Goal: Information Seeking & Learning: Learn about a topic

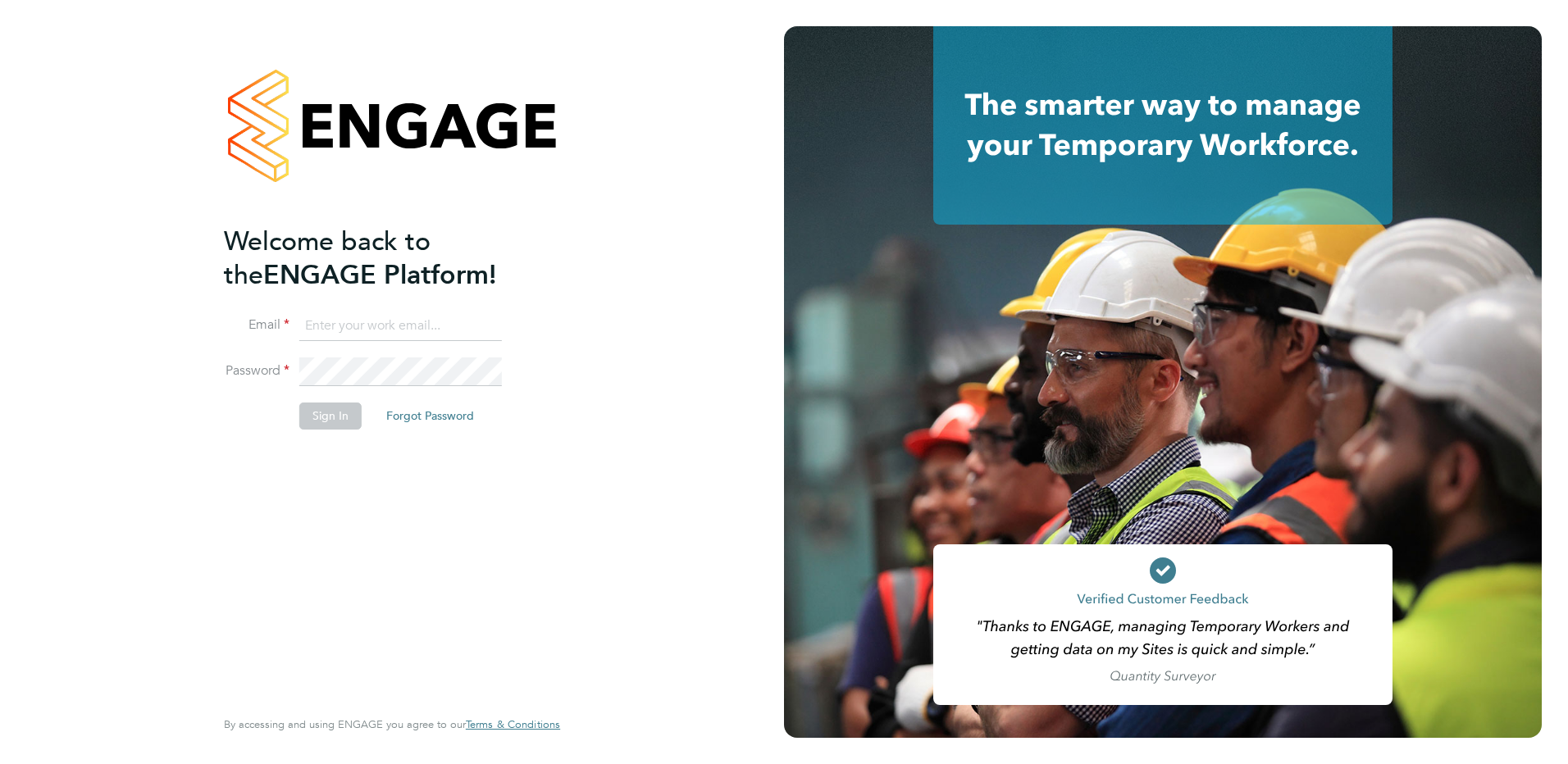
type input "kirsty.hanmore@ncclondon.ac.uk"
click at [336, 416] on button "Sign In" at bounding box center [330, 415] width 62 height 26
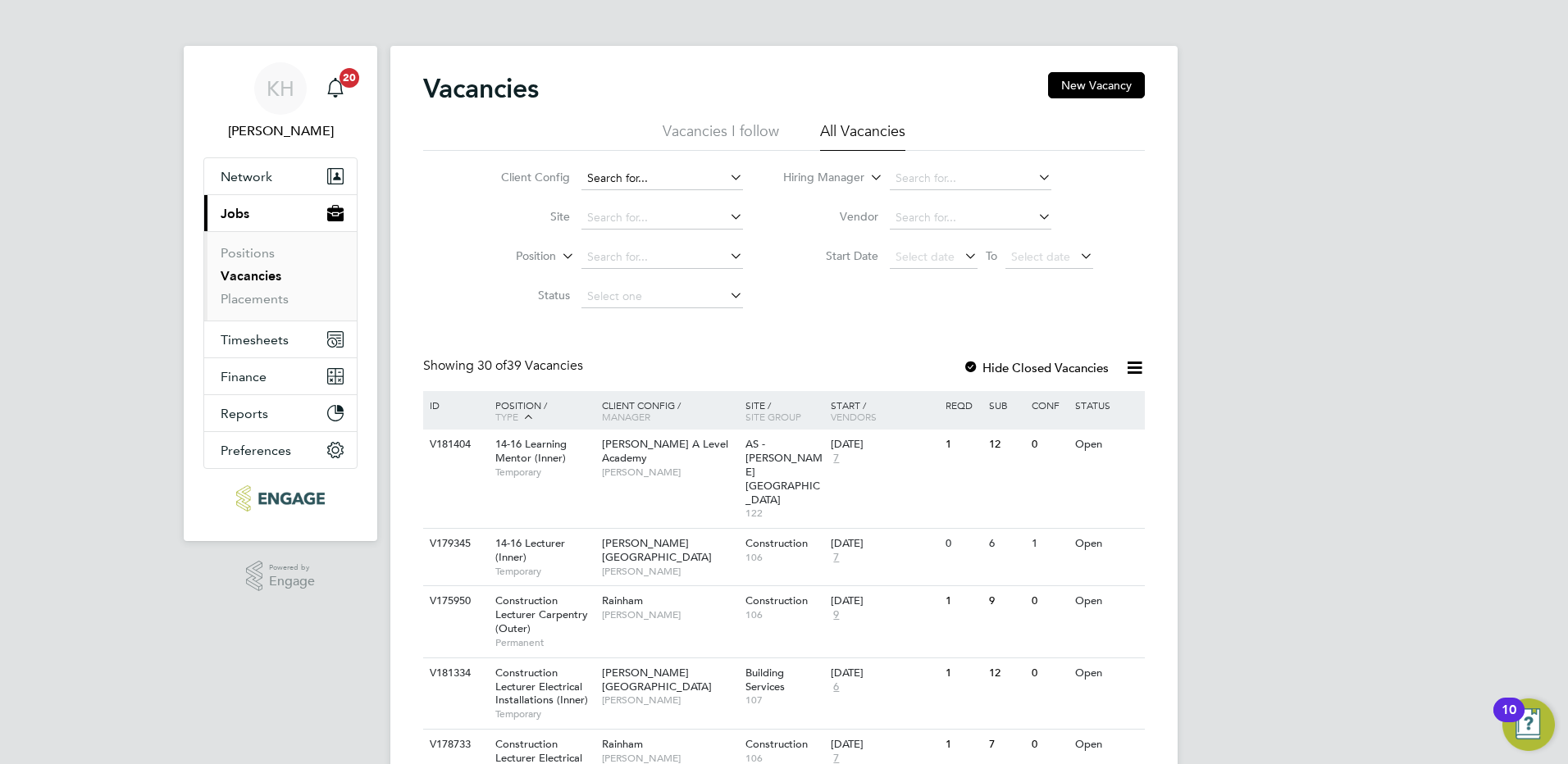
click at [651, 170] on input at bounding box center [662, 179] width 162 height 23
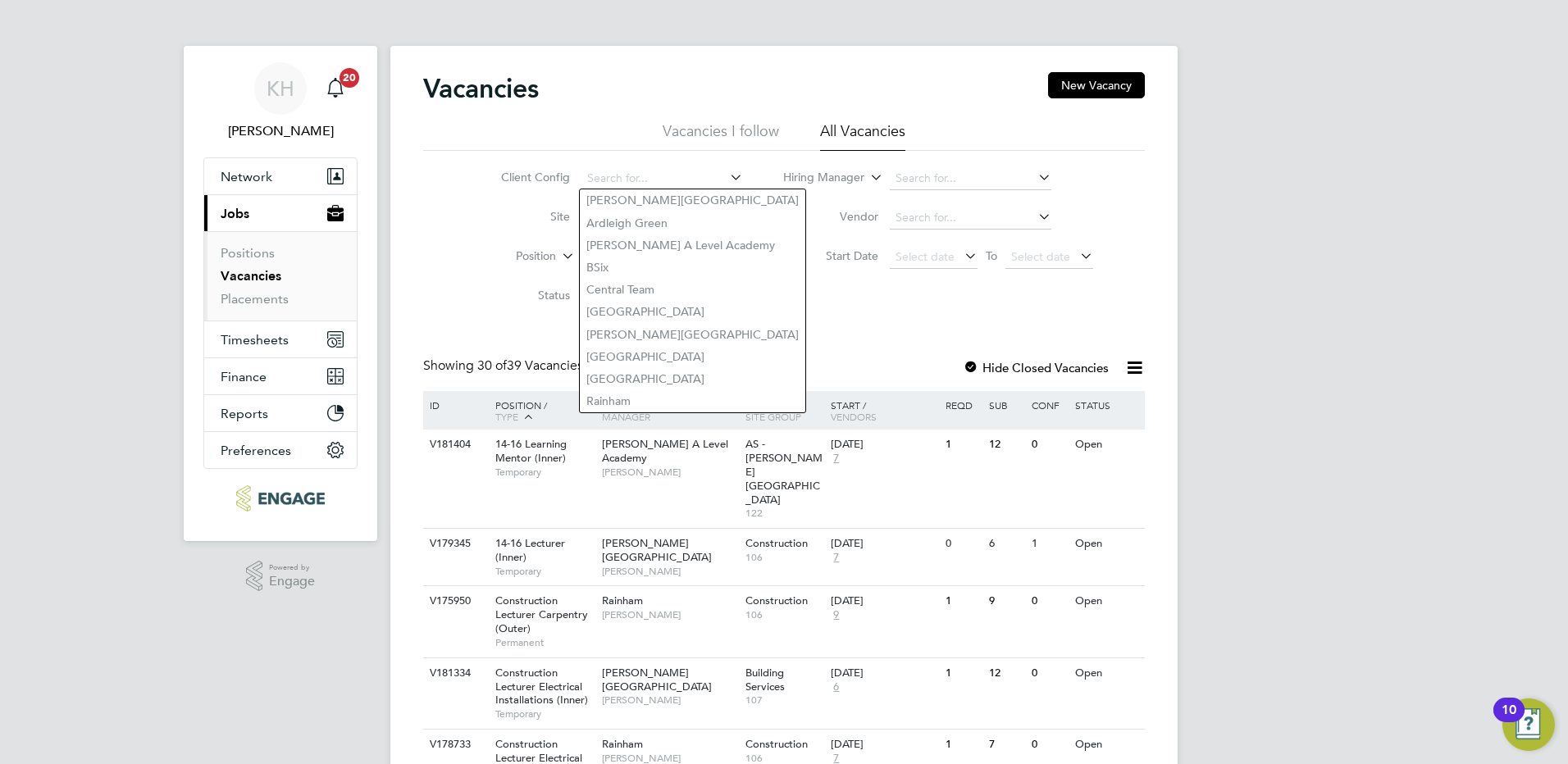
drag, startPoint x: 1313, startPoint y: 256, endPoint x: 1304, endPoint y: 255, distance: 9.1
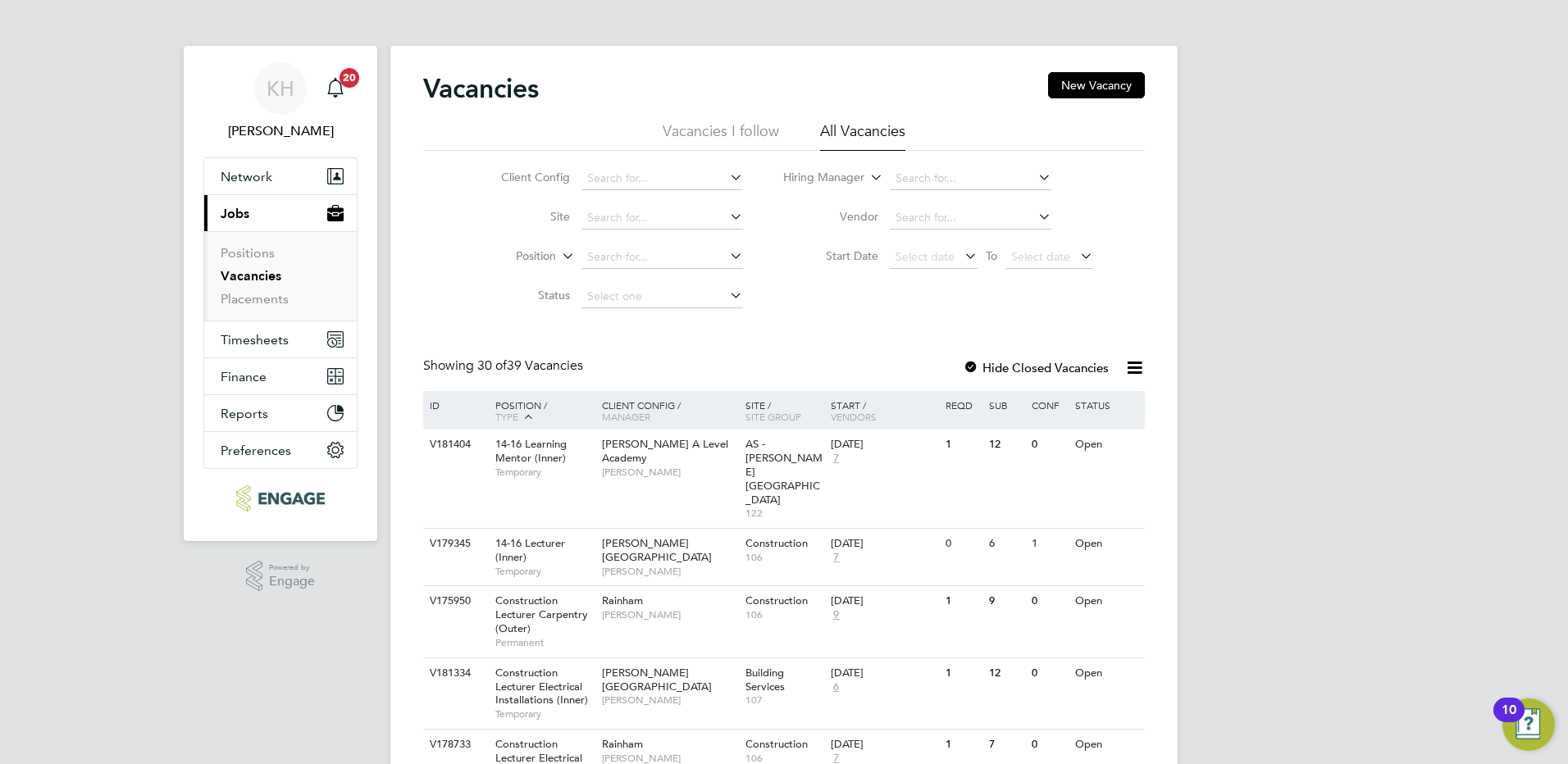
drag, startPoint x: 517, startPoint y: 403, endPoint x: 738, endPoint y: 393, distance: 221.2
click at [516, 404] on div "Position / Type" at bounding box center [540, 412] width 115 height 41
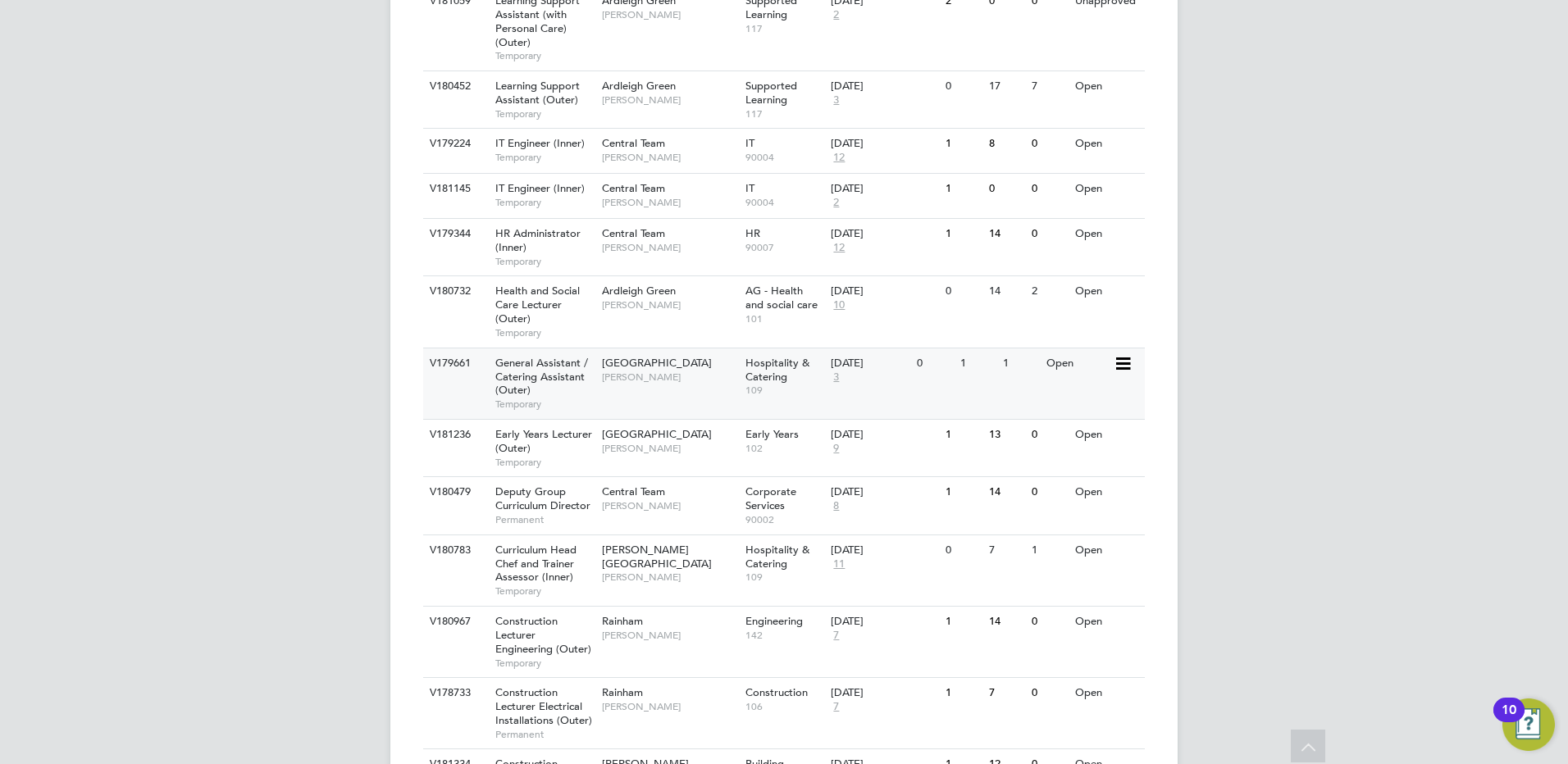
scroll to position [1312, 0]
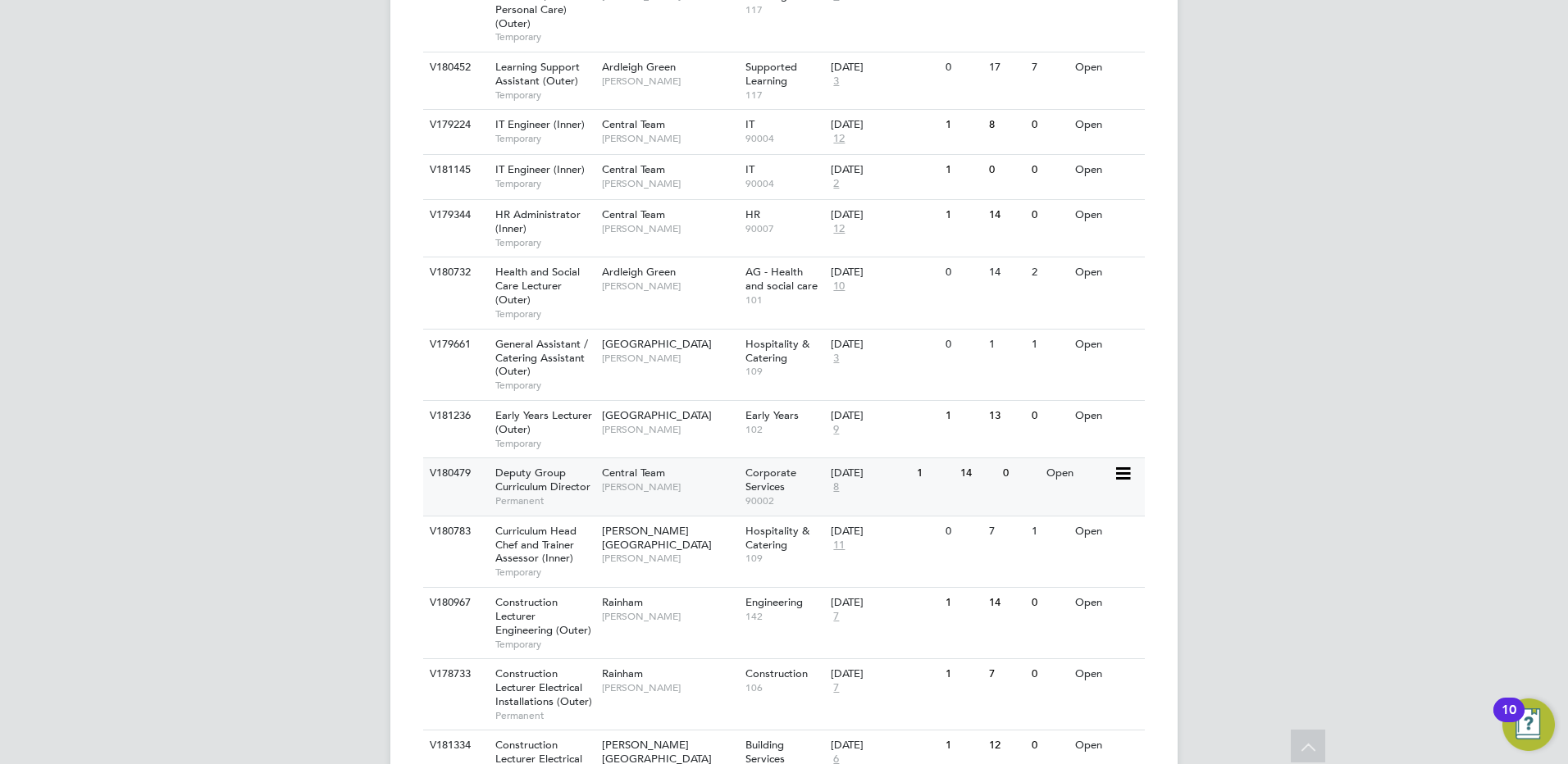
click at [614, 494] on span "[PERSON_NAME]" at bounding box center [670, 487] width 135 height 13
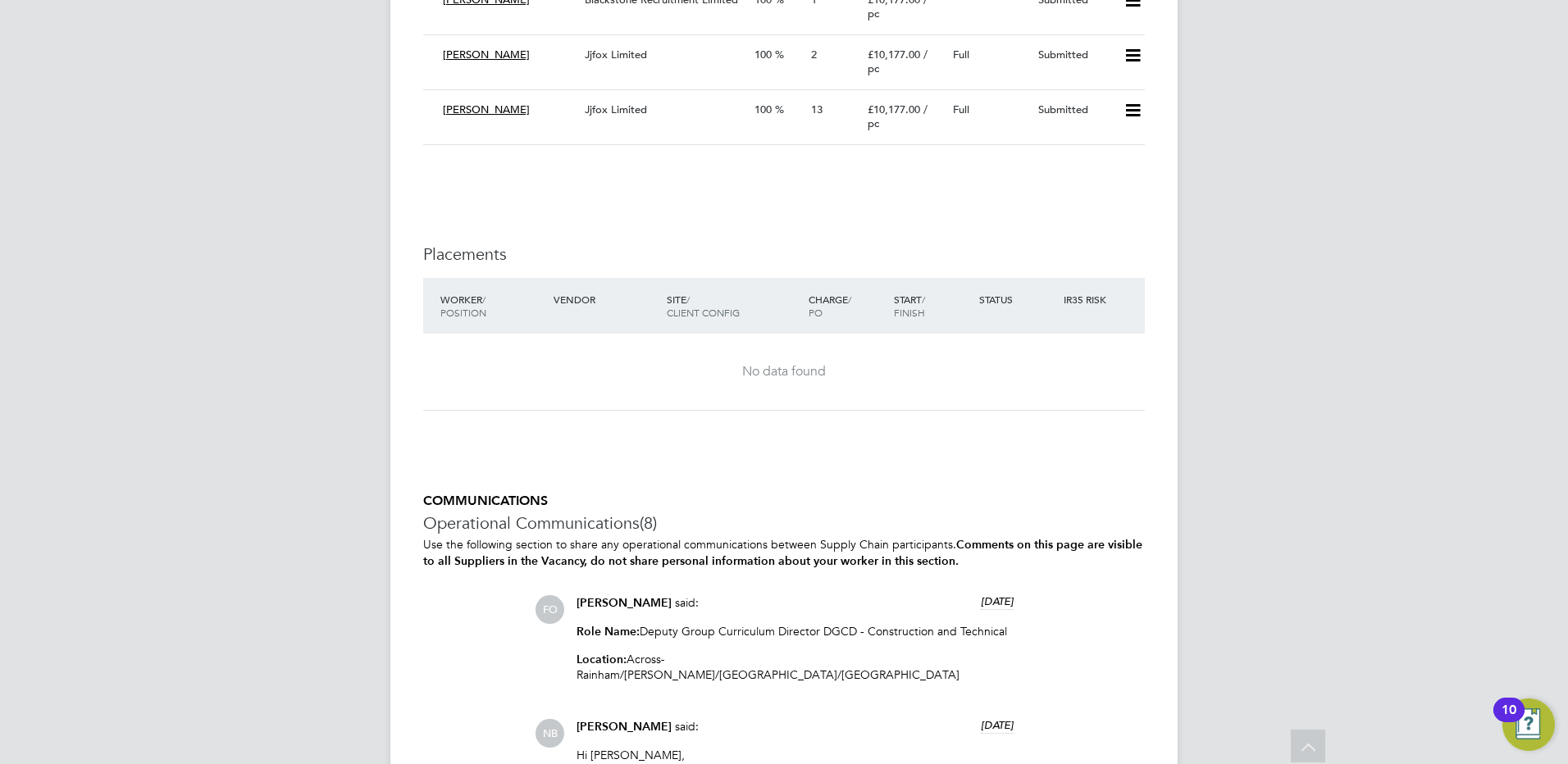
scroll to position [4591, 0]
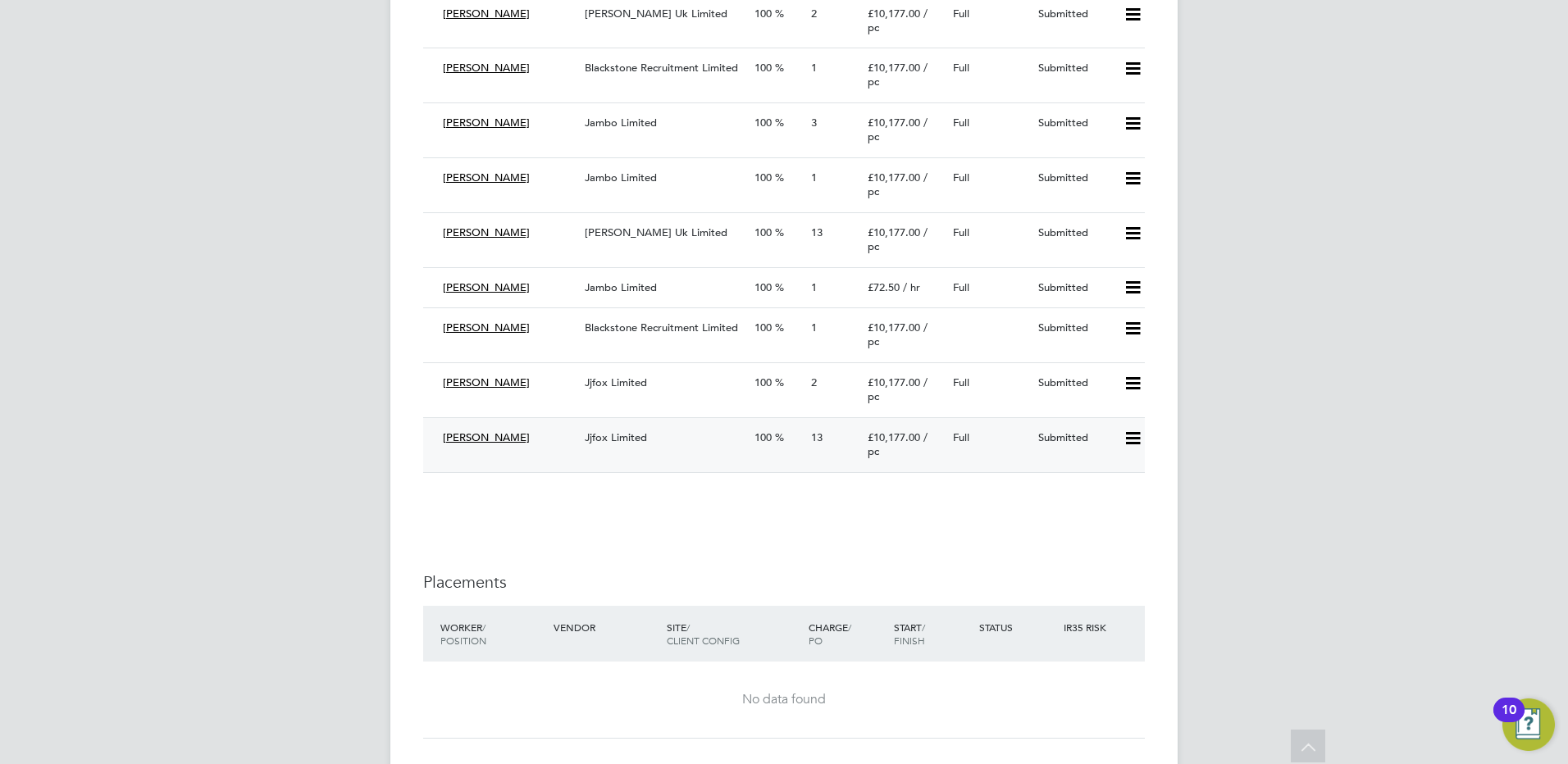
click at [623, 451] on div "Jjfox Limited" at bounding box center [663, 437] width 170 height 27
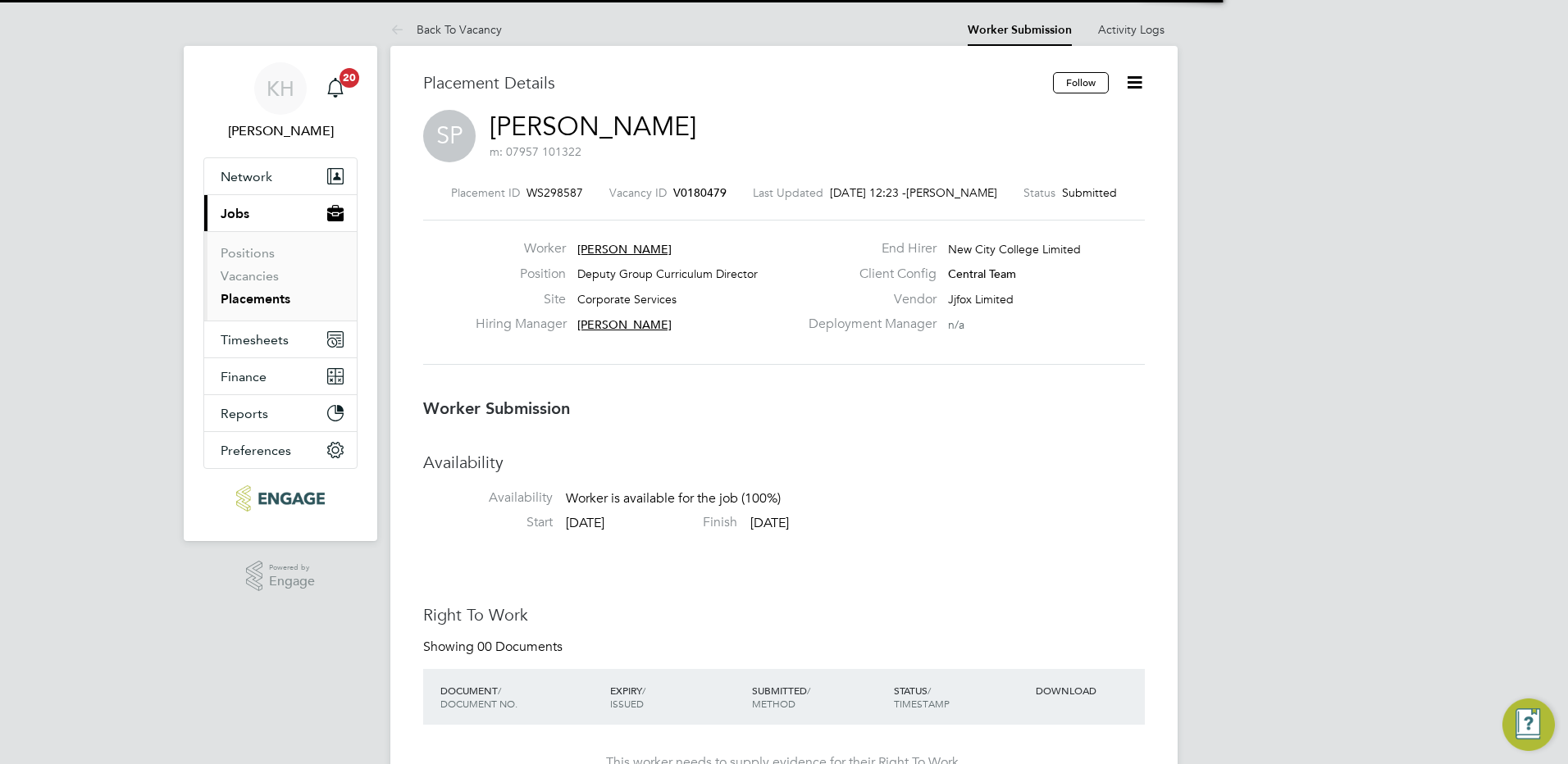
scroll to position [26, 324]
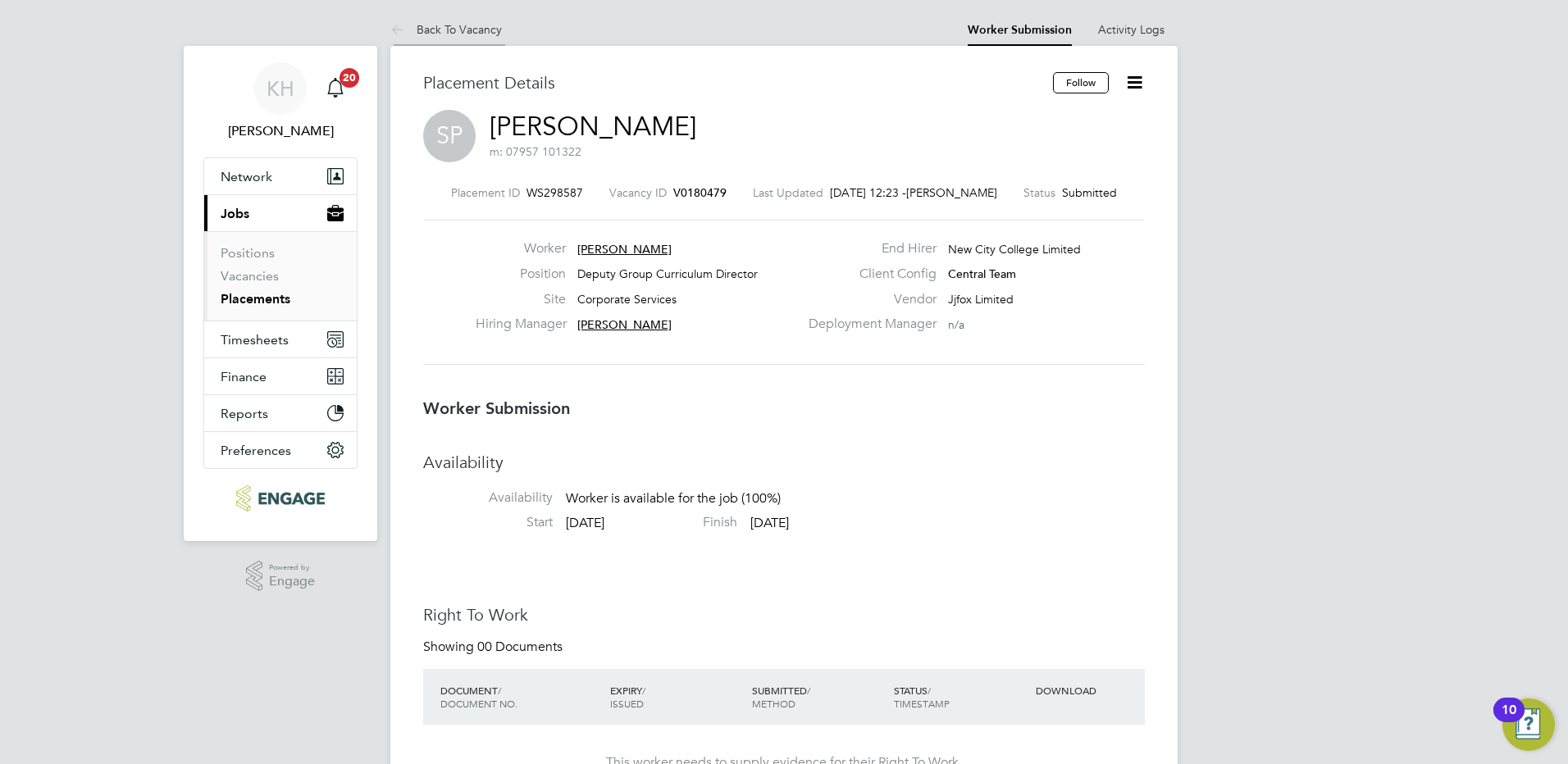
click at [495, 26] on link "Back To Vacancy" at bounding box center [446, 30] width 112 height 15
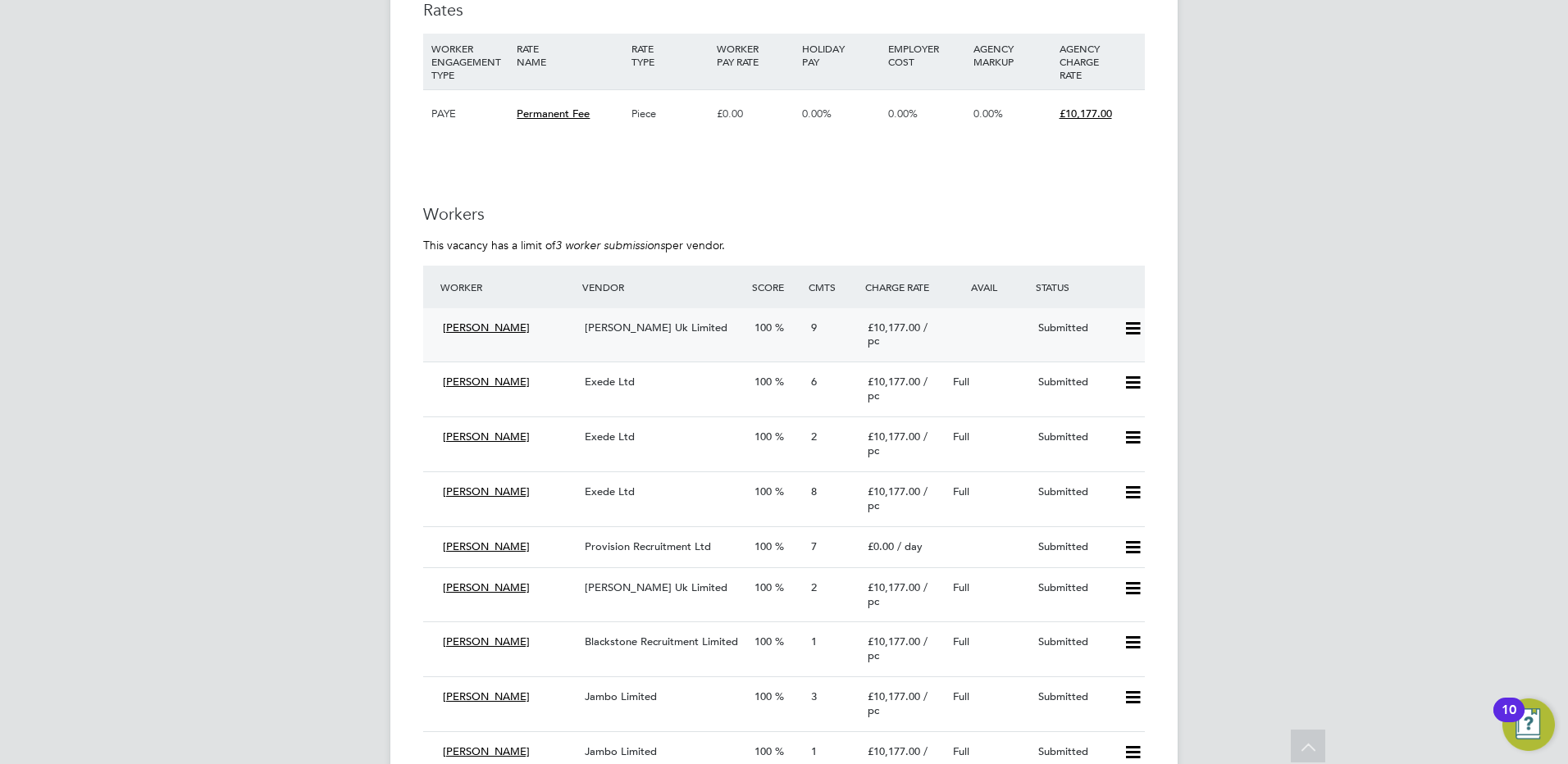
click at [1130, 336] on icon at bounding box center [1133, 328] width 20 height 13
click at [1133, 554] on icon at bounding box center [1133, 548] width 20 height 13
drag, startPoint x: 1122, startPoint y: 620, endPoint x: 1167, endPoint y: 622, distance: 45.0
click at [1121, 620] on li "Reject" at bounding box center [1111, 622] width 57 height 23
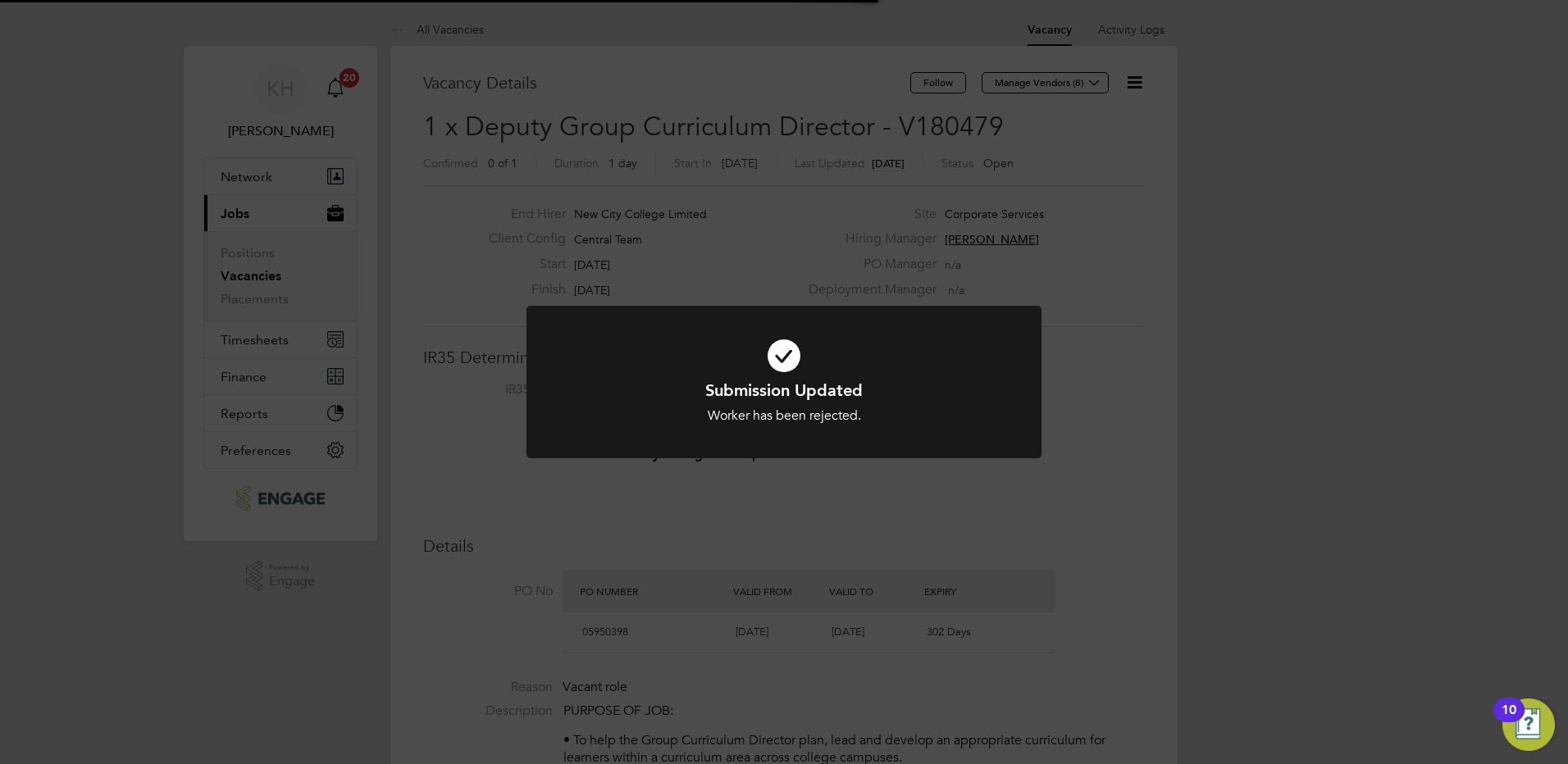
click at [1293, 382] on div "Submission Updated Worker has been rejected. Cancel Okay" at bounding box center [784, 382] width 1568 height 764
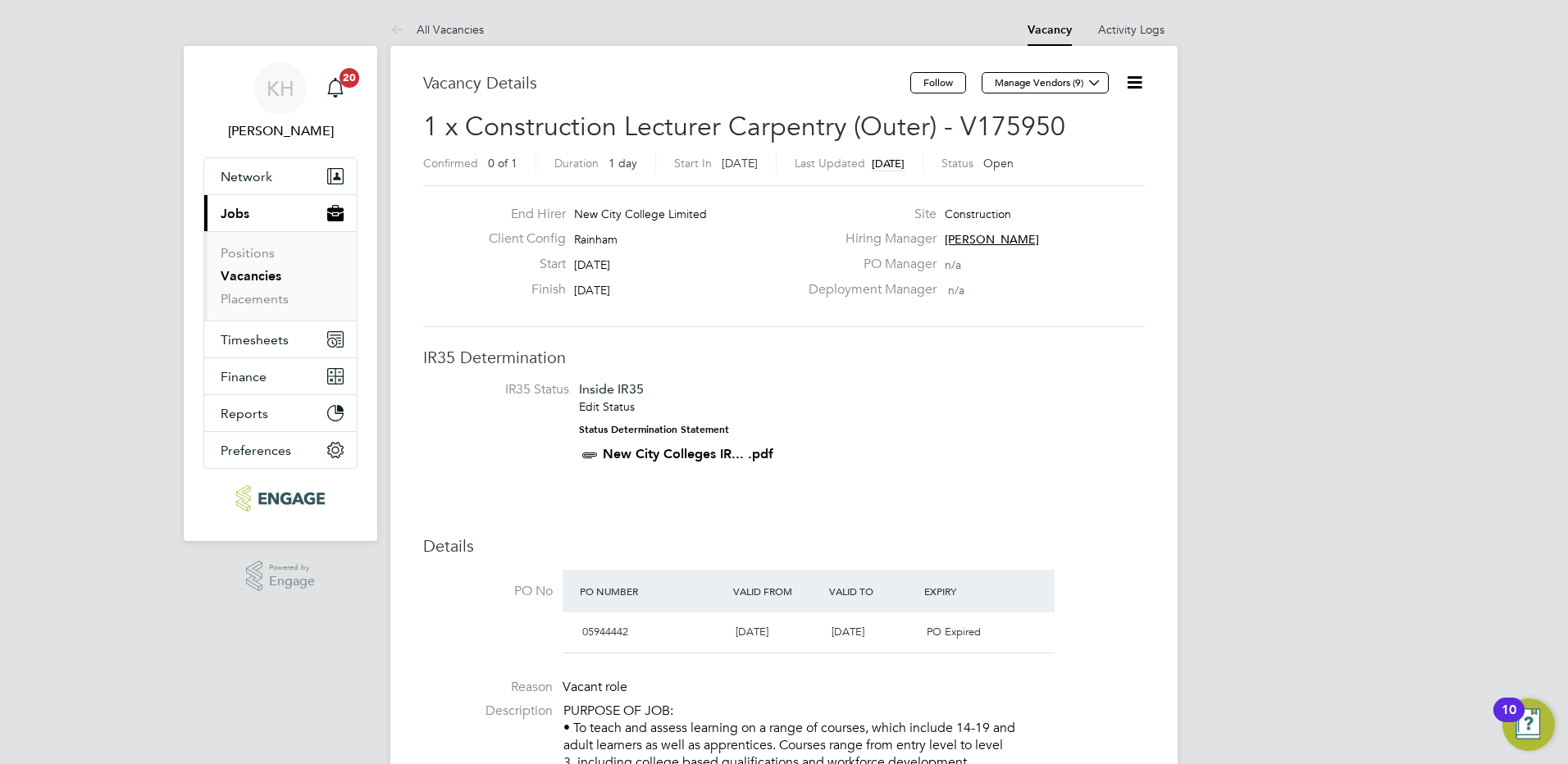
scroll to position [28, 171]
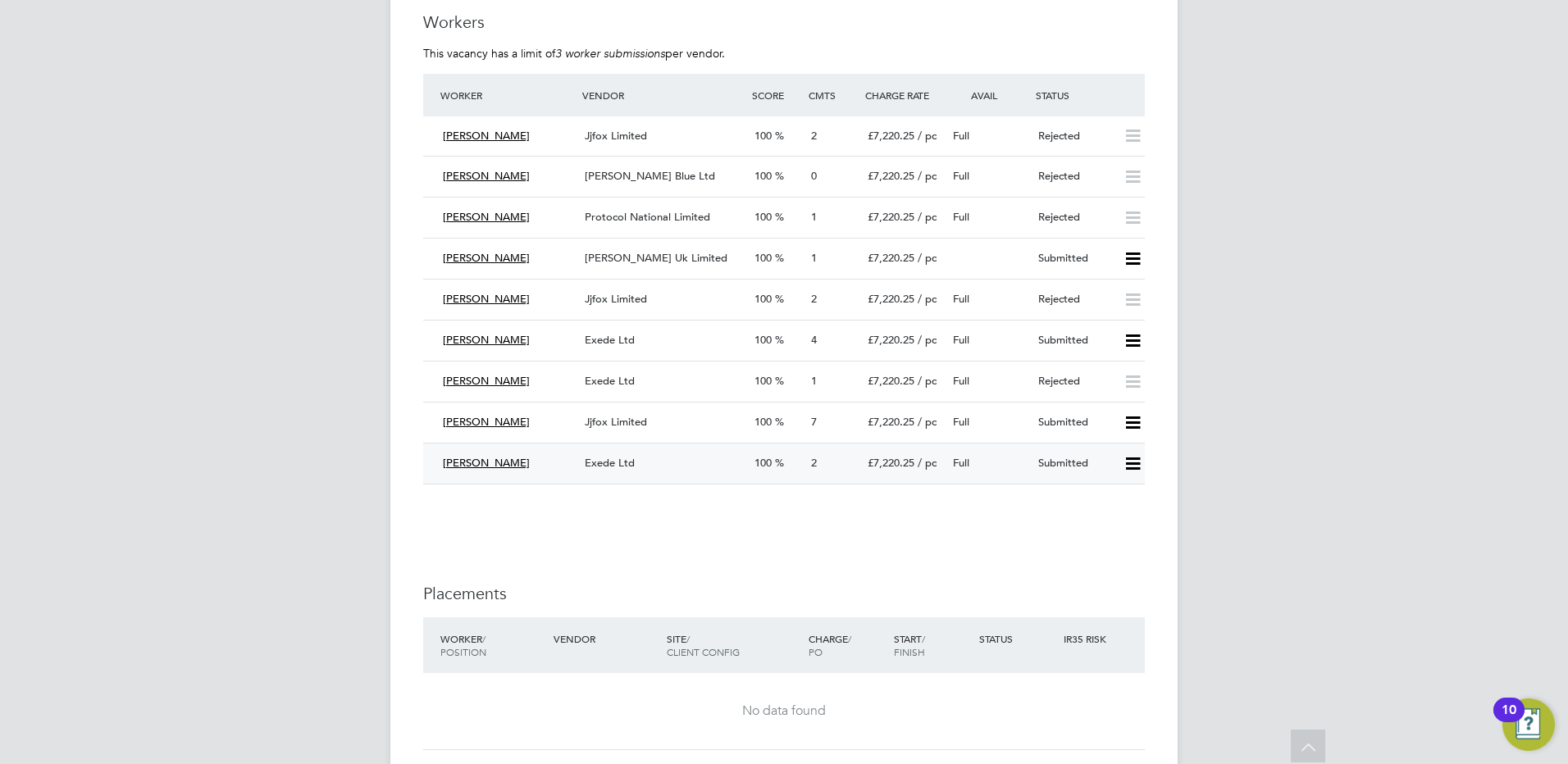
click at [1125, 458] on icon at bounding box center [1133, 464] width 20 height 13
click at [1110, 517] on li "Reject" at bounding box center [1111, 521] width 57 height 23
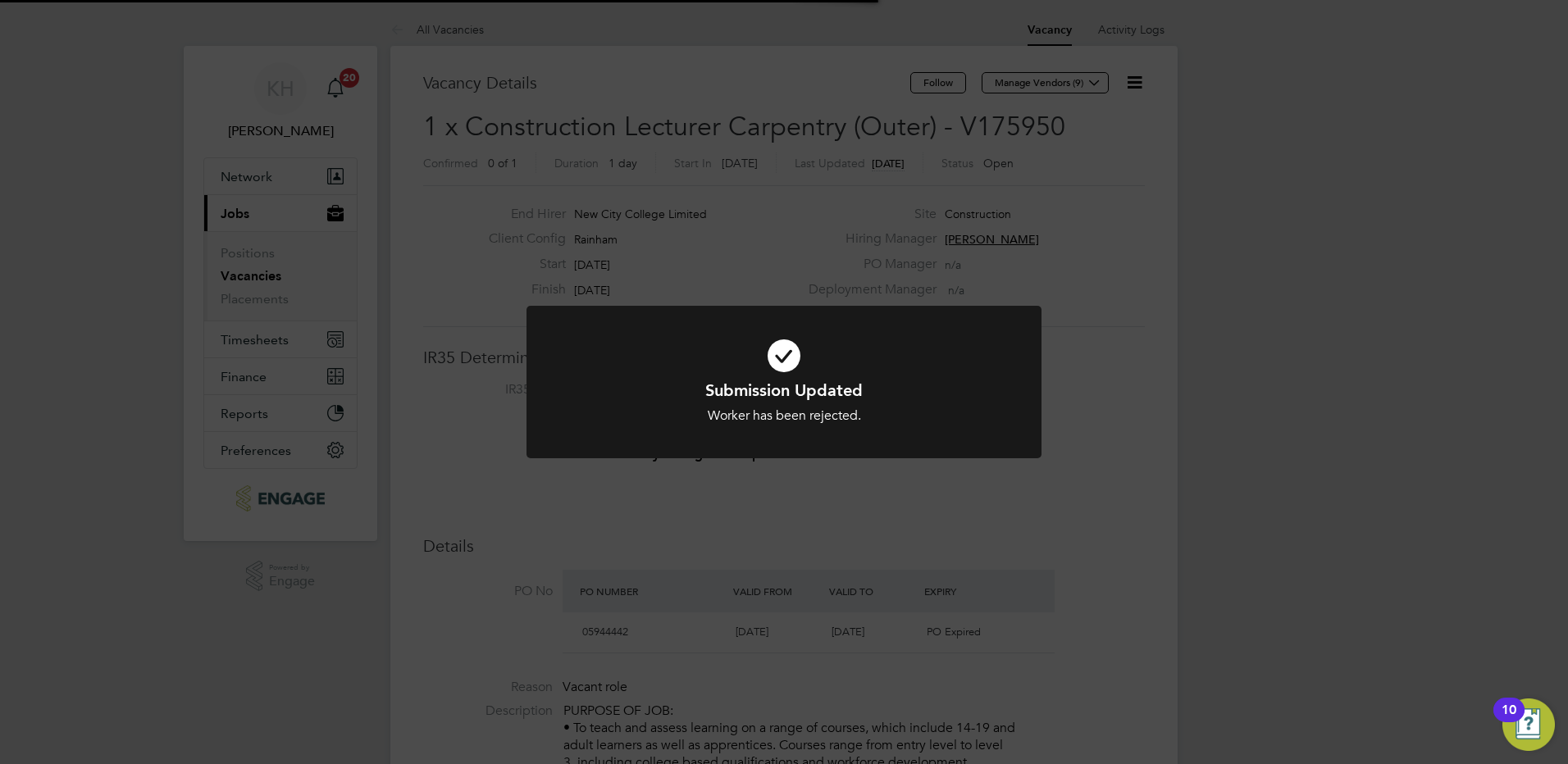
click at [1253, 447] on div "Submission Updated Worker has been rejected. Cancel Okay" at bounding box center [784, 382] width 1568 height 764
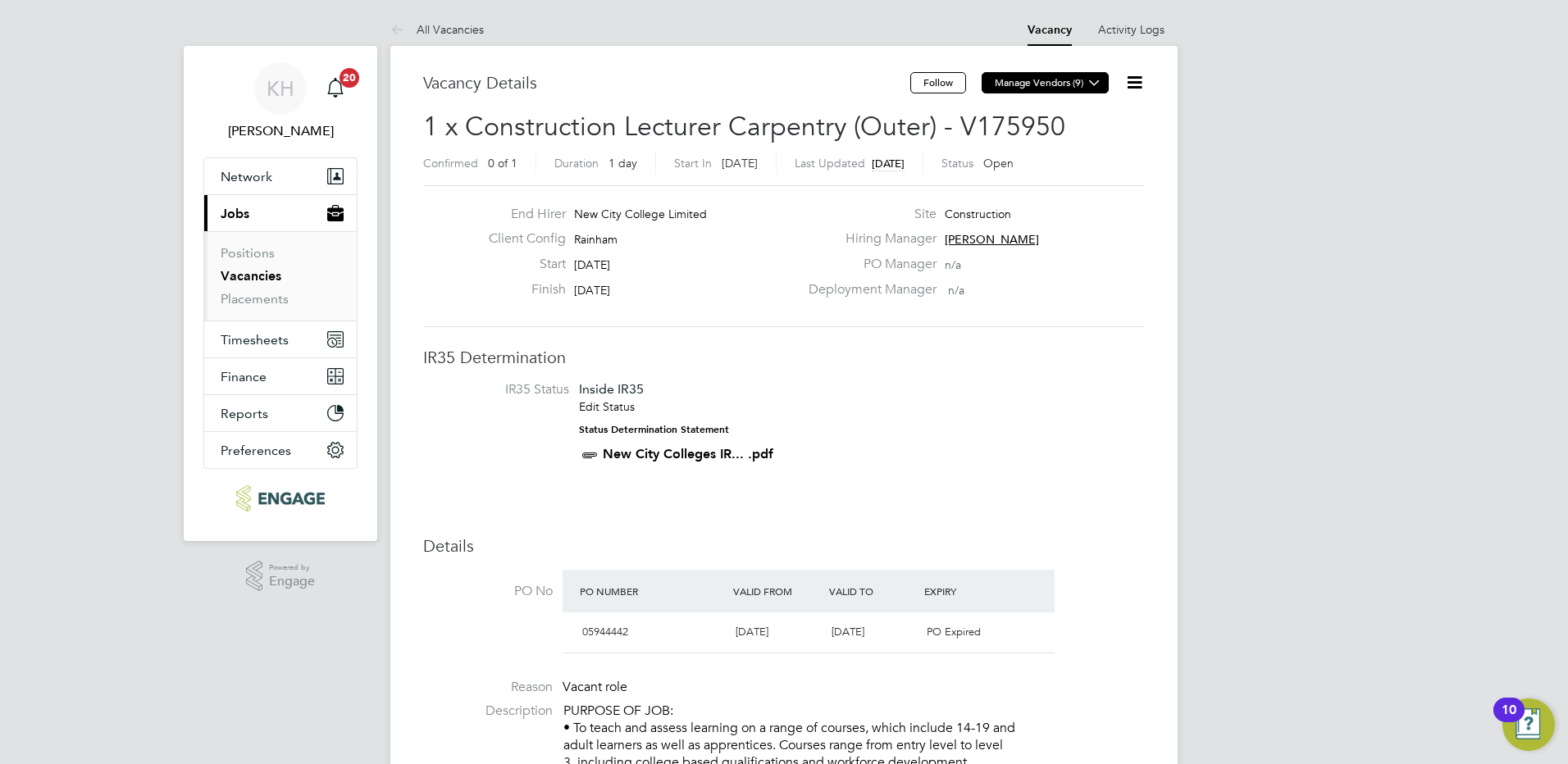
click at [1101, 84] on icon at bounding box center [1093, 81] width 12 height 12
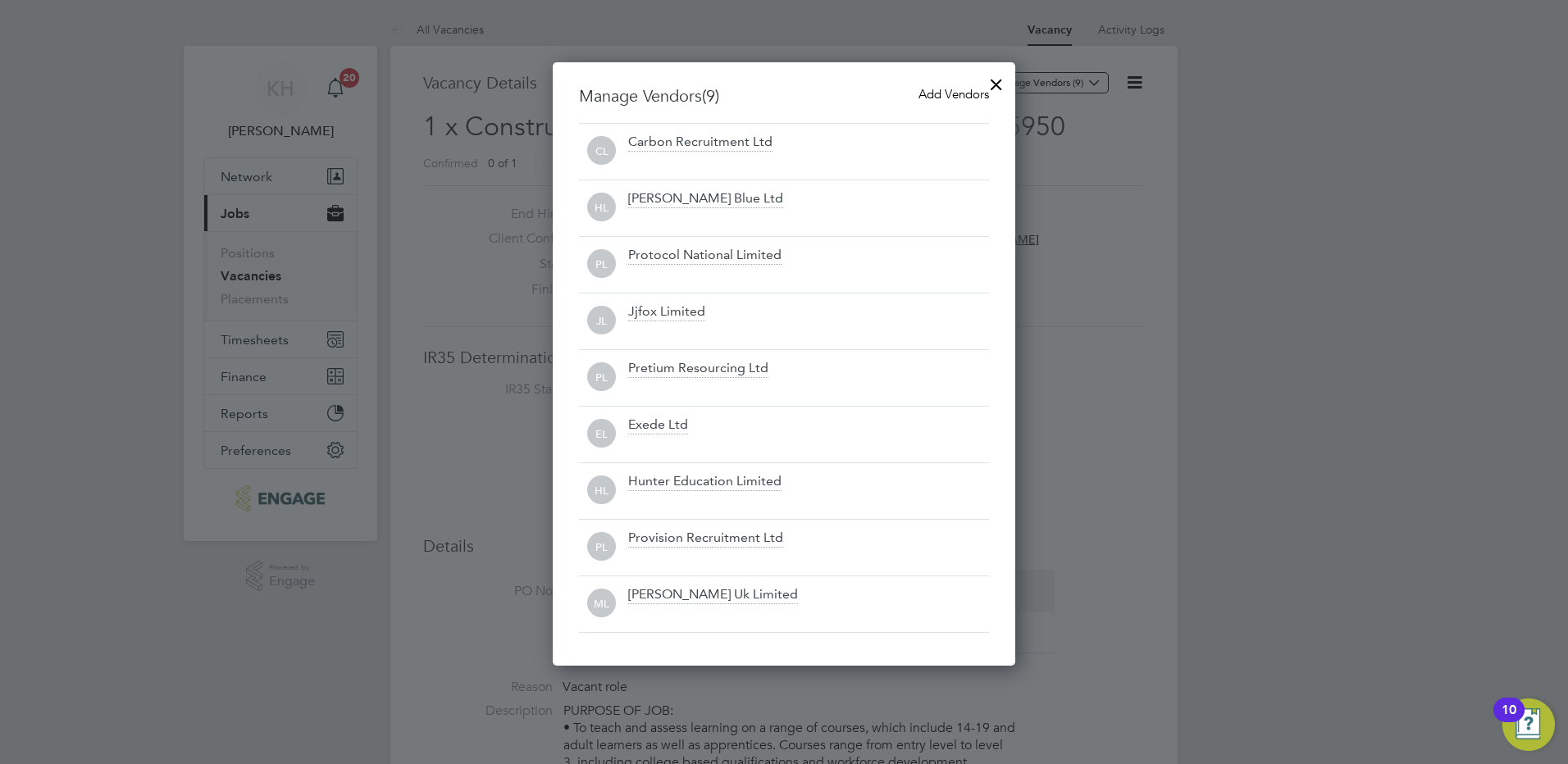
click at [998, 83] on div at bounding box center [996, 80] width 30 height 30
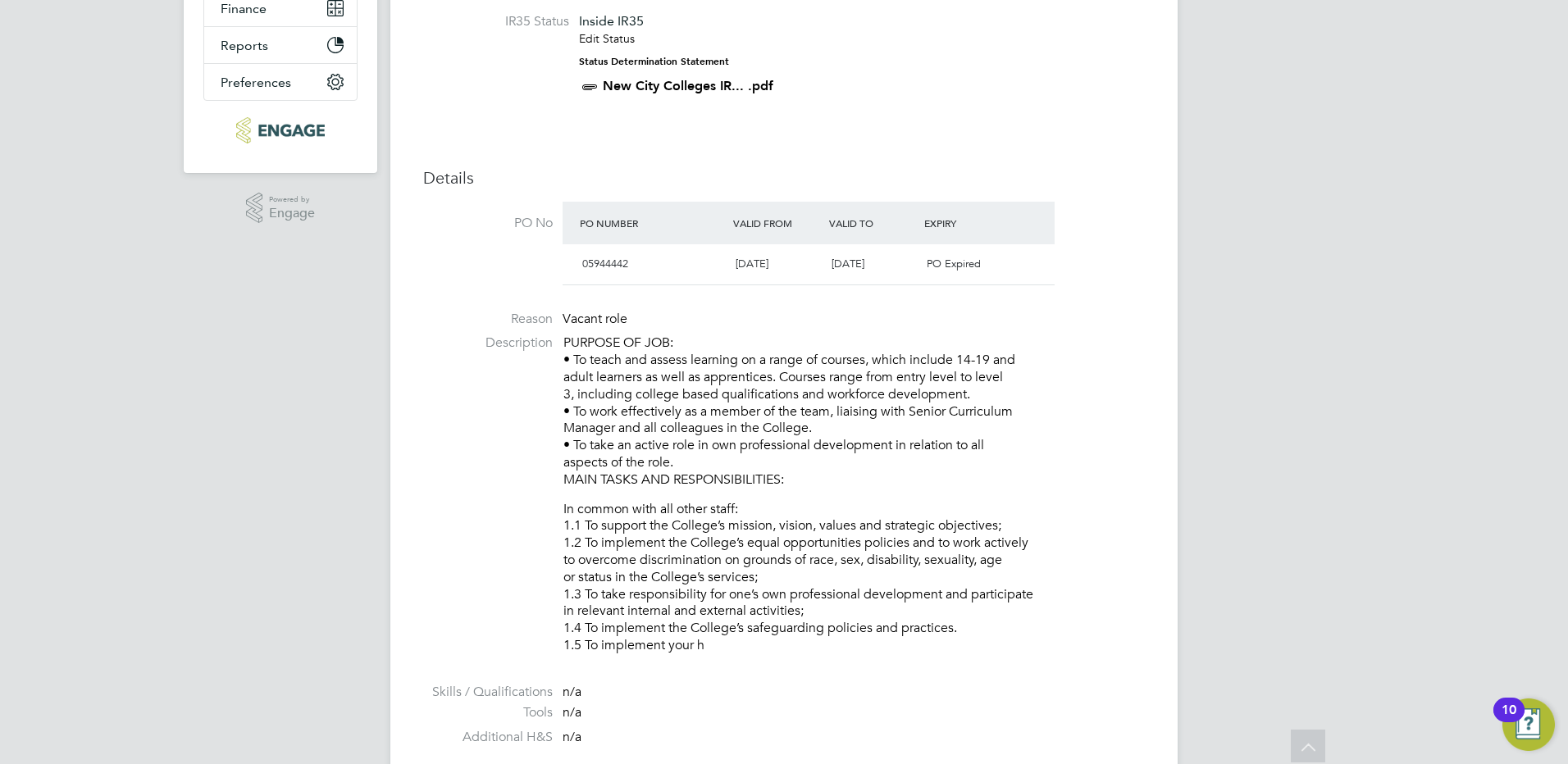
scroll to position [0, 0]
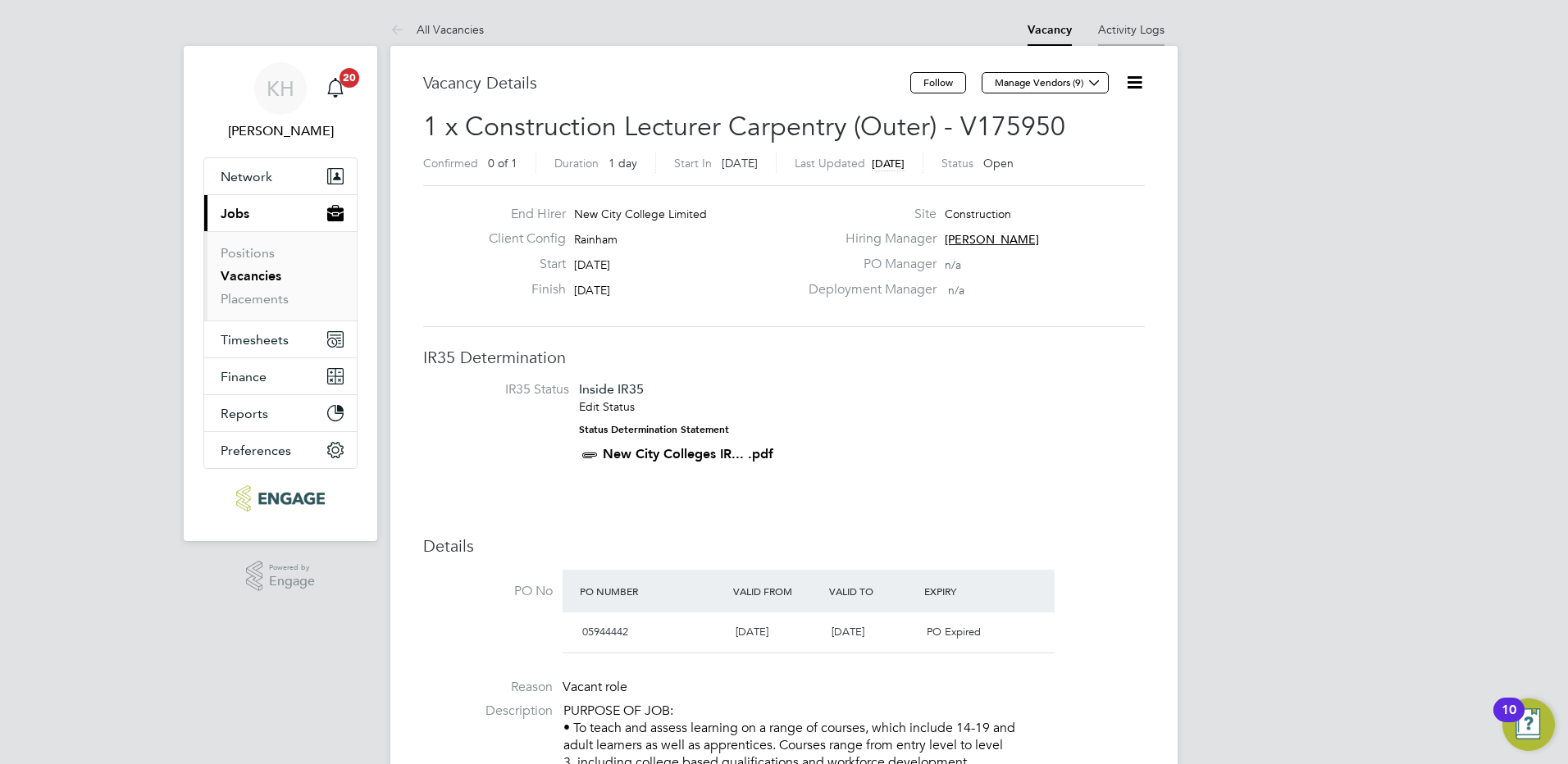
click at [1162, 38] on li "Activity Logs" at bounding box center [1131, 29] width 67 height 32
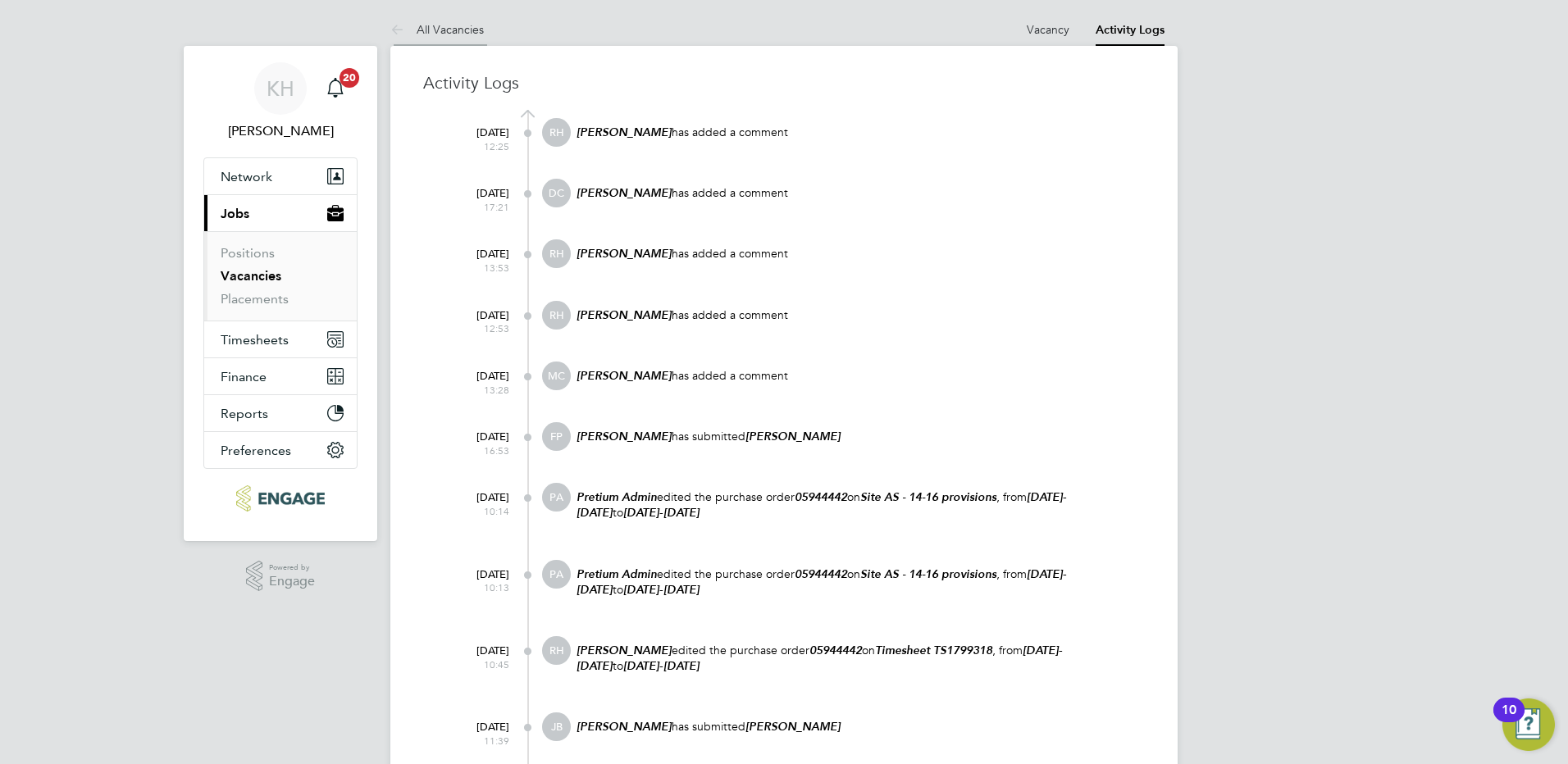
click at [438, 28] on link "All Vacancies" at bounding box center [437, 30] width 93 height 15
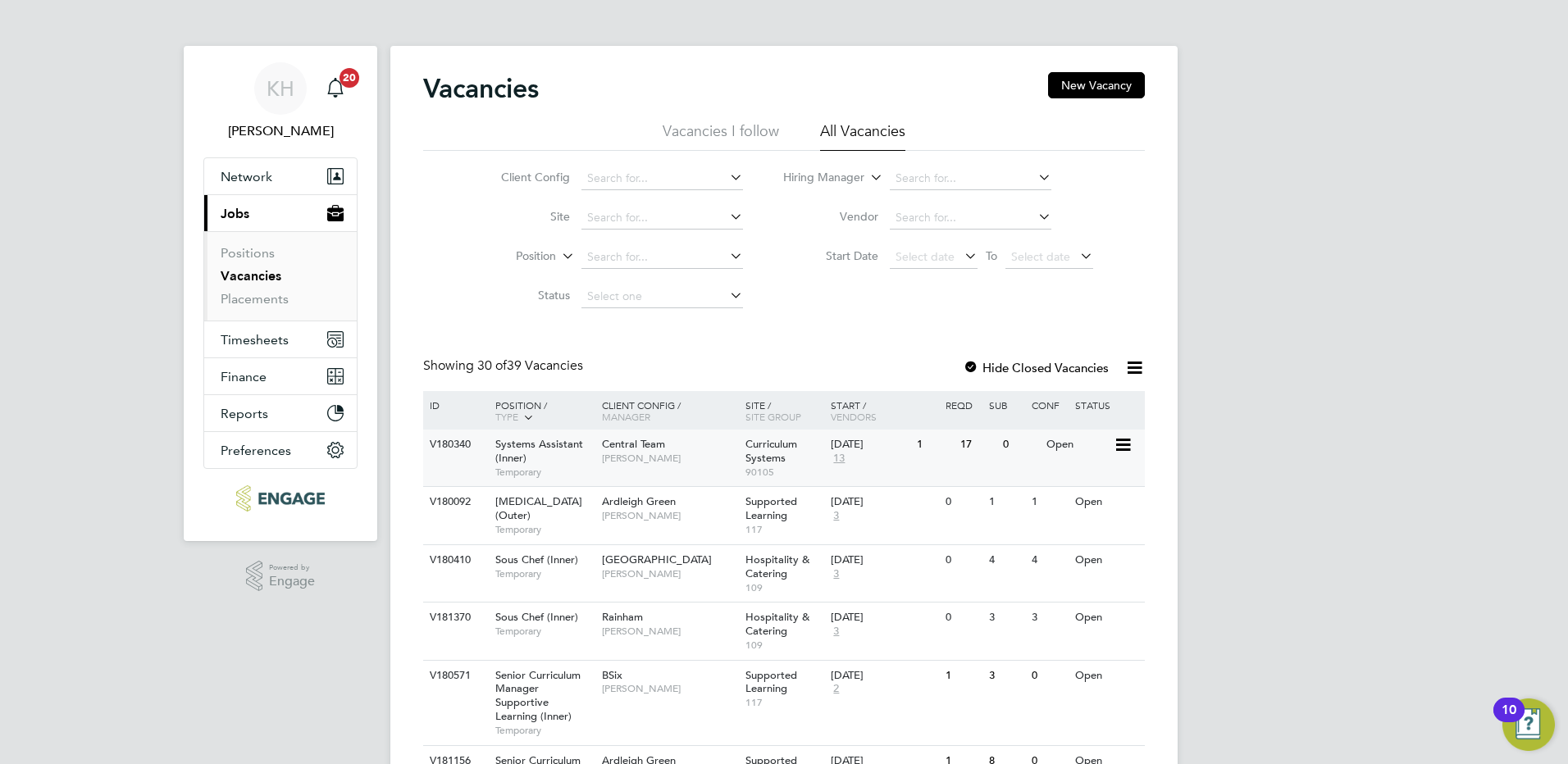
drag, startPoint x: 590, startPoint y: 472, endPoint x: 595, endPoint y: 432, distance: 40.3
click at [595, 432] on div "Systems Assistant (Inner) Temporary" at bounding box center [540, 458] width 115 height 56
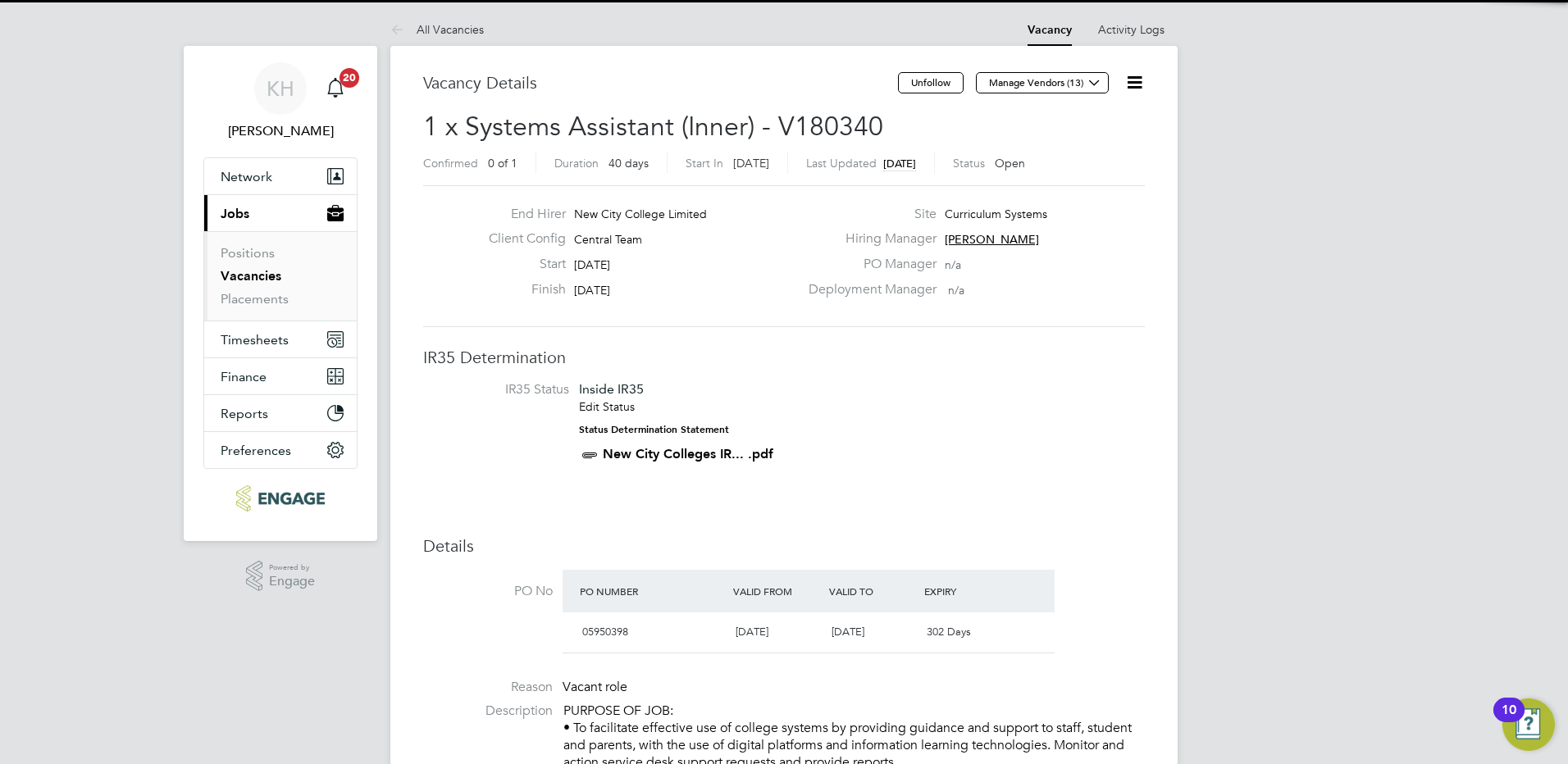
scroll to position [28, 142]
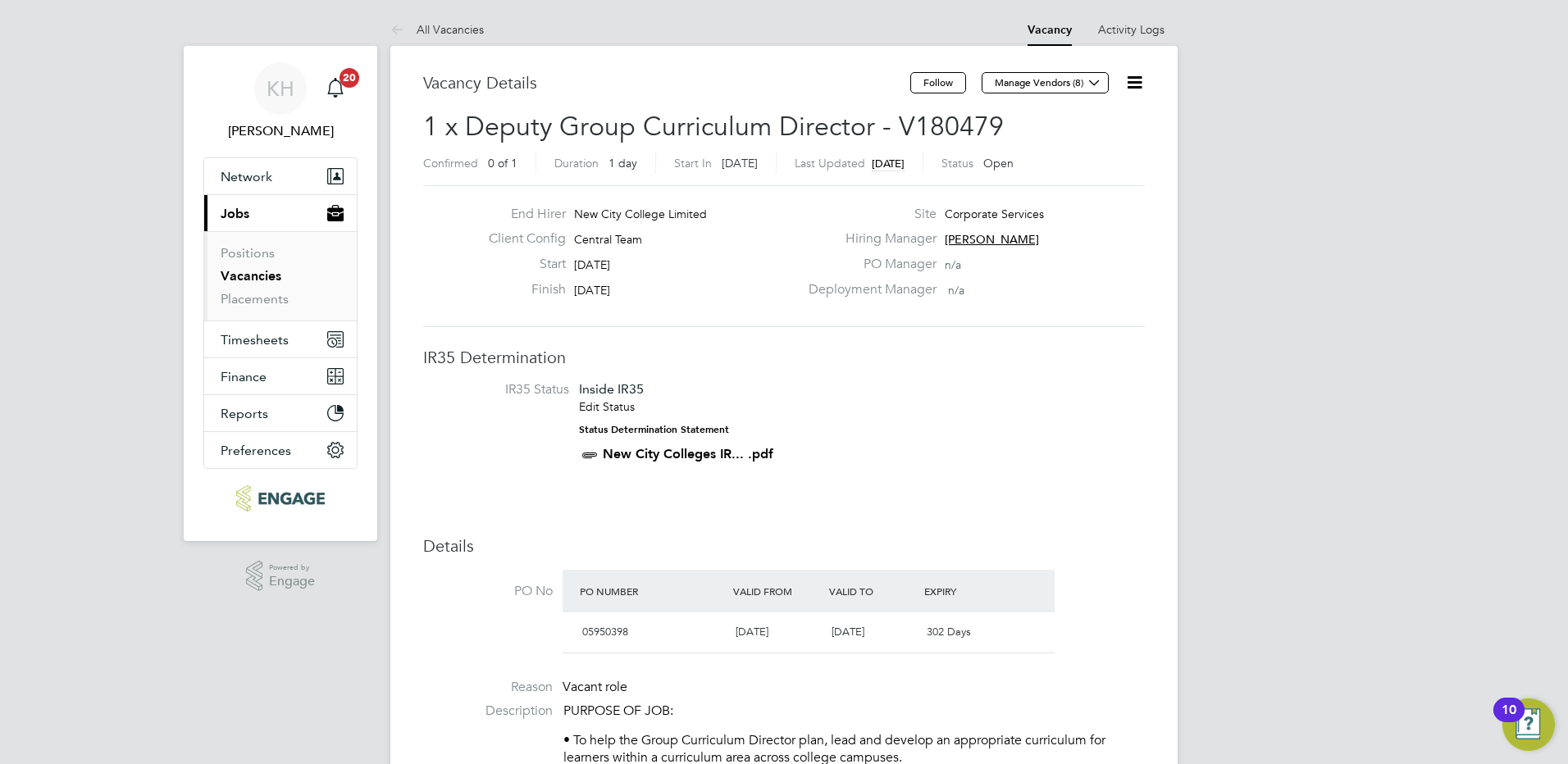
scroll to position [28, 171]
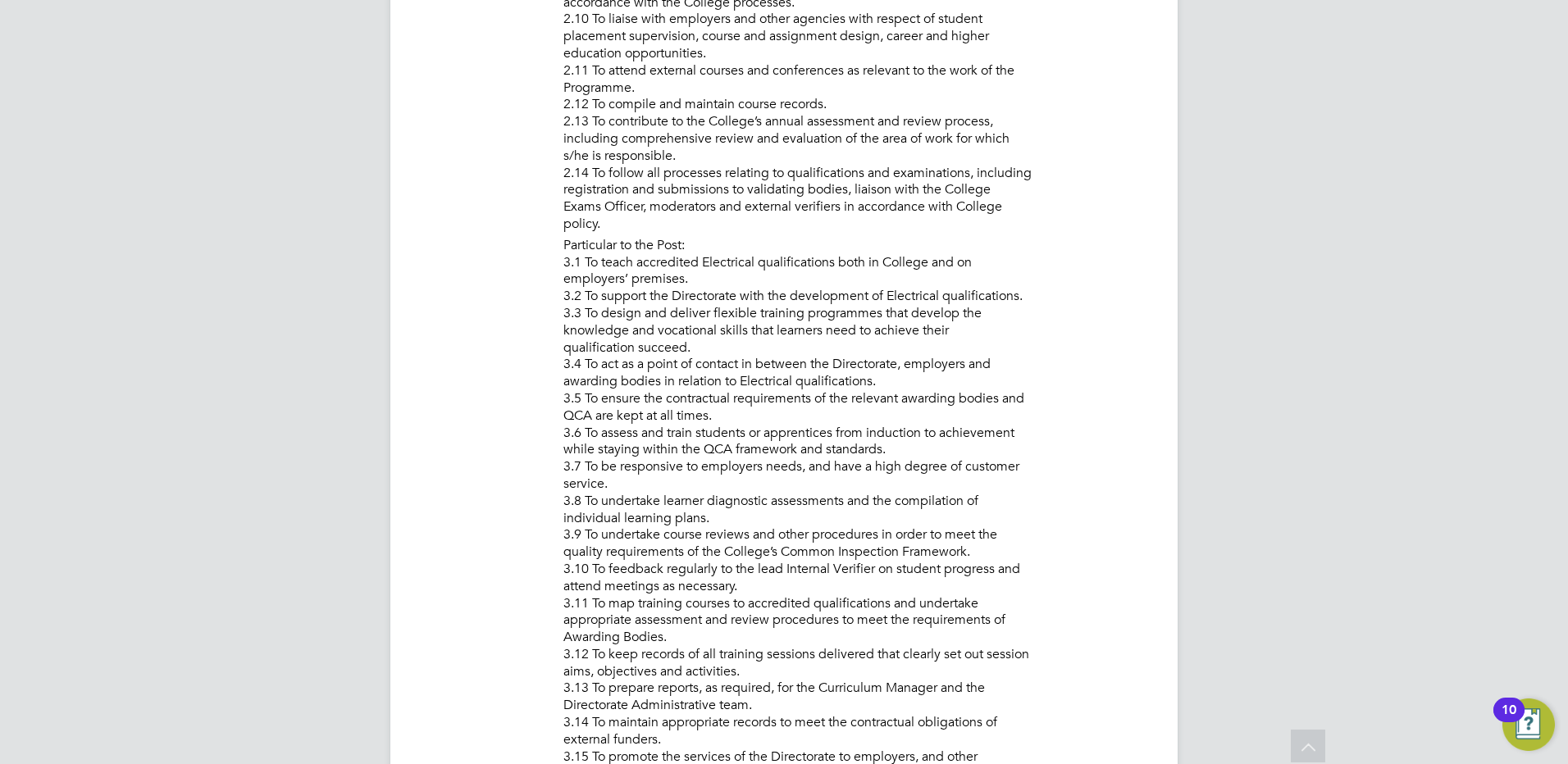
scroll to position [1473, 0]
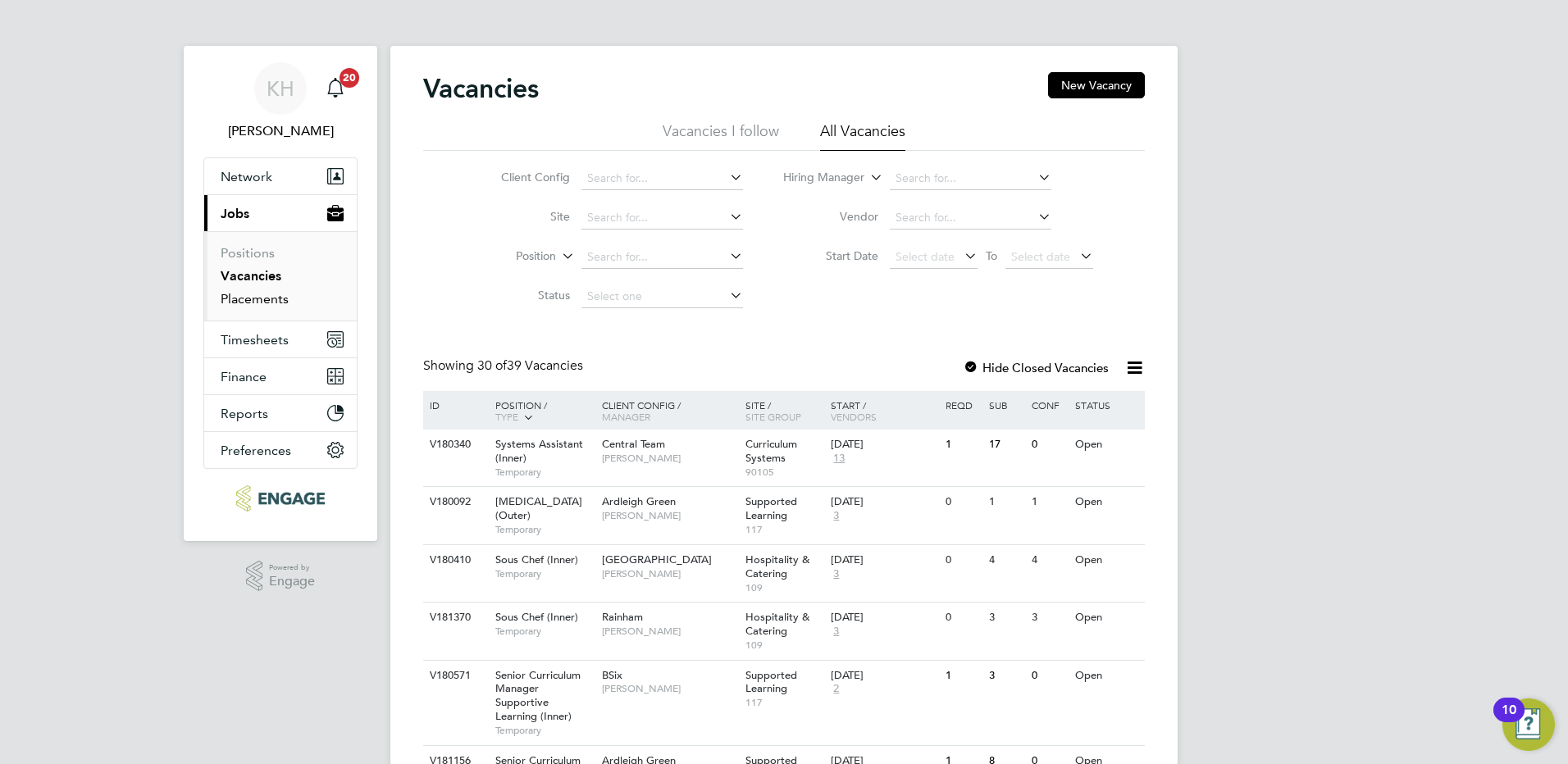
click at [271, 305] on link "Placements" at bounding box center [254, 299] width 68 height 16
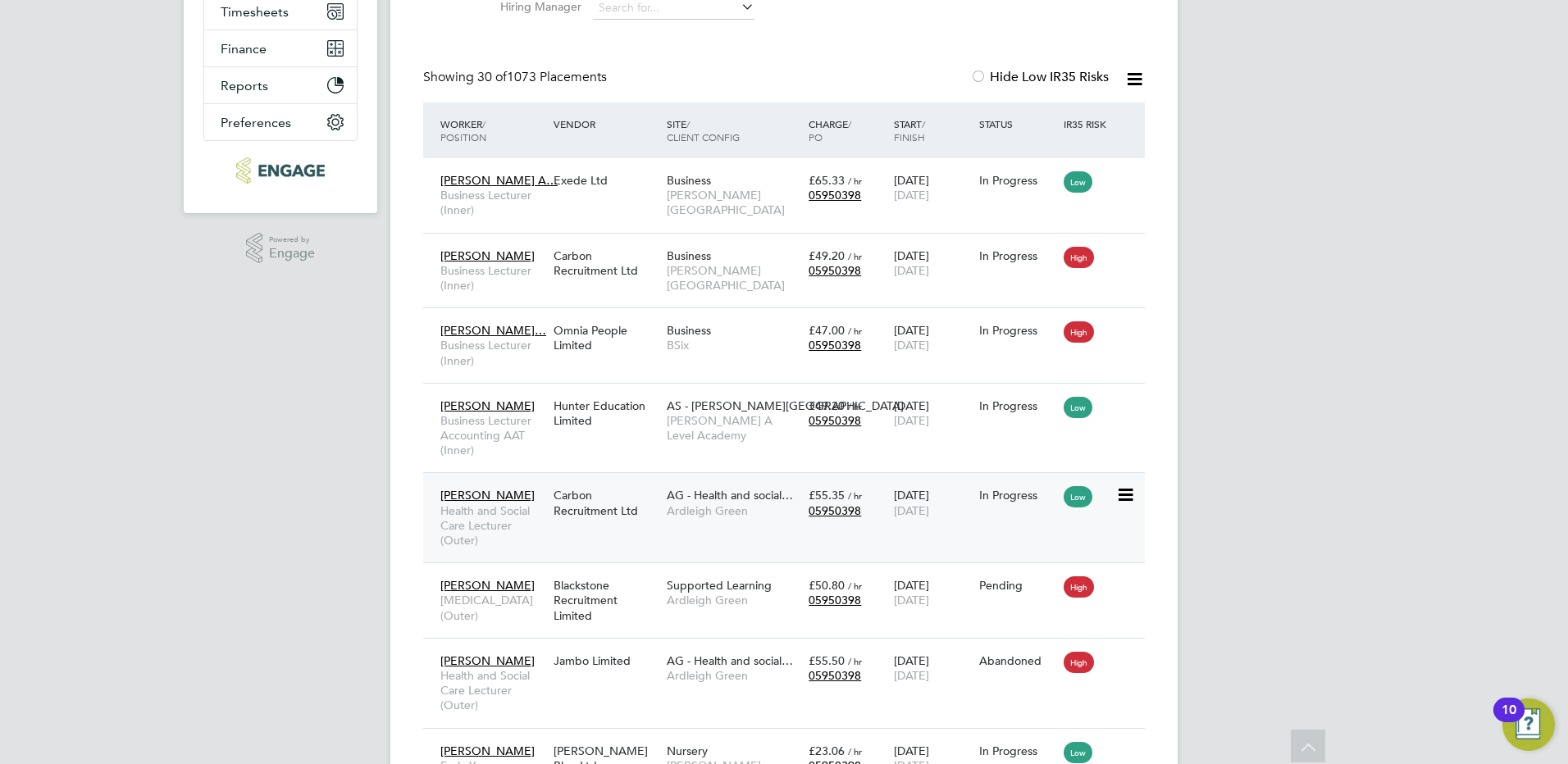
click at [608, 487] on div "Carbon Recruitment Ltd" at bounding box center [606, 503] width 113 height 46
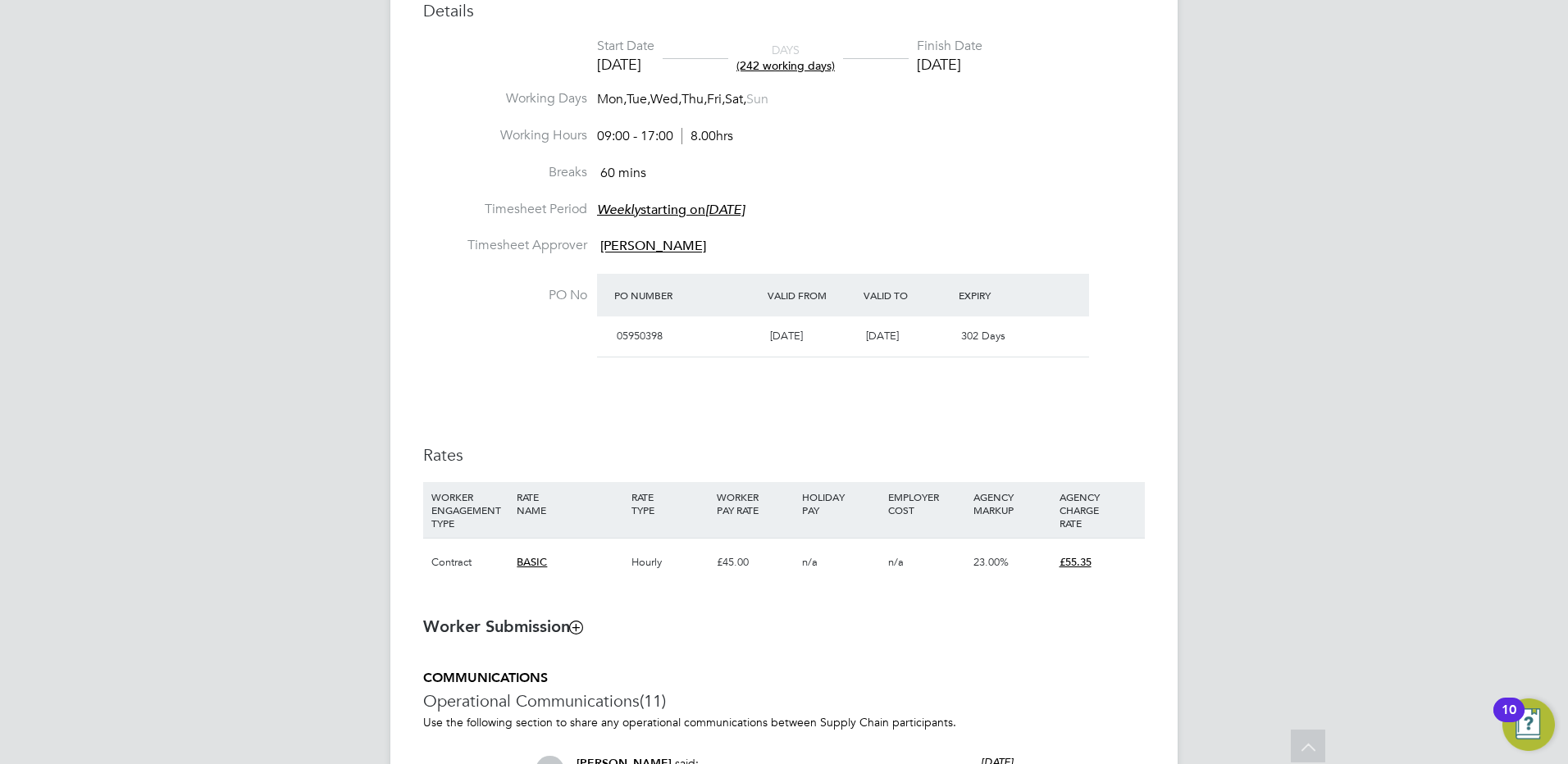
scroll to position [902, 0]
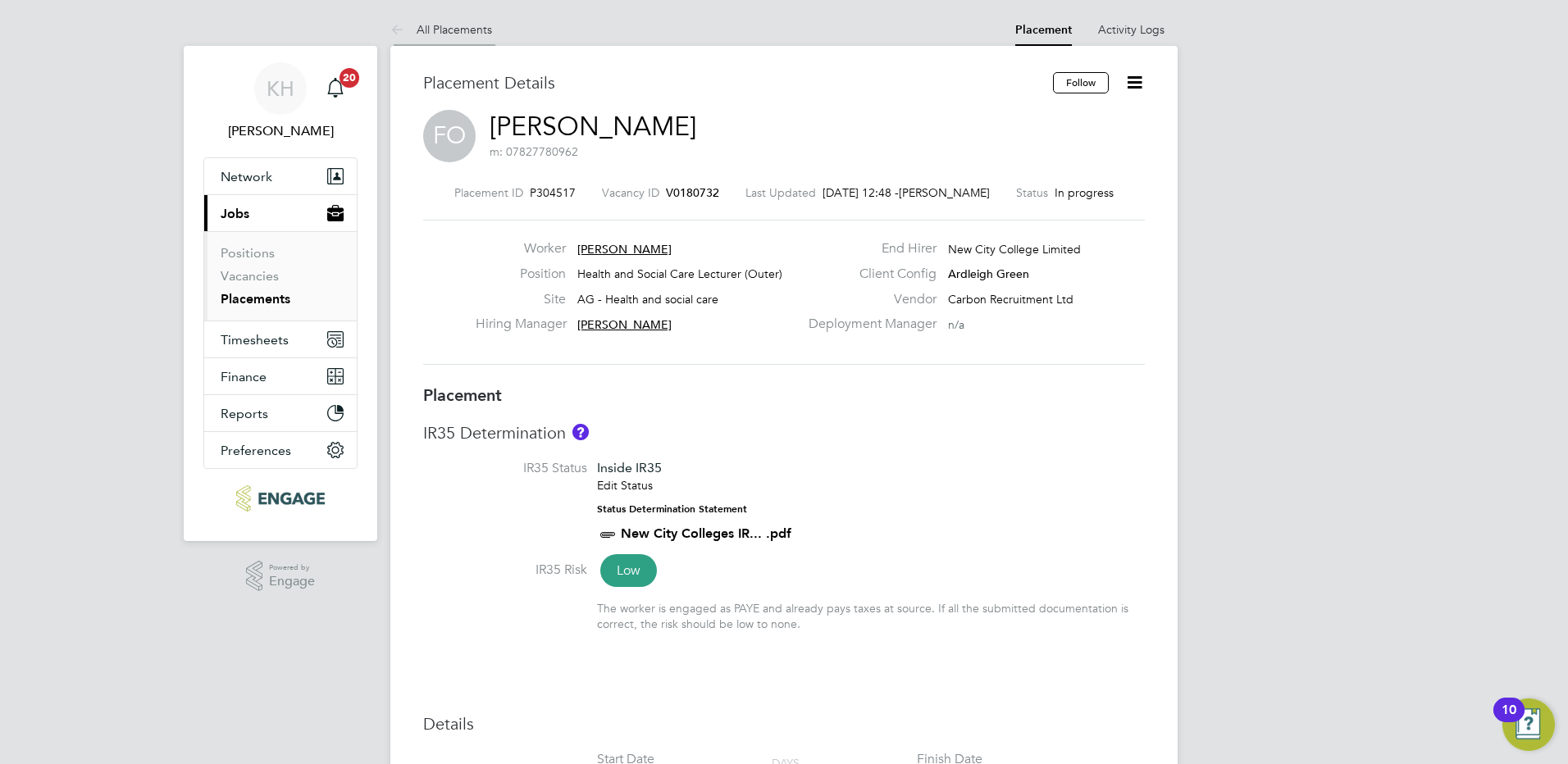
click at [472, 43] on li "All Placements" at bounding box center [441, 29] width 102 height 32
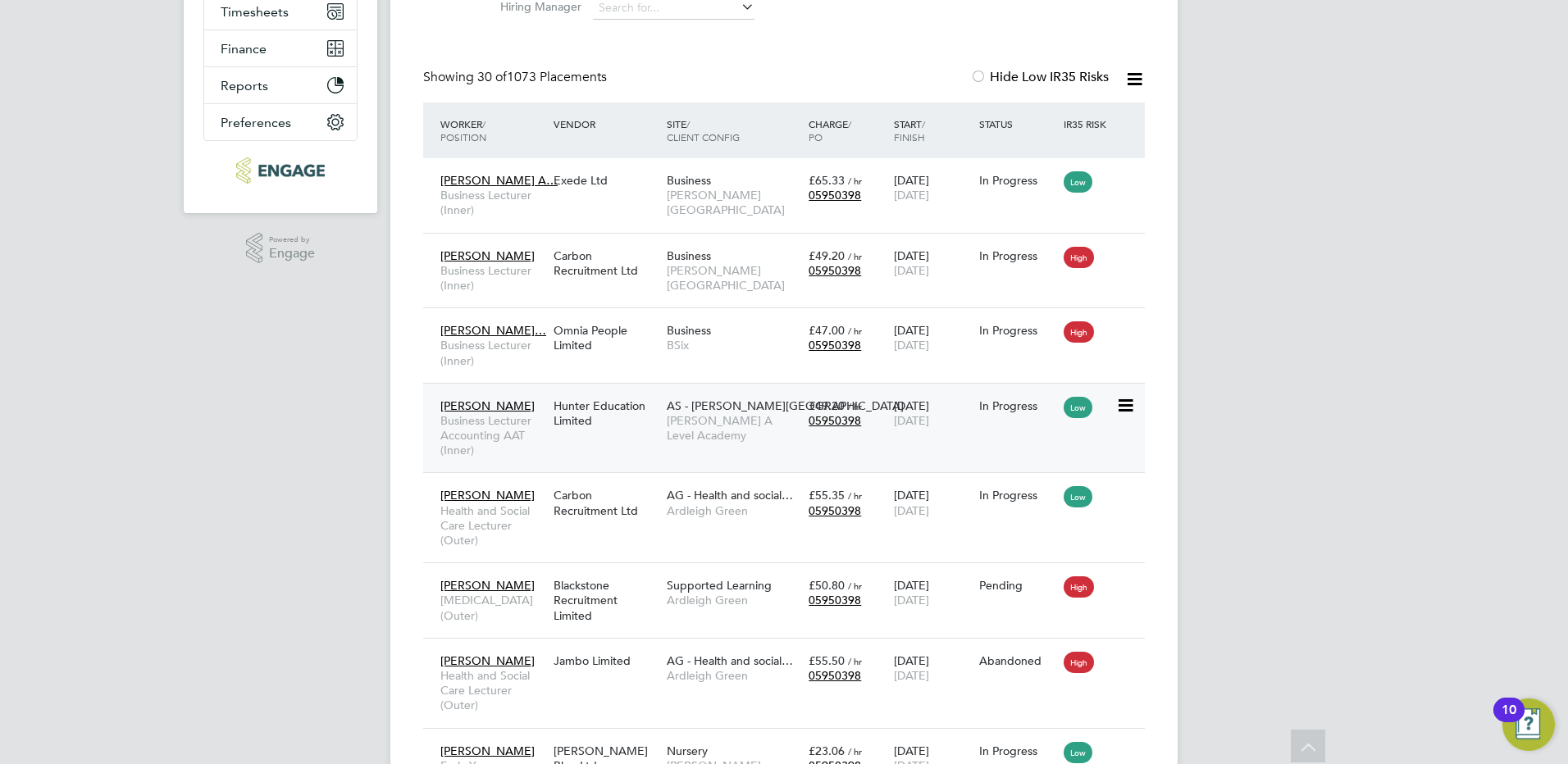
click at [845, 433] on div "£49.20 / hr 05950398" at bounding box center [847, 413] width 85 height 46
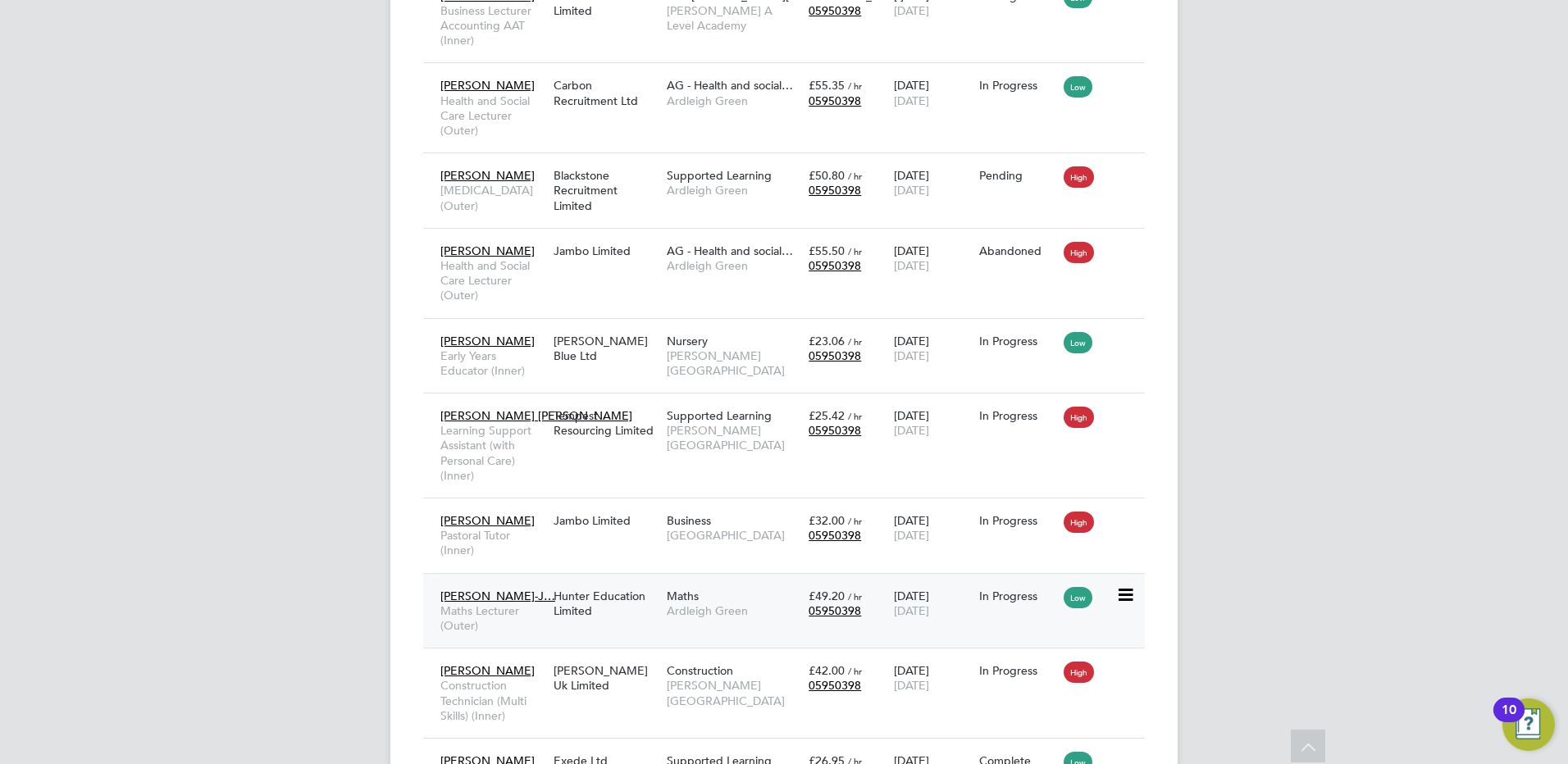
click at [836, 648] on div "Elijah Kolawole-J… Maths Lecturer (Outer) Hunter Education Limited Maths Ardlei…" at bounding box center [784, 611] width 722 height 76
click at [595, 626] on div "Hunter Education Limited" at bounding box center [606, 604] width 113 height 46
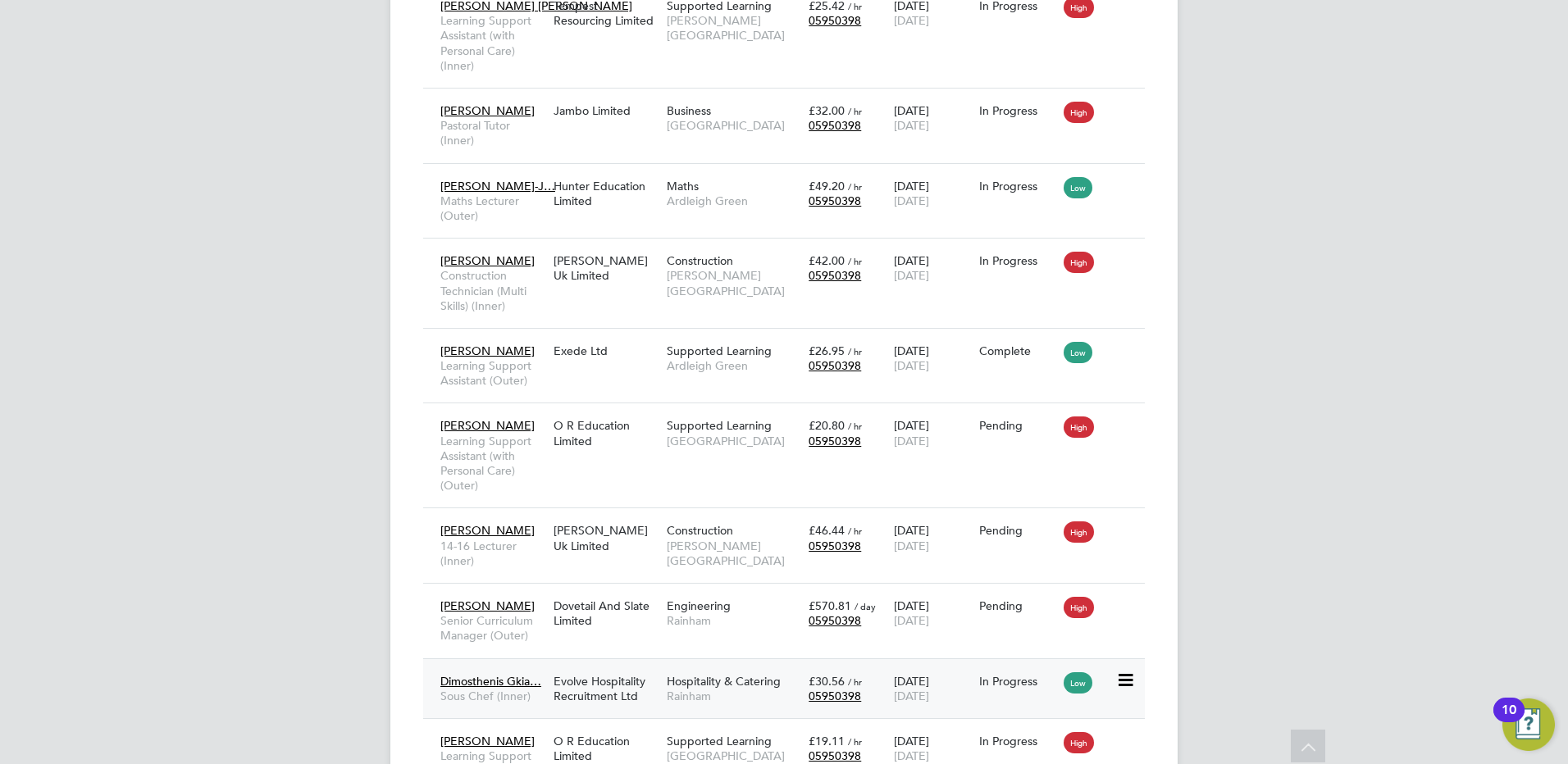
click at [703, 689] on span "Hospitality & Catering" at bounding box center [723, 682] width 114 height 15
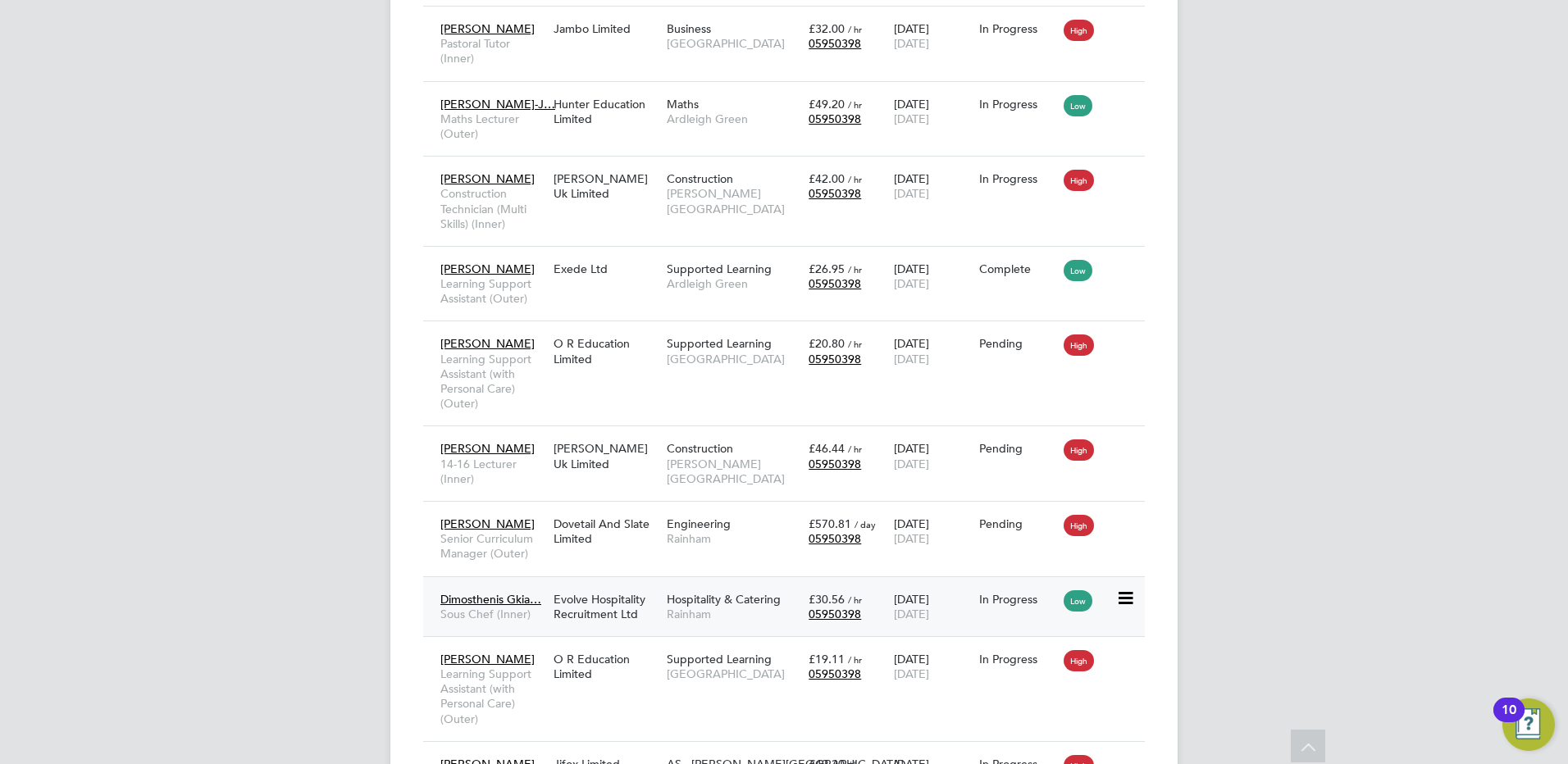
click at [707, 622] on span "Rainham" at bounding box center [734, 614] width 133 height 15
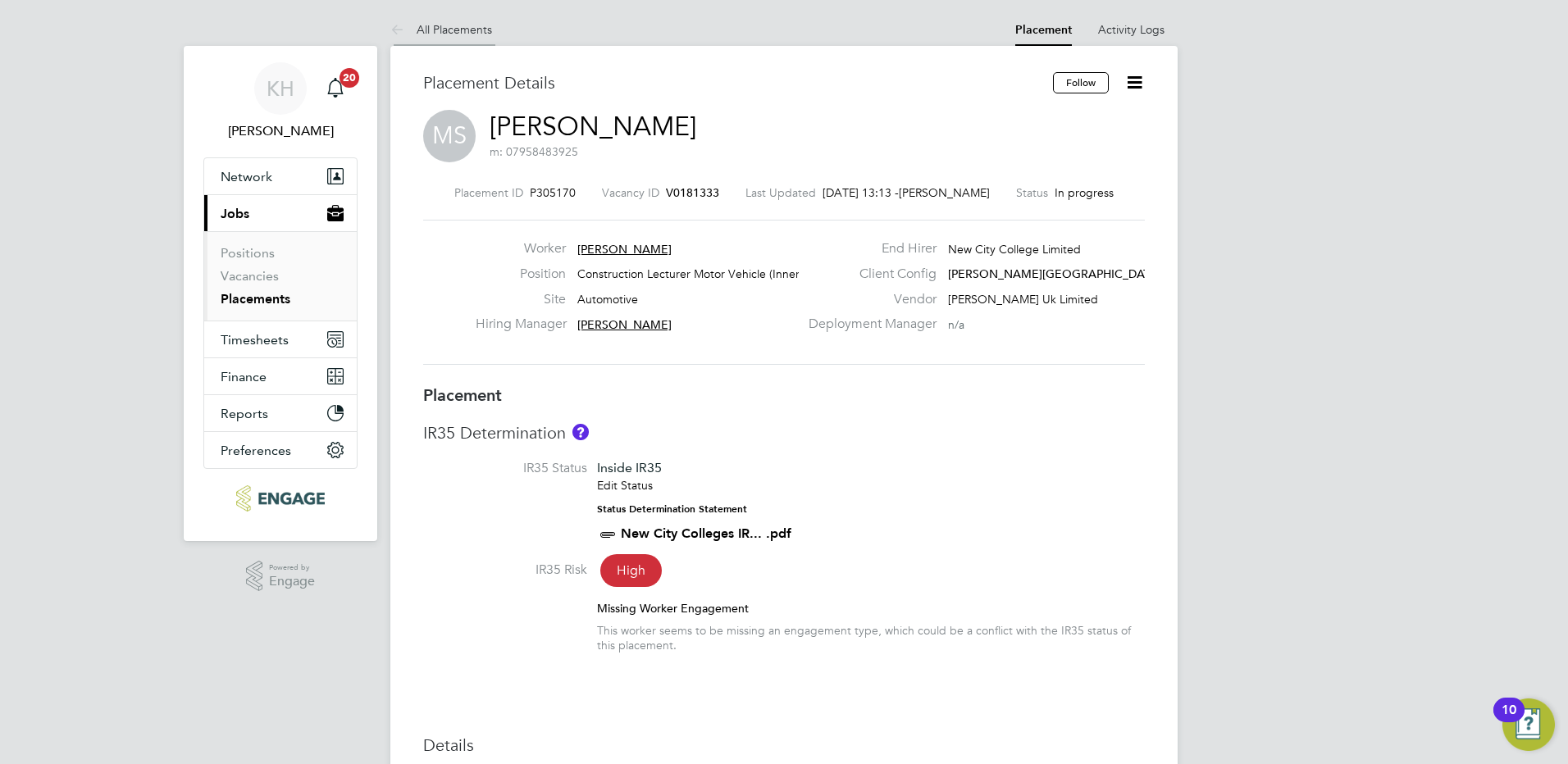
click at [438, 30] on link "All Placements" at bounding box center [441, 30] width 102 height 15
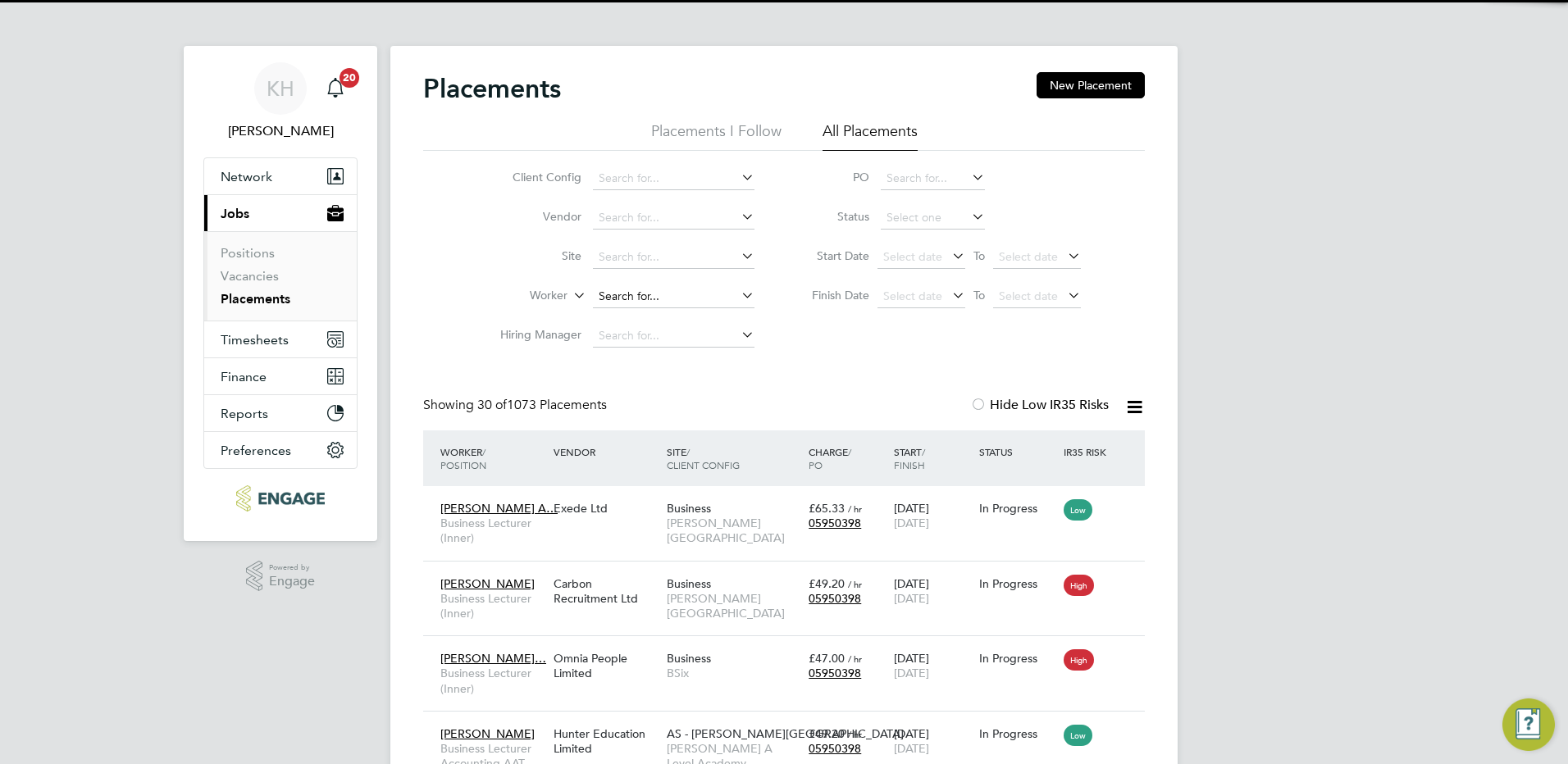
click at [643, 290] on input at bounding box center [673, 297] width 162 height 23
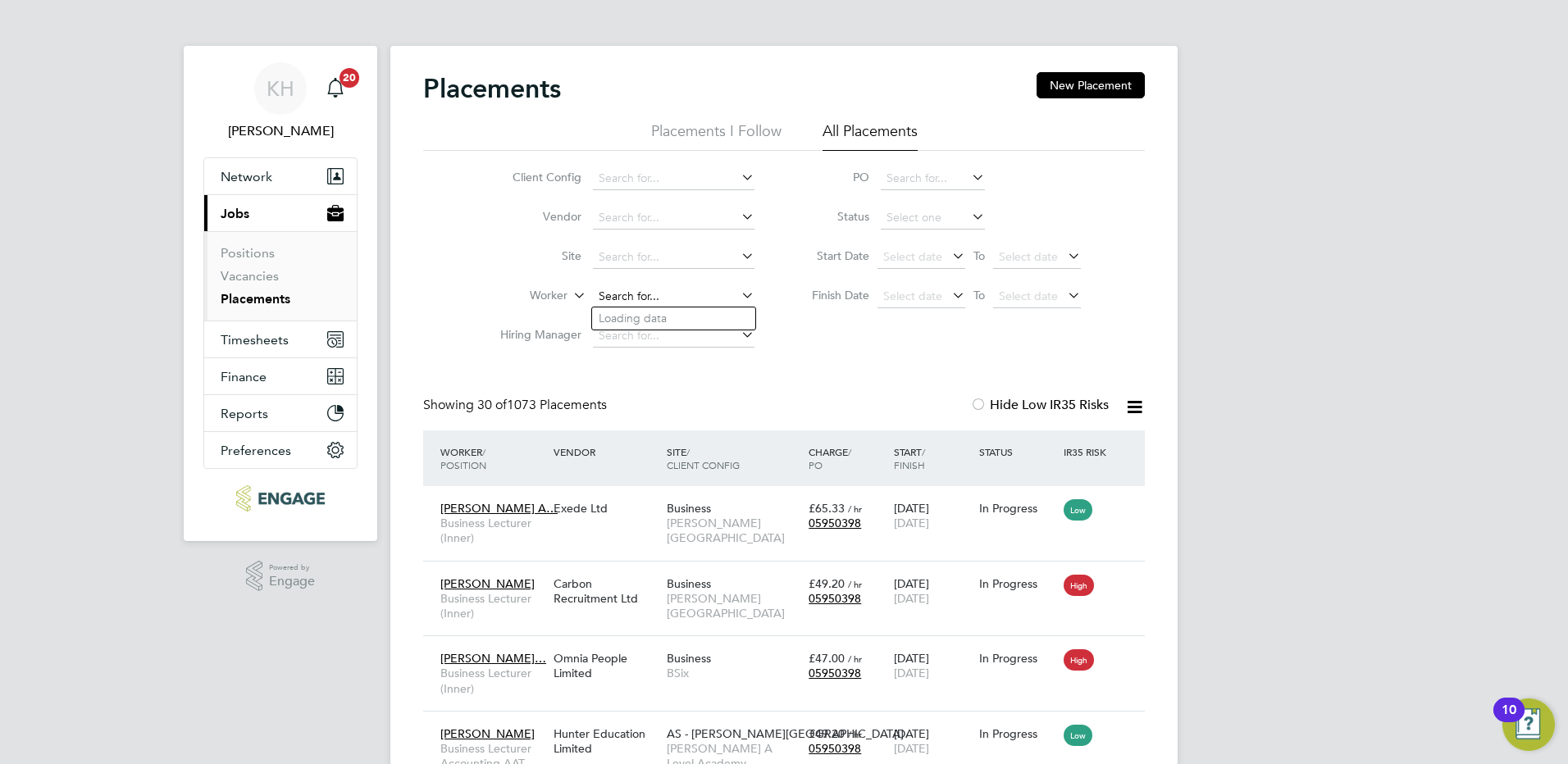
scroll to position [47, 142]
click at [661, 314] on li "Majid Kassim" at bounding box center [673, 318] width 163 height 22
type input "Majid Kassim"
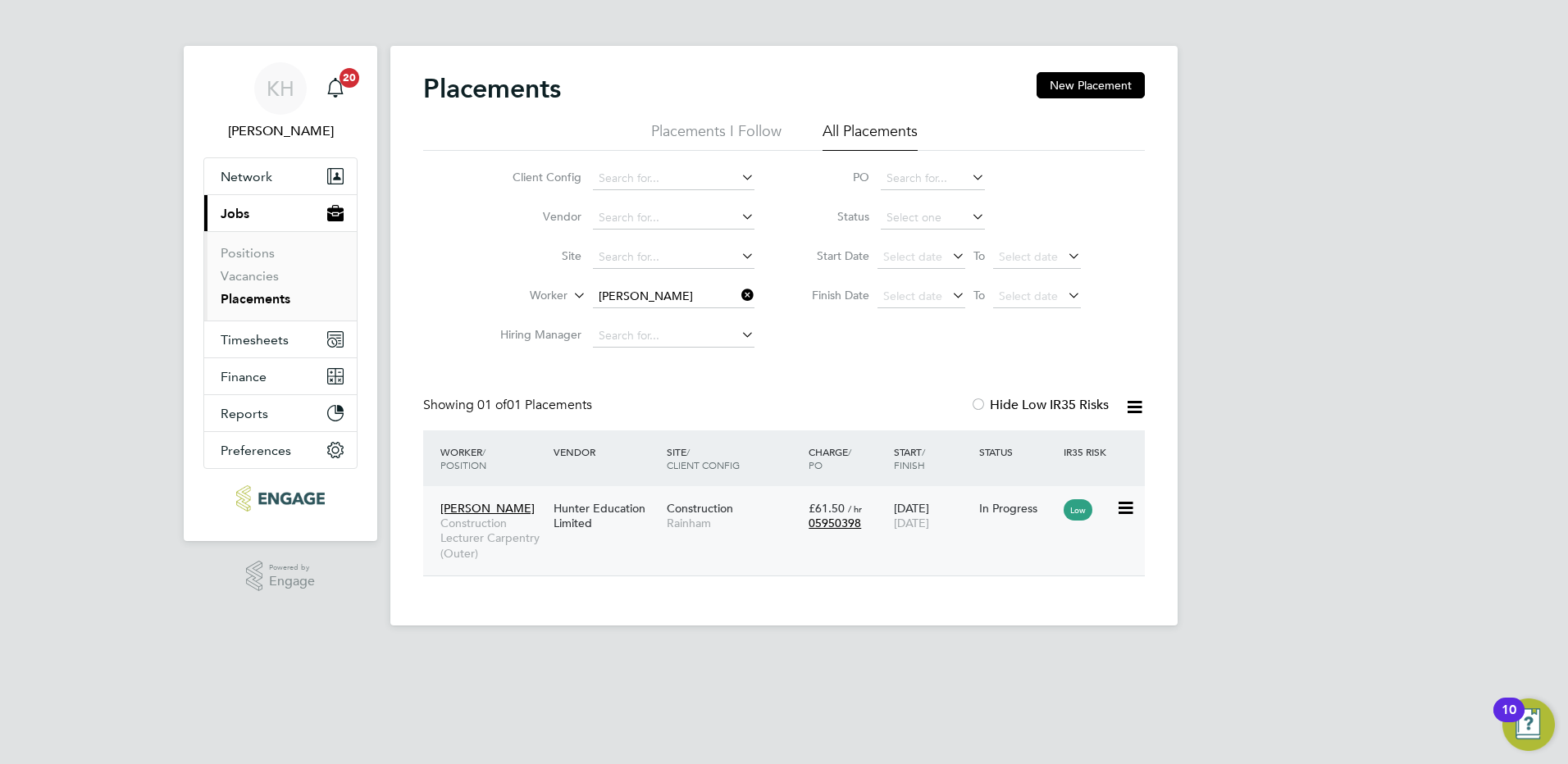
click at [782, 525] on span "Rainham" at bounding box center [734, 524] width 133 height 15
drag, startPoint x: 254, startPoint y: 280, endPoint x: 294, endPoint y: 310, distance: 50.0
click at [254, 280] on link "Vacancies" at bounding box center [249, 276] width 58 height 16
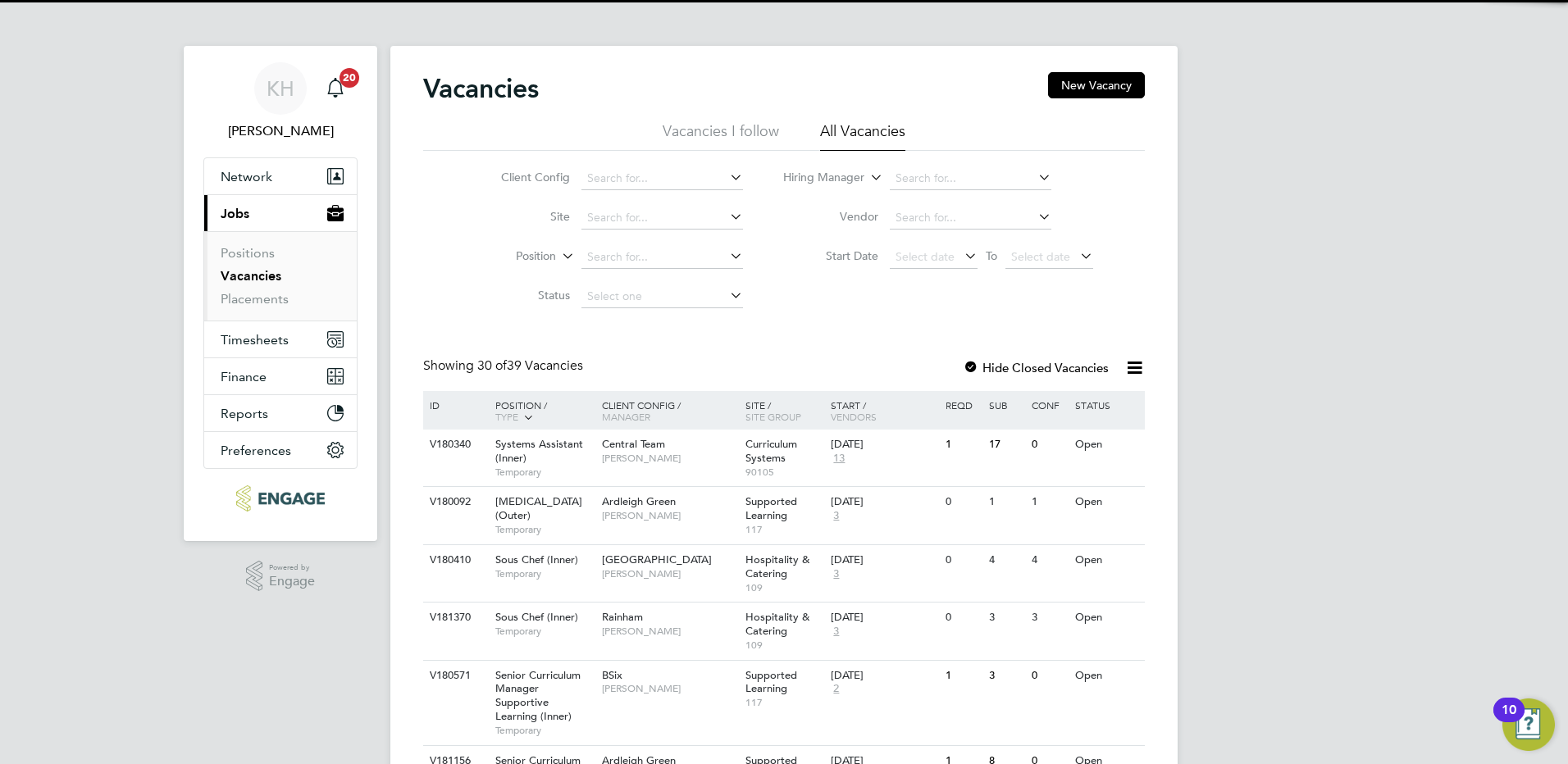
click at [586, 492] on div "Speech and Language Therapist (Outer) Temporary" at bounding box center [540, 515] width 115 height 56
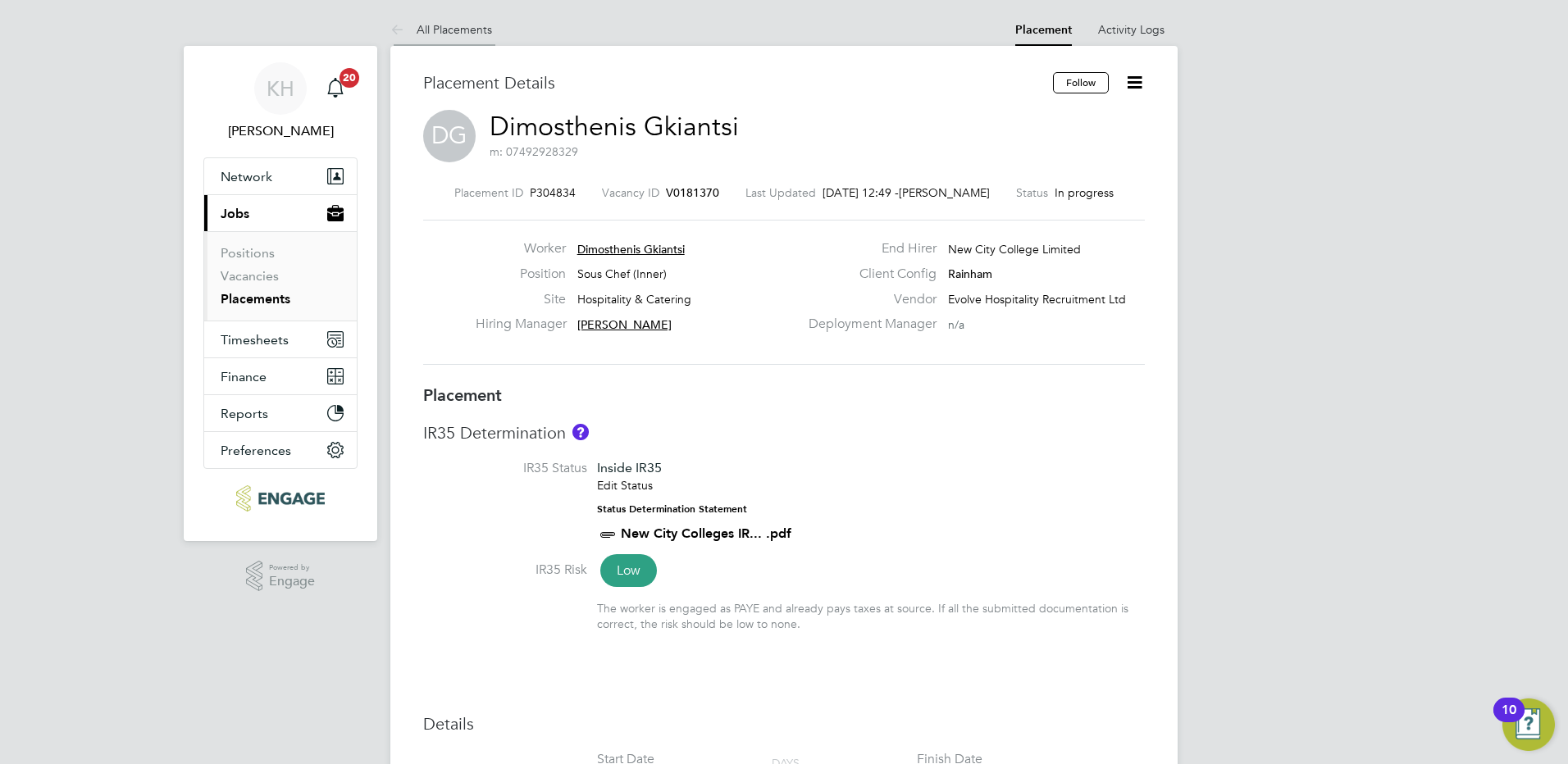
click at [484, 32] on link "All Placements" at bounding box center [441, 30] width 102 height 15
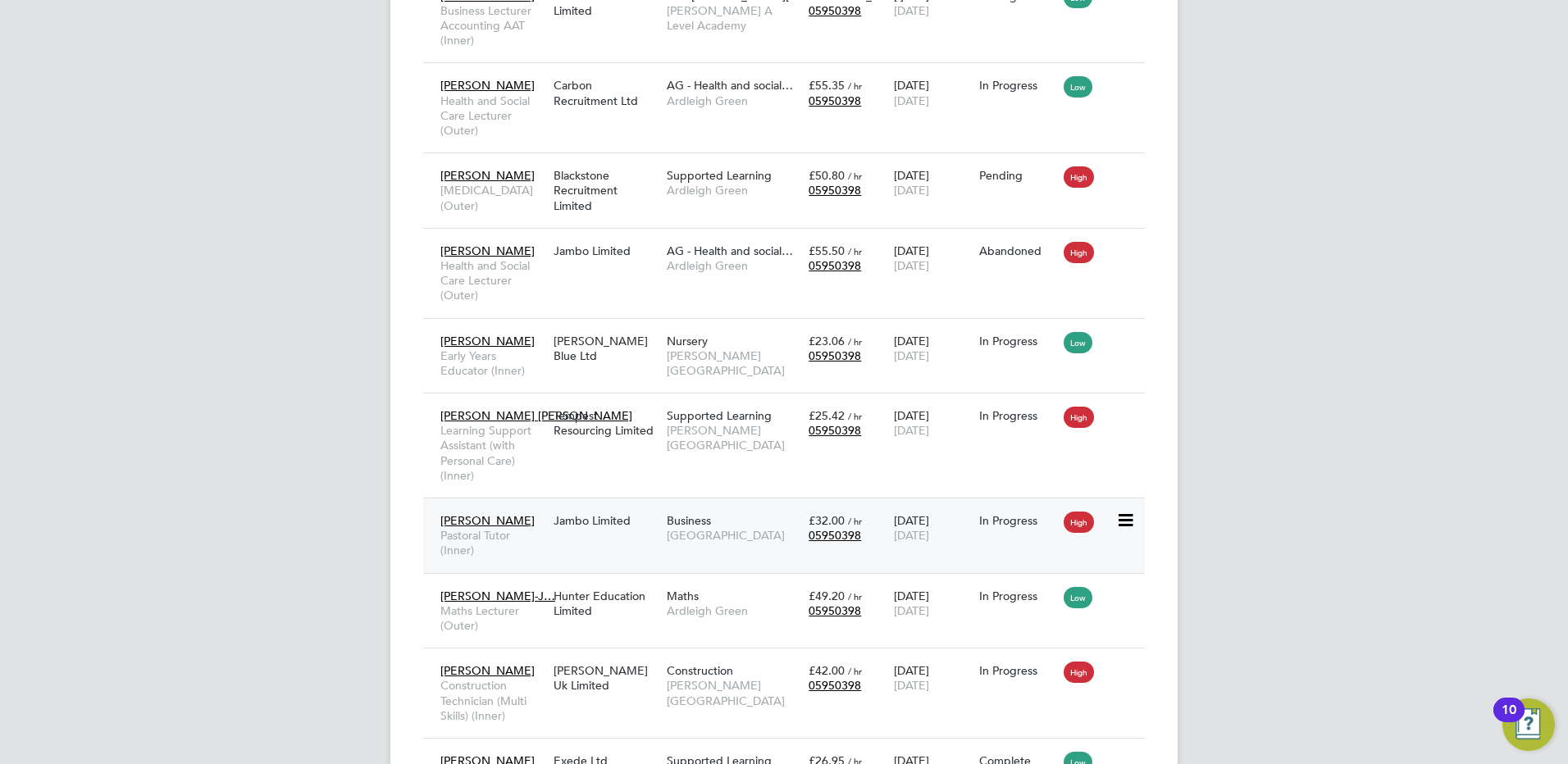
scroll to position [8, 8]
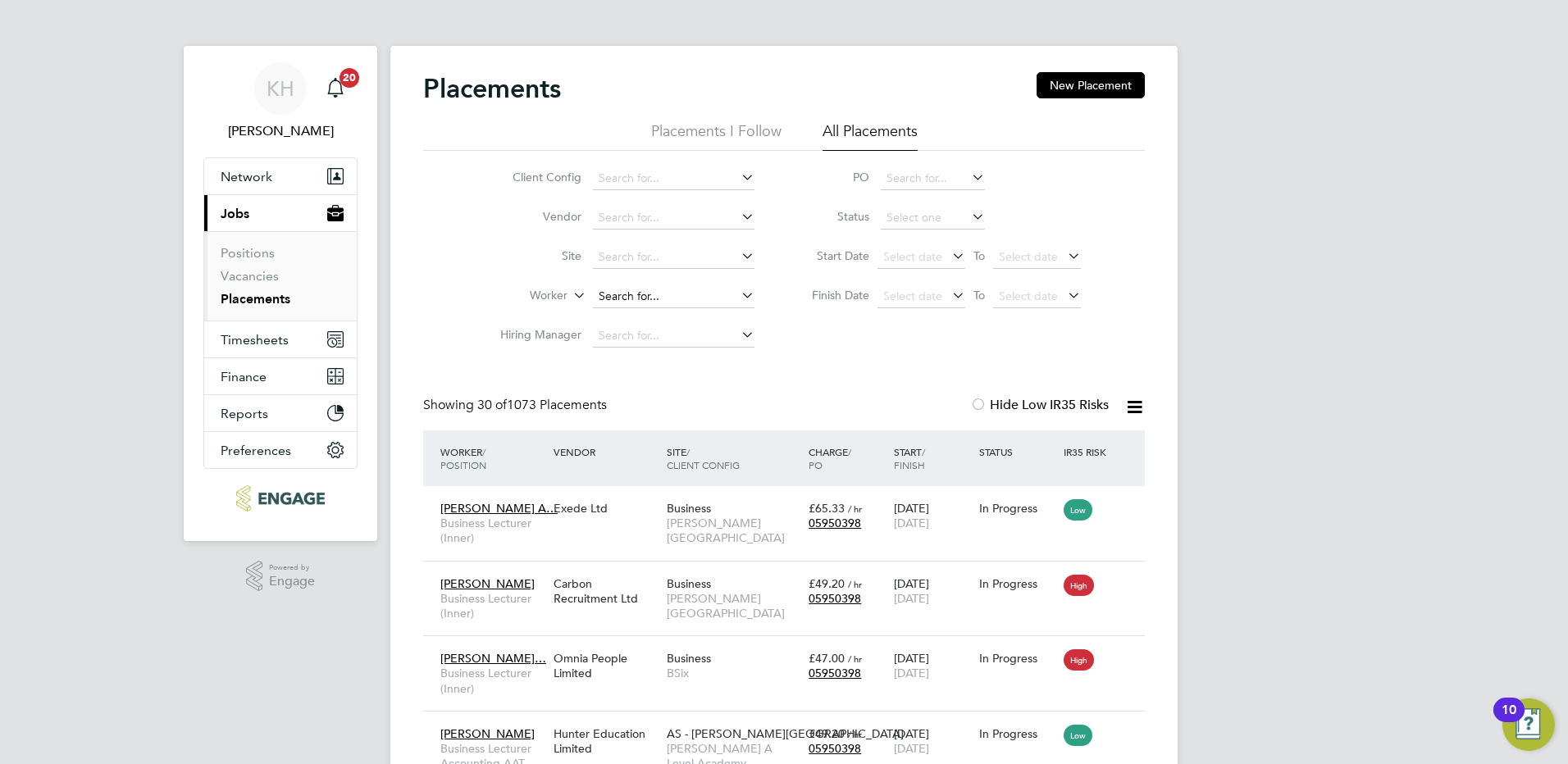
click at [628, 292] on input at bounding box center [673, 297] width 162 height 23
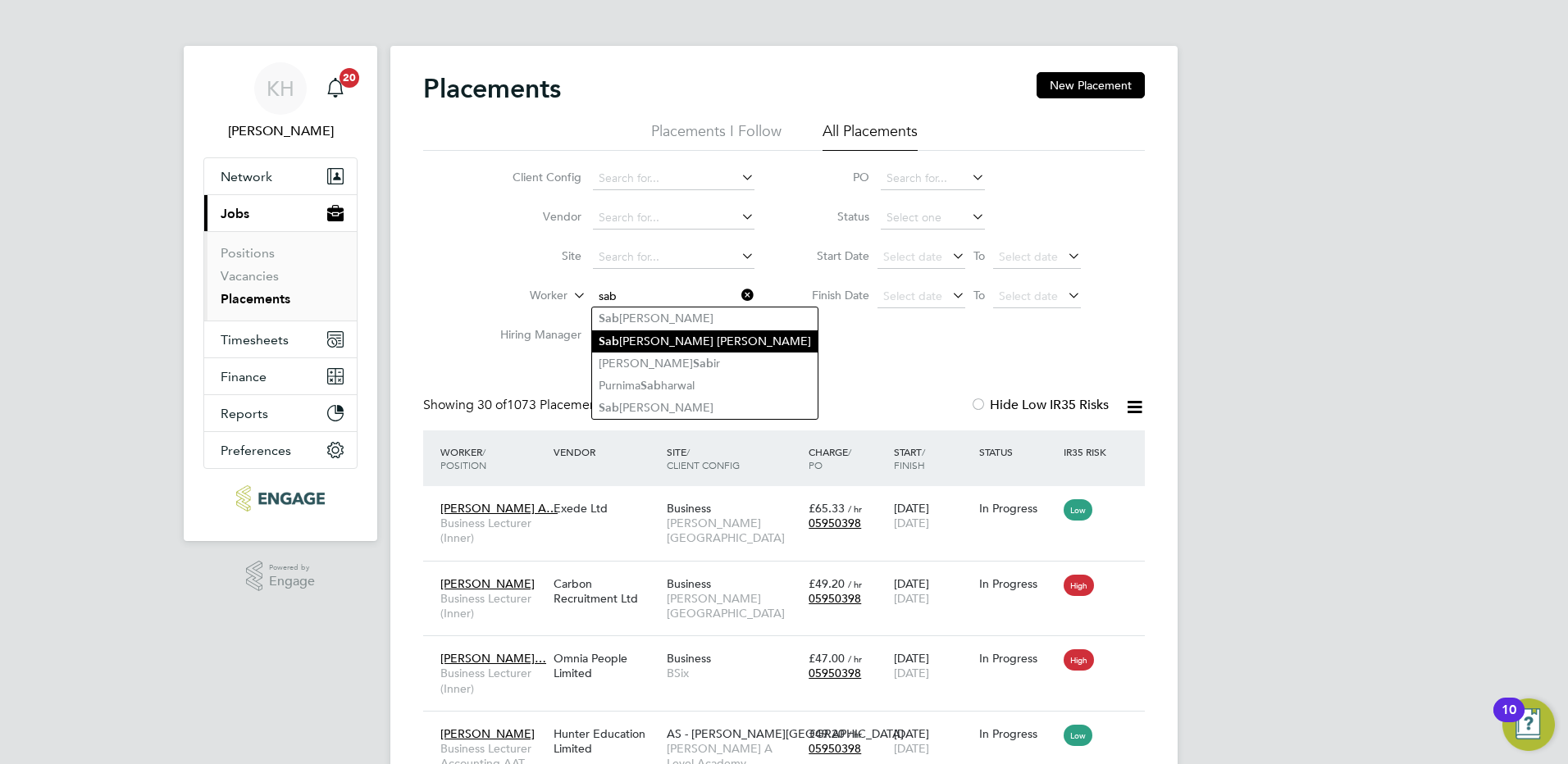
click at [722, 337] on li "Sab [PERSON_NAME] [PERSON_NAME]" at bounding box center [705, 341] width 226 height 22
type input "[PERSON_NAME] [PERSON_NAME]"
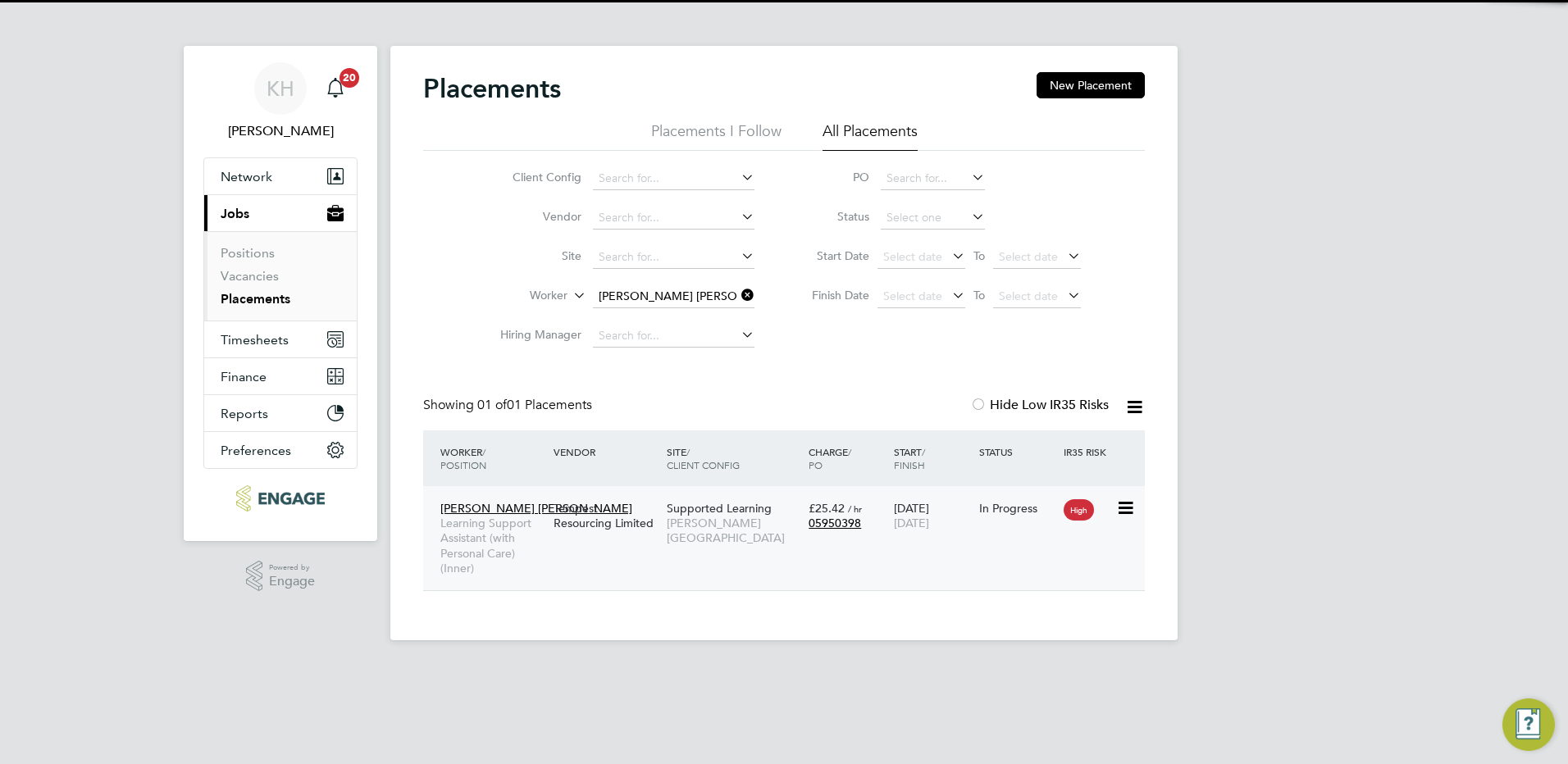
click at [763, 535] on div "Supported Learning [PERSON_NAME][GEOGRAPHIC_DATA]" at bounding box center [733, 524] width 142 height 61
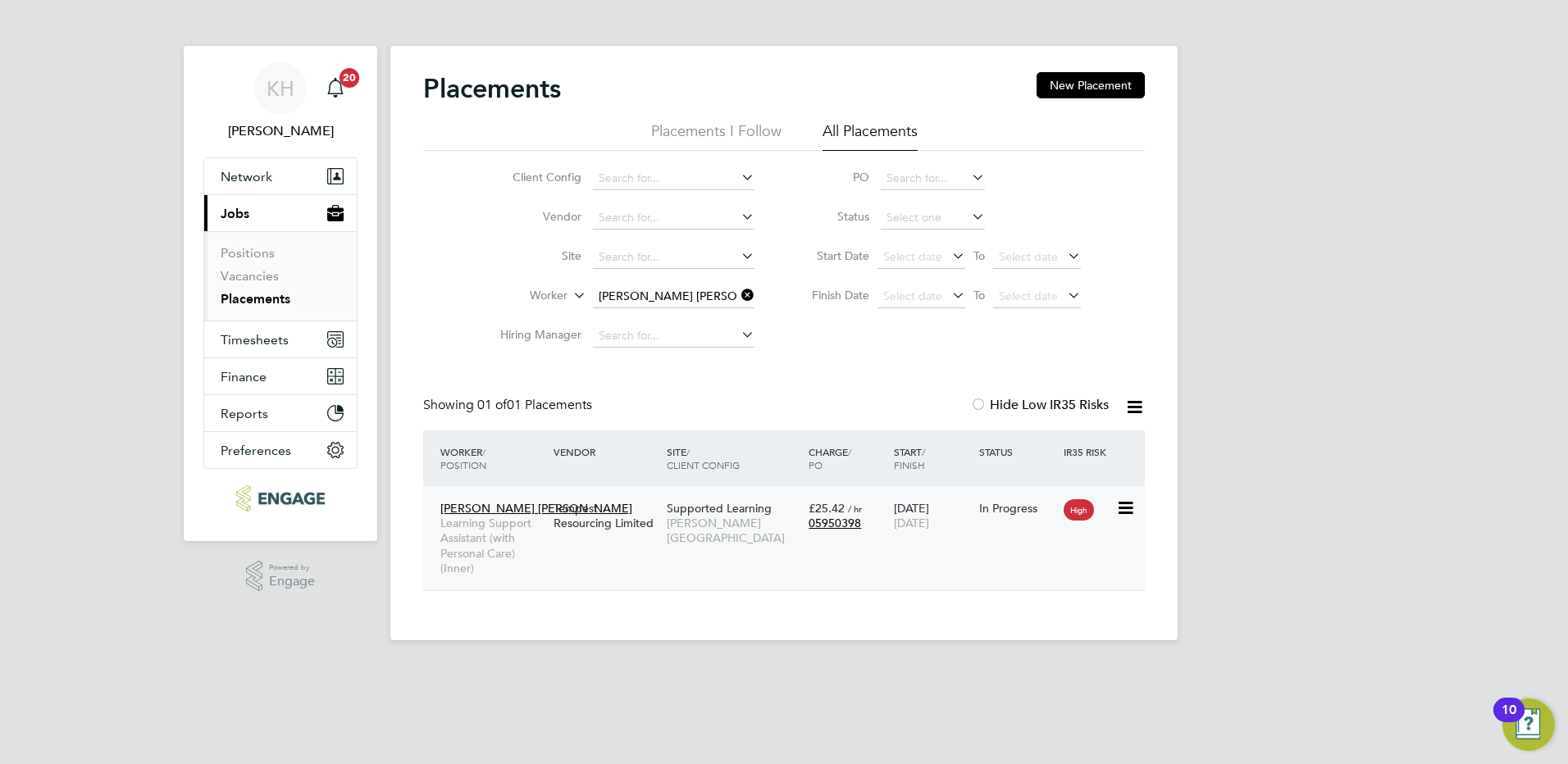
click at [702, 516] on span "[PERSON_NAME][GEOGRAPHIC_DATA]" at bounding box center [734, 531] width 133 height 30
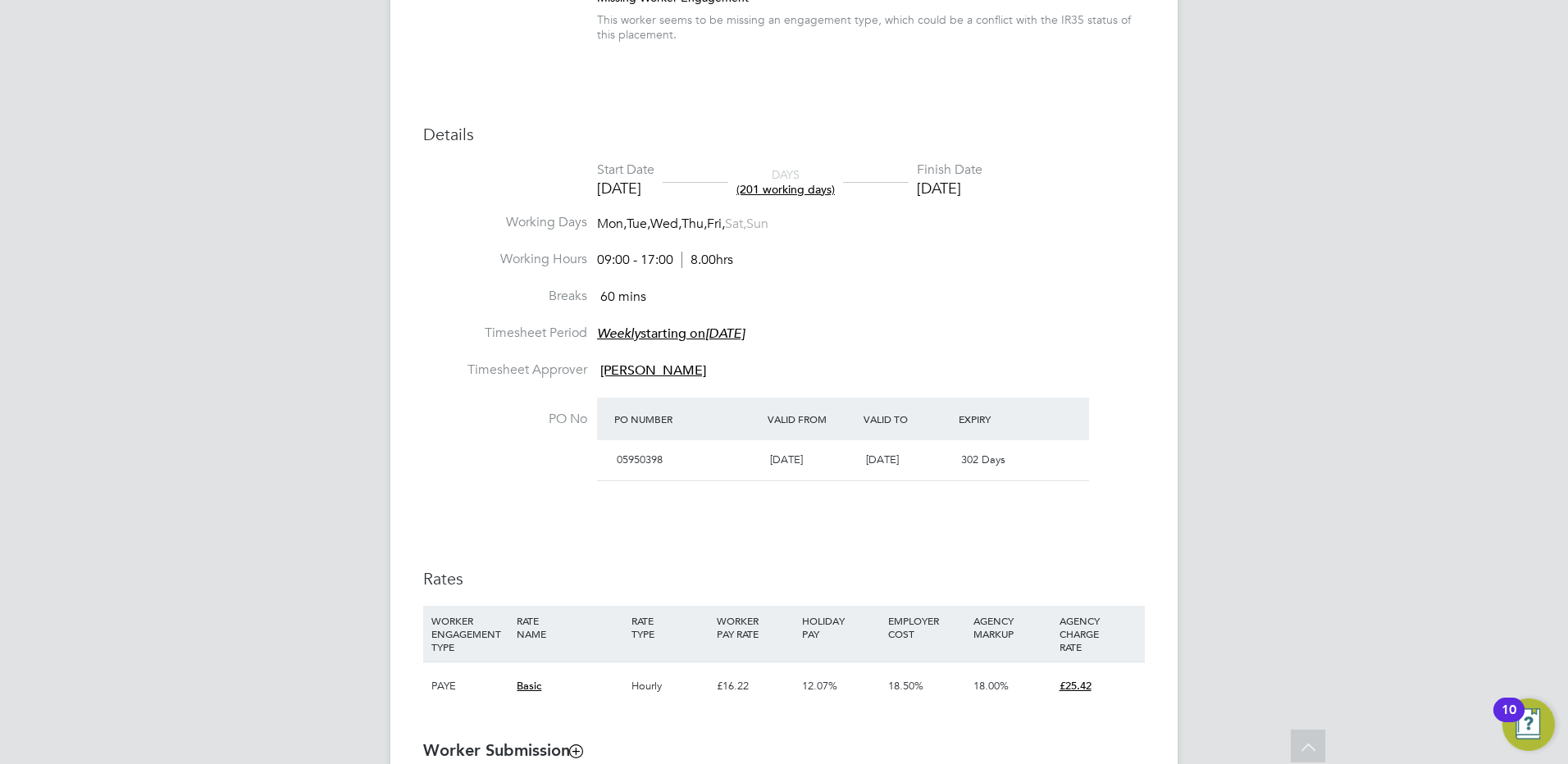
scroll to position [902, 0]
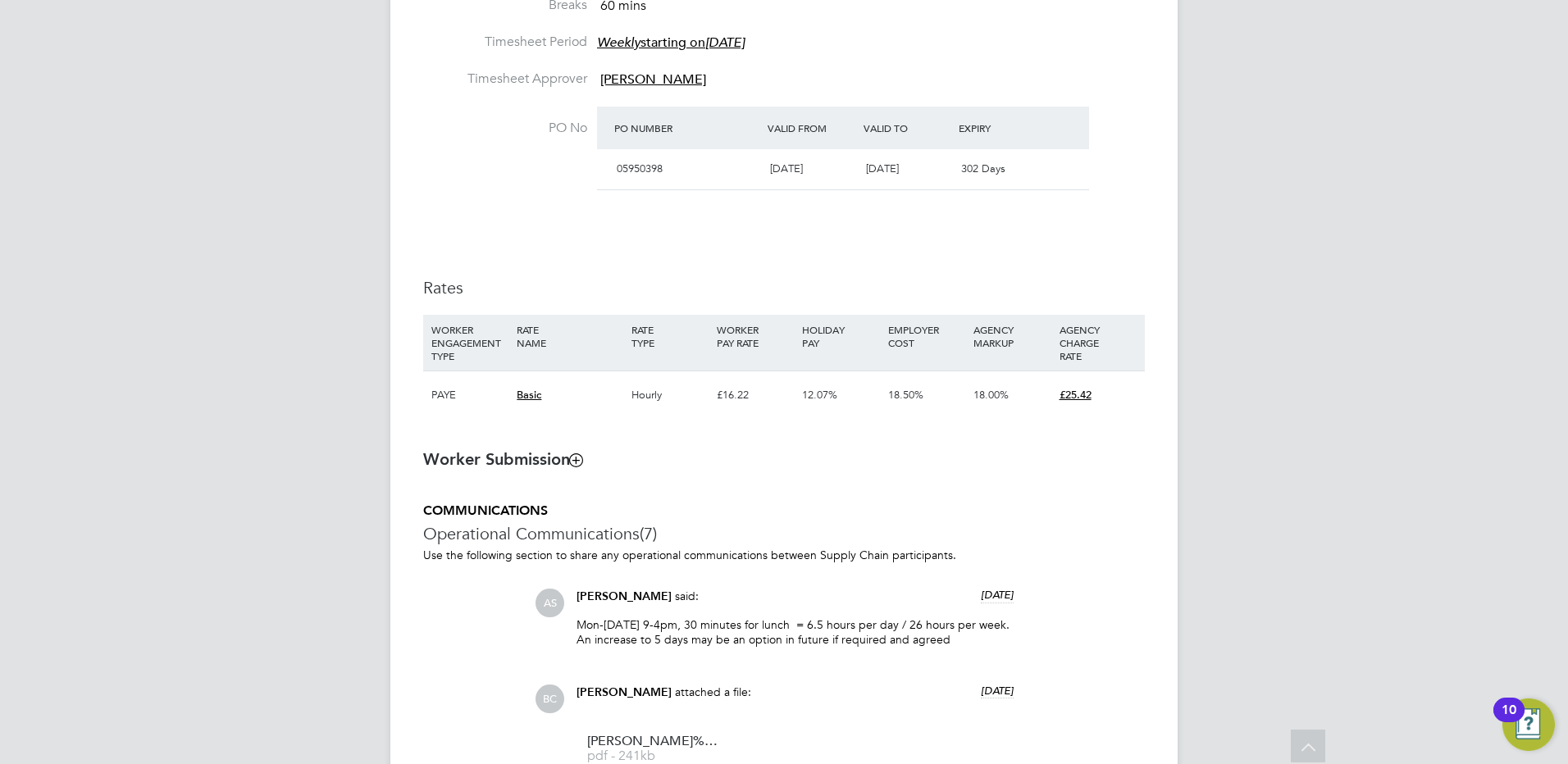
click at [1438, 248] on div "KH Kirsty Hanmore Notifications 20 Applications: Network Team Members Businesse…" at bounding box center [784, 372] width 1568 height 2547
click at [1310, 147] on div "KH Kirsty Hanmore Notifications 20 Applications: Network Team Members Businesse…" at bounding box center [784, 372] width 1568 height 2547
click at [1307, 146] on div "KH Kirsty Hanmore Notifications 20 Applications: Network Team Members Businesse…" at bounding box center [784, 372] width 1568 height 2547
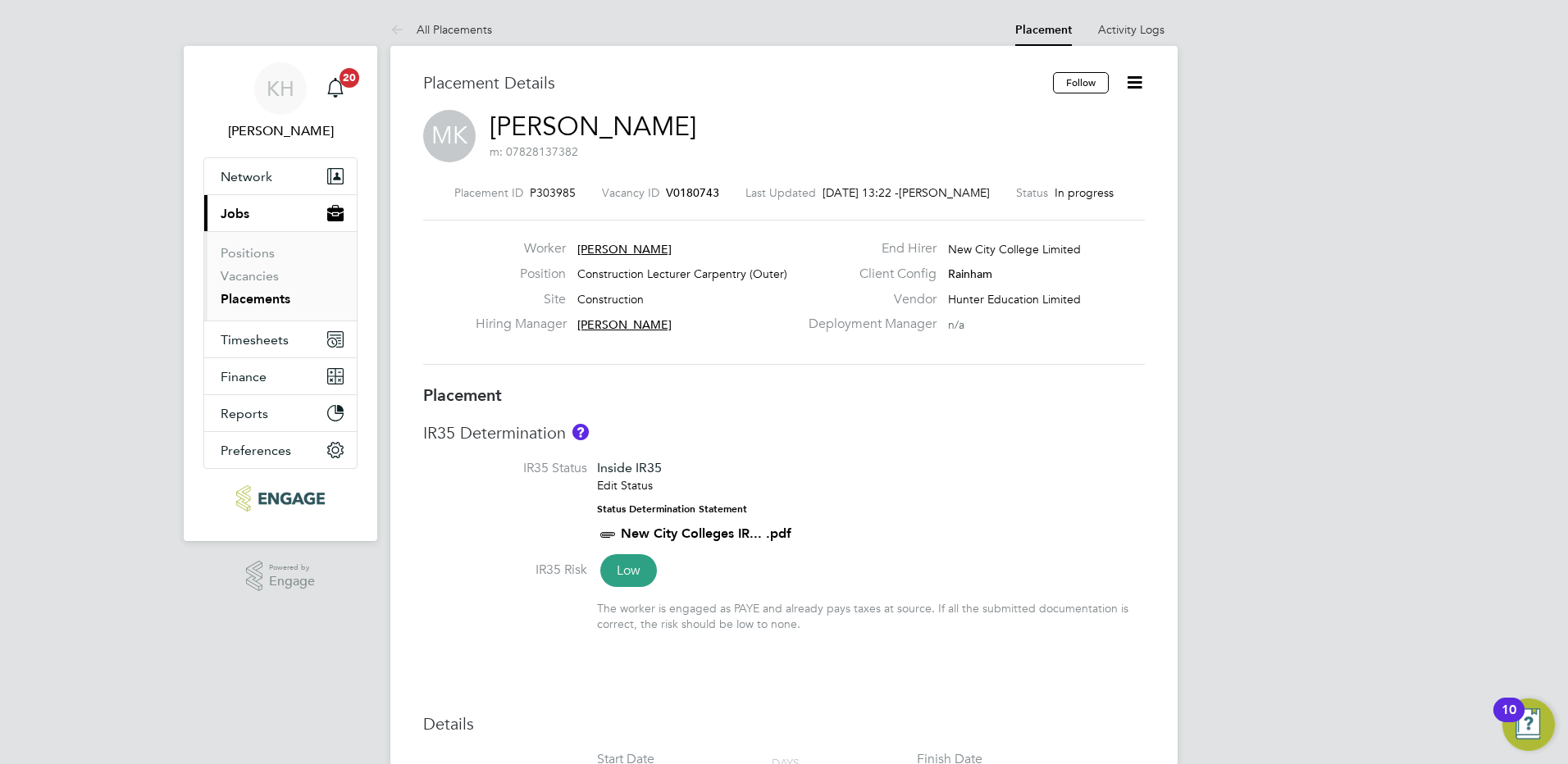
click at [665, 180] on div "Placement ID P303985 Vacancy ID V0180743 Last Updated 02 Oct 2025, 13:22 - Laur…" at bounding box center [784, 276] width 722 height 220
click at [666, 190] on span "V0180743" at bounding box center [693, 192] width 54 height 15
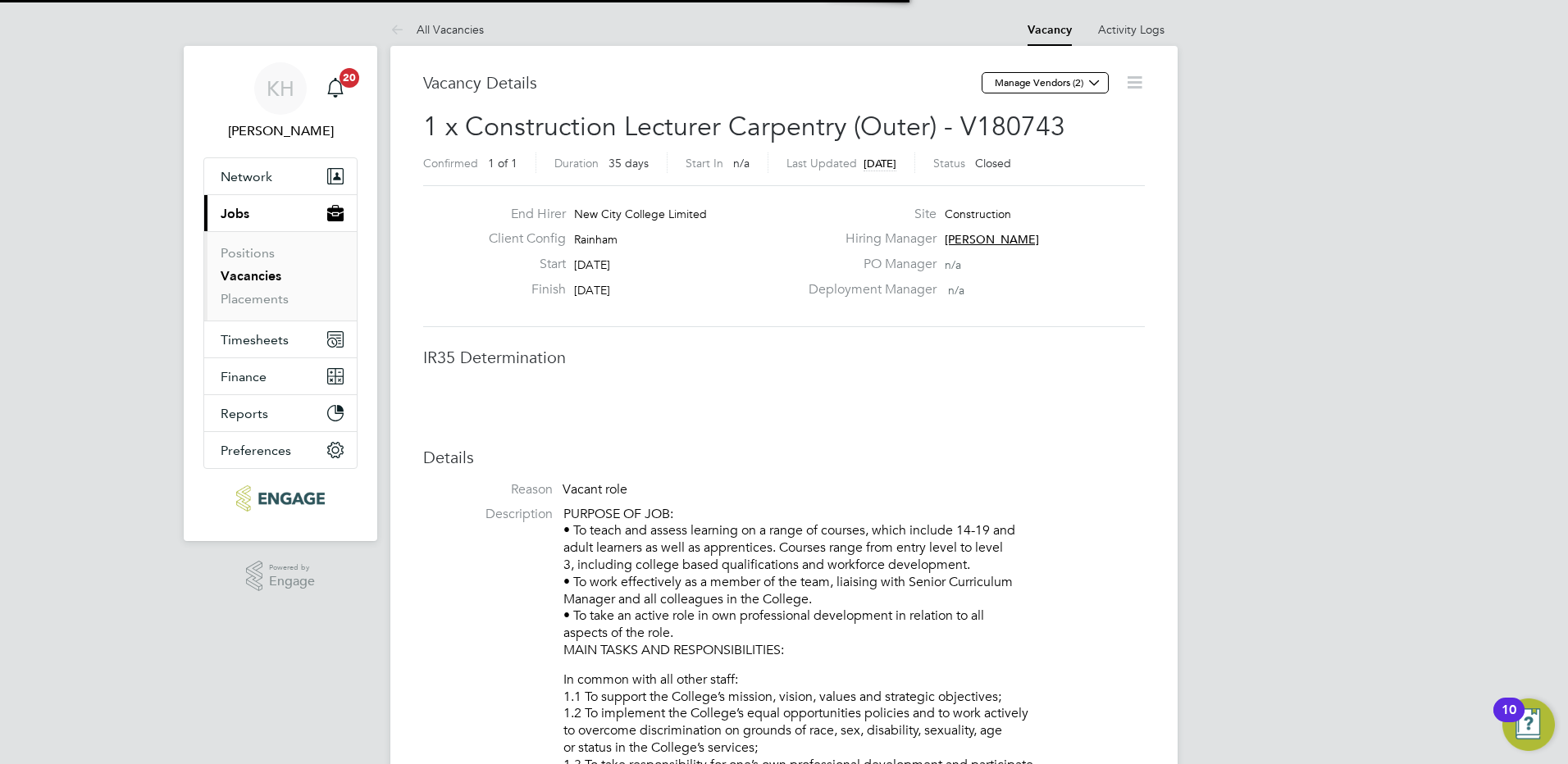
scroll to position [8, 8]
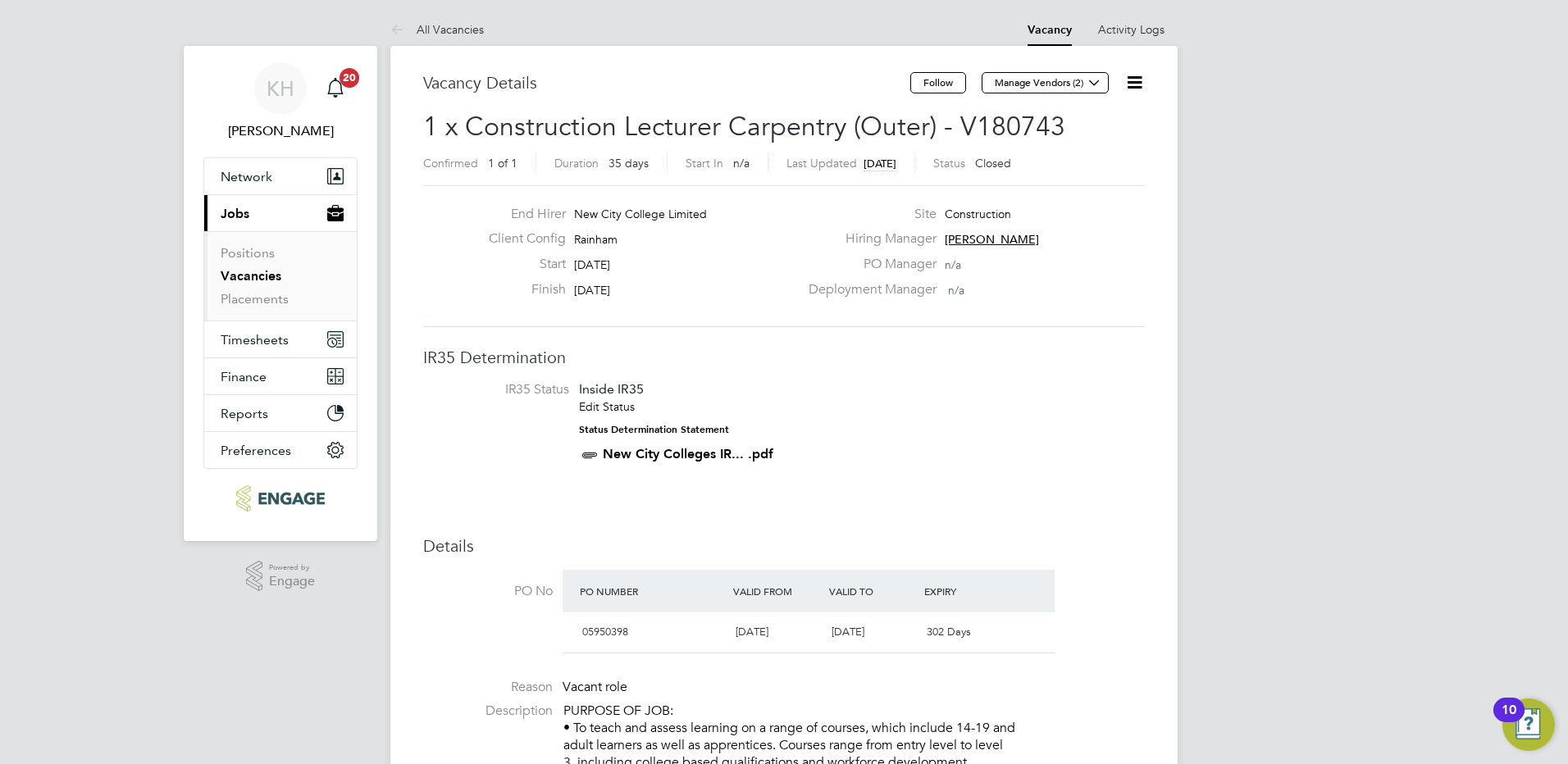
click at [1095, 93] on span "Manage Vendors (2)" at bounding box center [1046, 89] width 130 height 16
click at [1099, 83] on icon at bounding box center [1093, 81] width 12 height 12
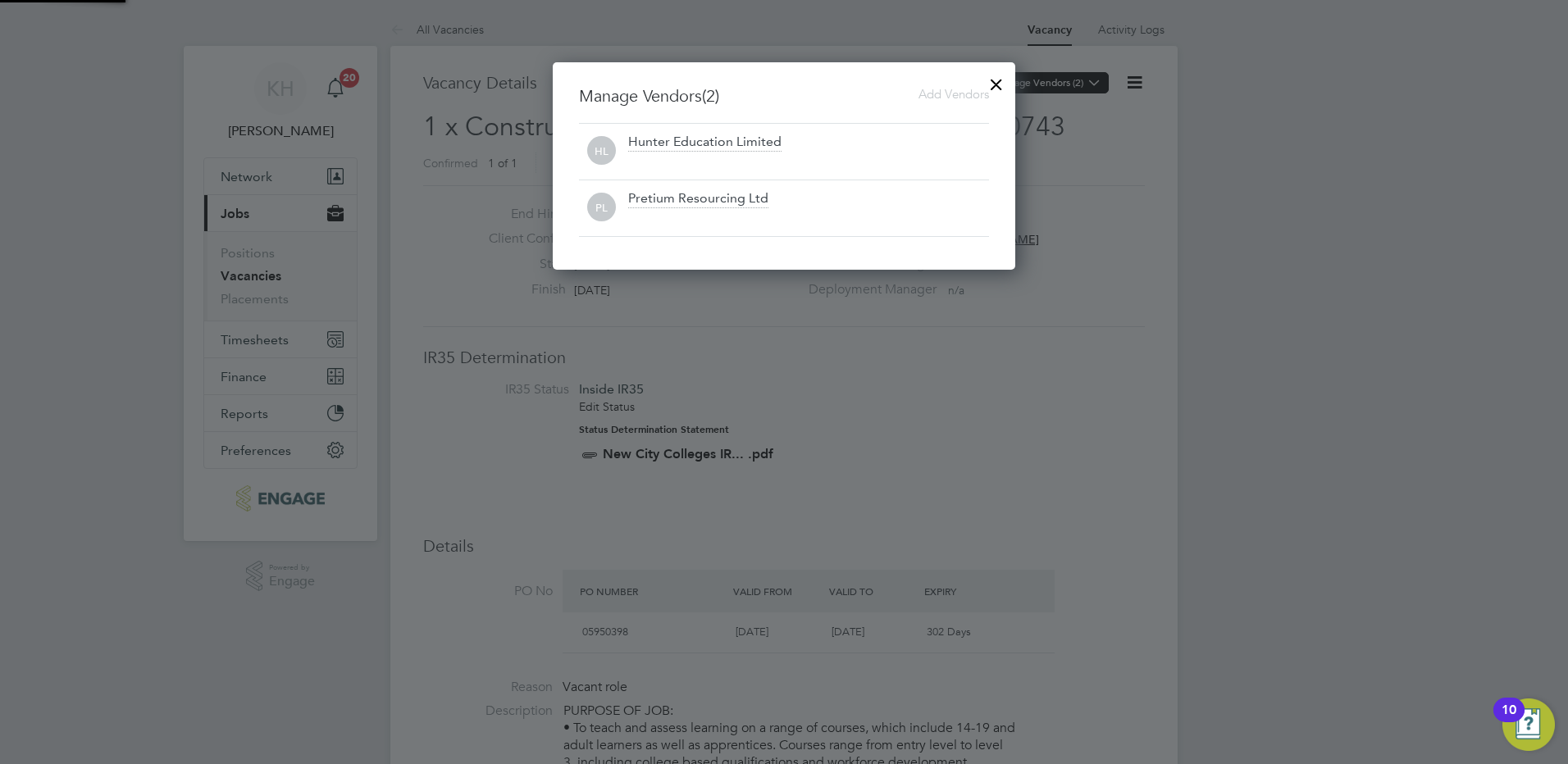
scroll to position [208, 463]
click at [994, 85] on div at bounding box center [996, 80] width 30 height 30
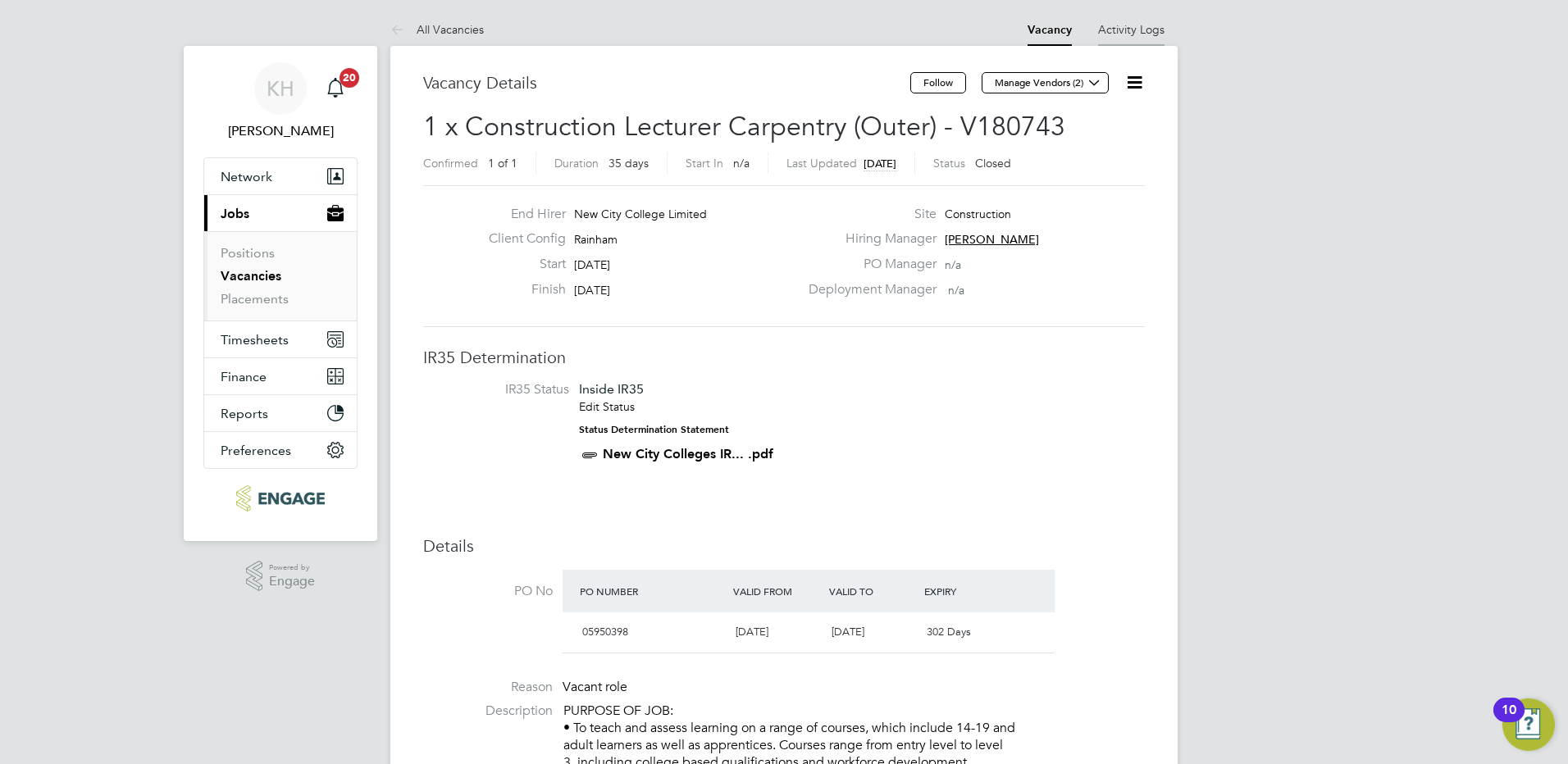
click at [1121, 29] on link "Activity Logs" at bounding box center [1131, 30] width 67 height 15
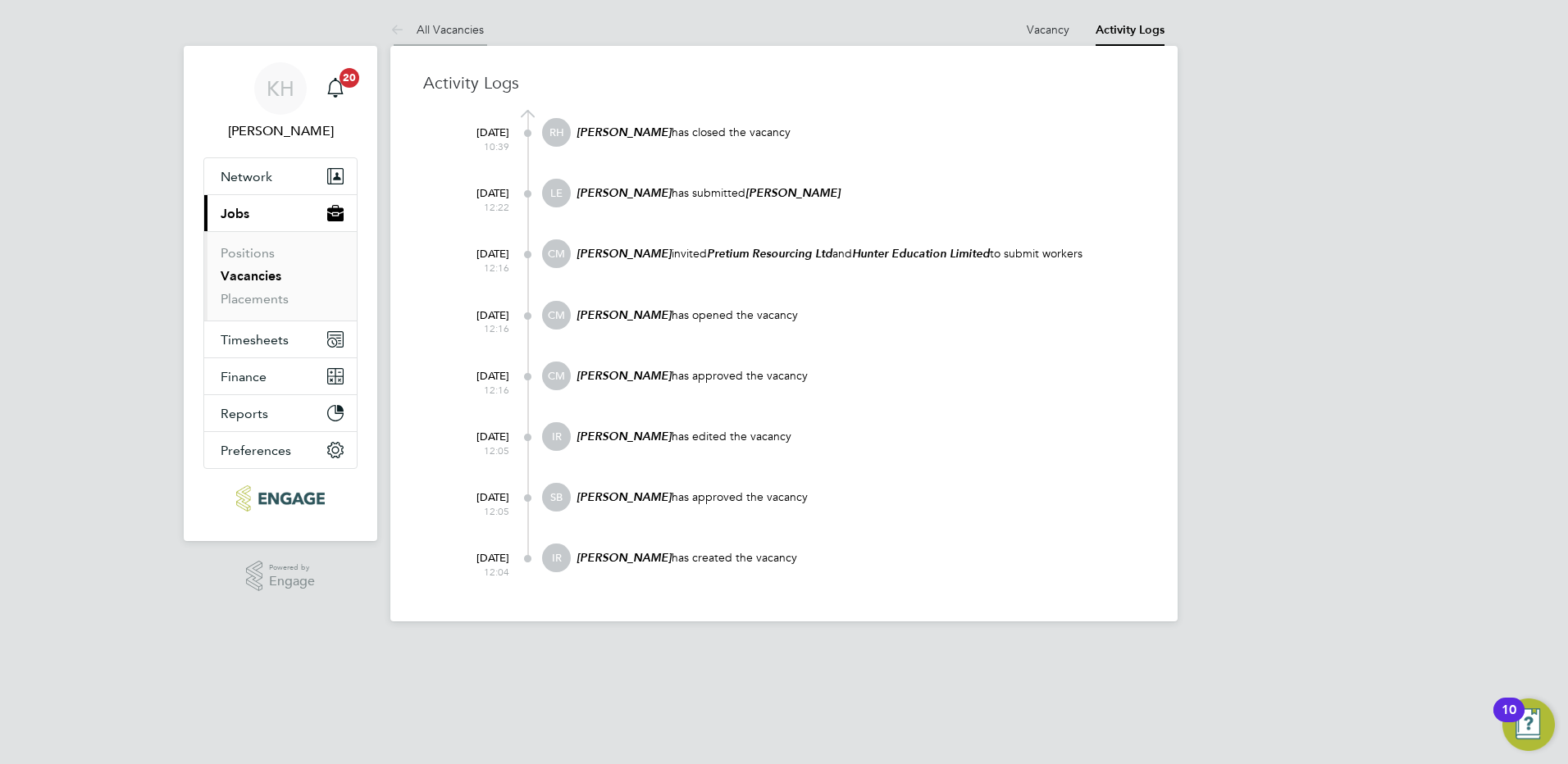
click at [451, 29] on link "All Vacancies" at bounding box center [437, 30] width 93 height 15
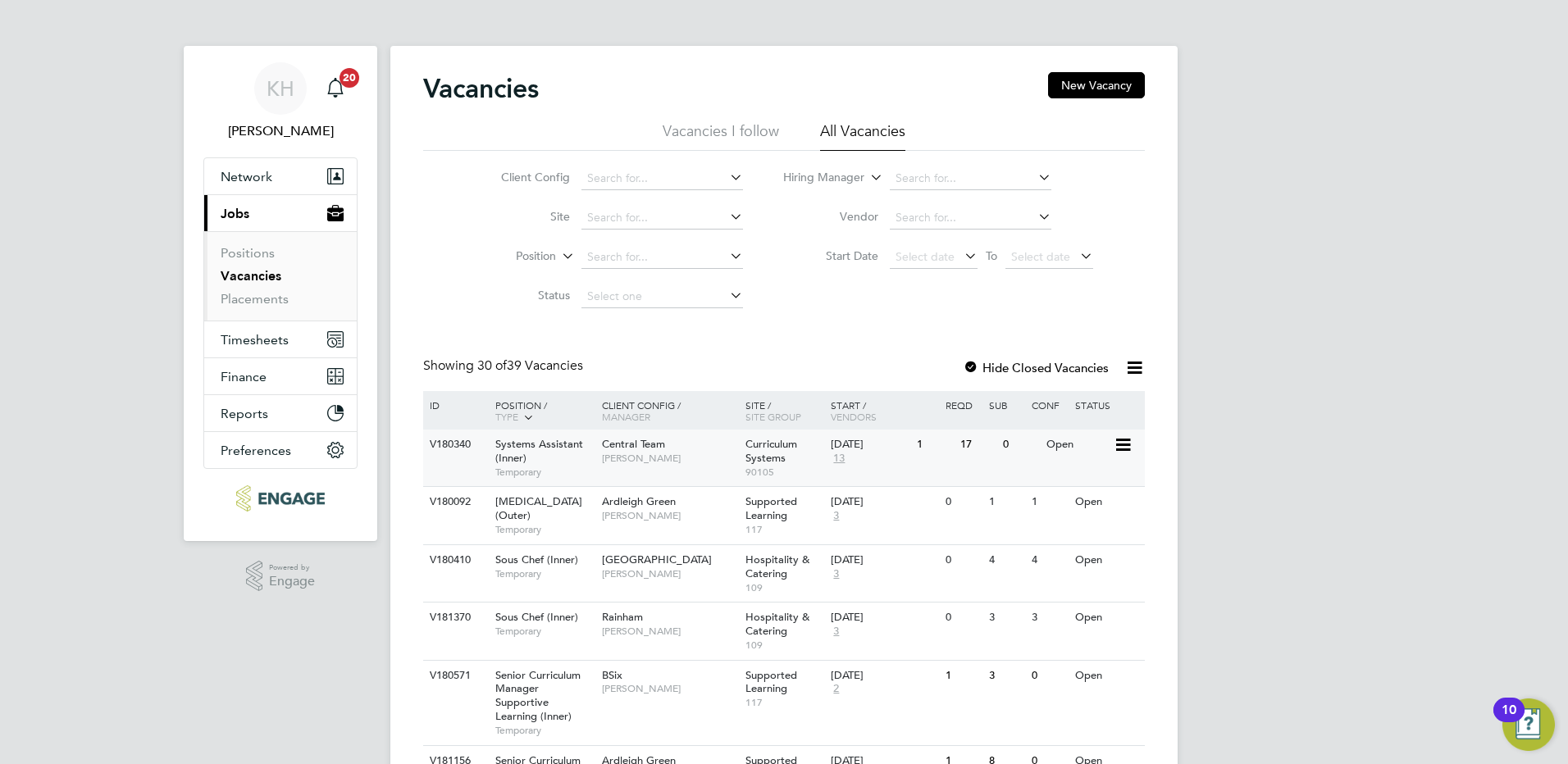
click at [772, 462] on div "Curriculum Systems 90105" at bounding box center [784, 458] width 86 height 56
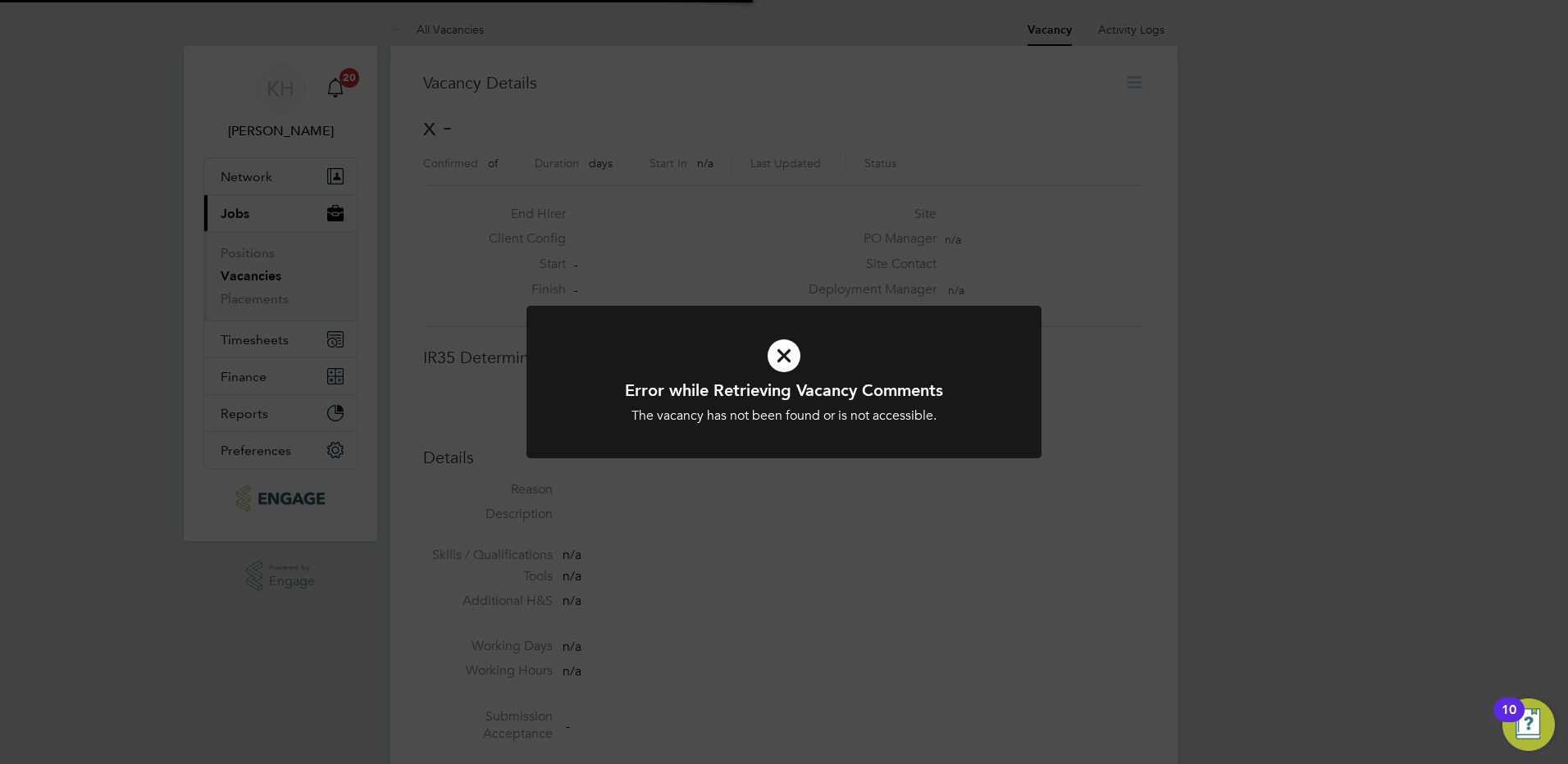
scroll to position [26, 353]
click at [204, 195] on button "Current page: Jobs" at bounding box center [280, 213] width 153 height 36
click at [796, 354] on icon at bounding box center [784, 355] width 426 height 64
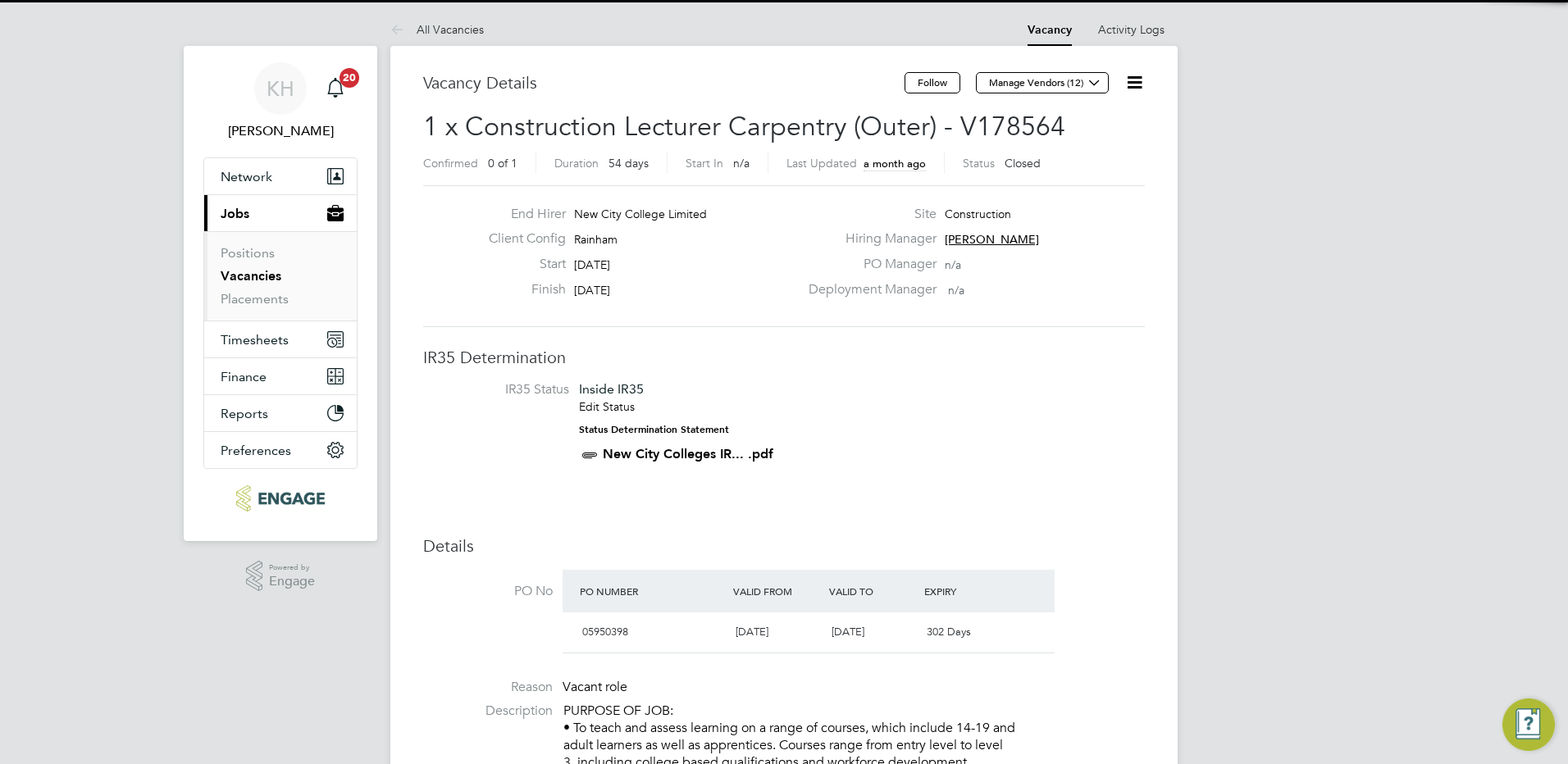
scroll to position [8, 8]
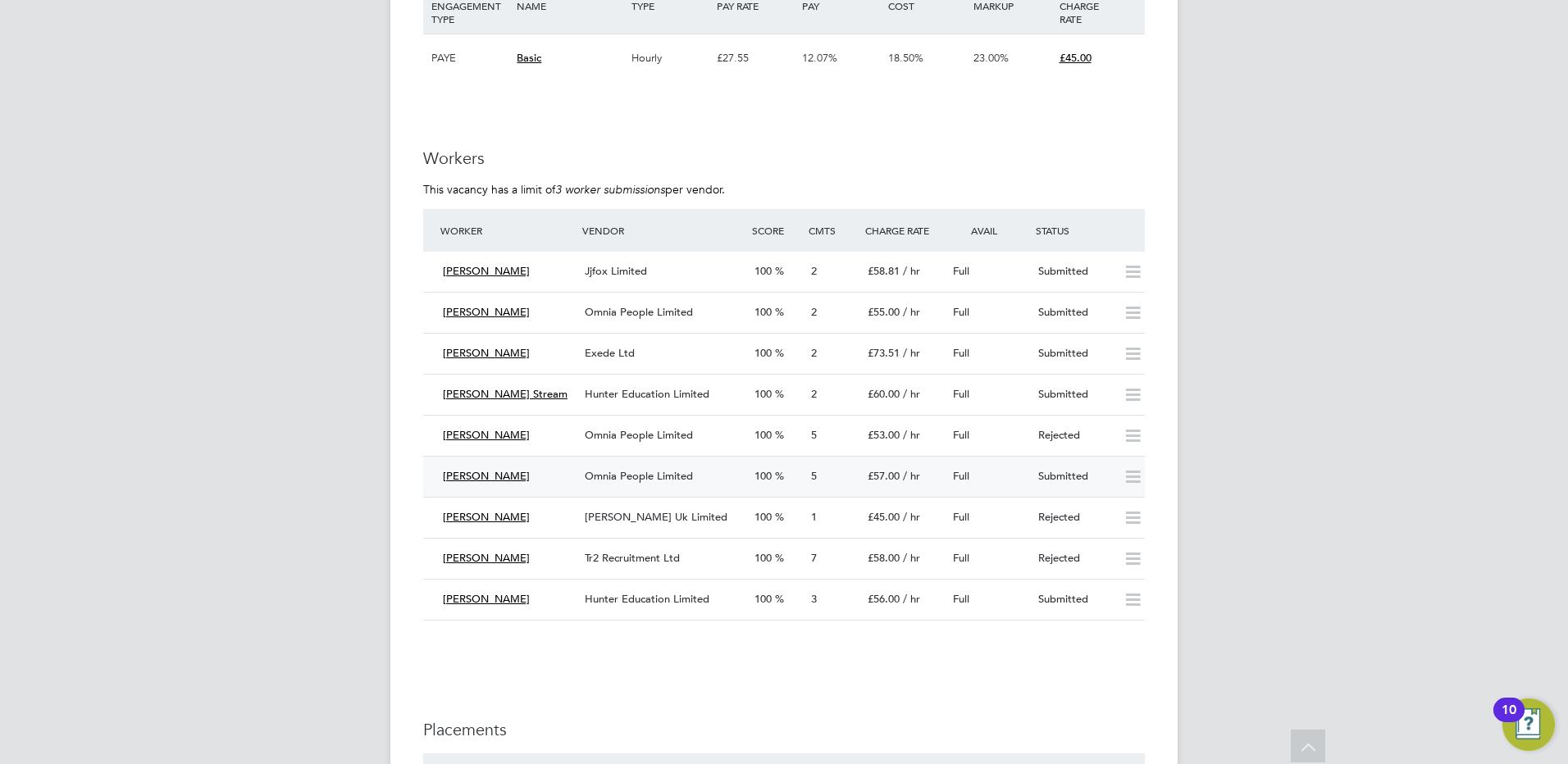
click at [662, 481] on div "Omnia People Limited" at bounding box center [663, 476] width 170 height 27
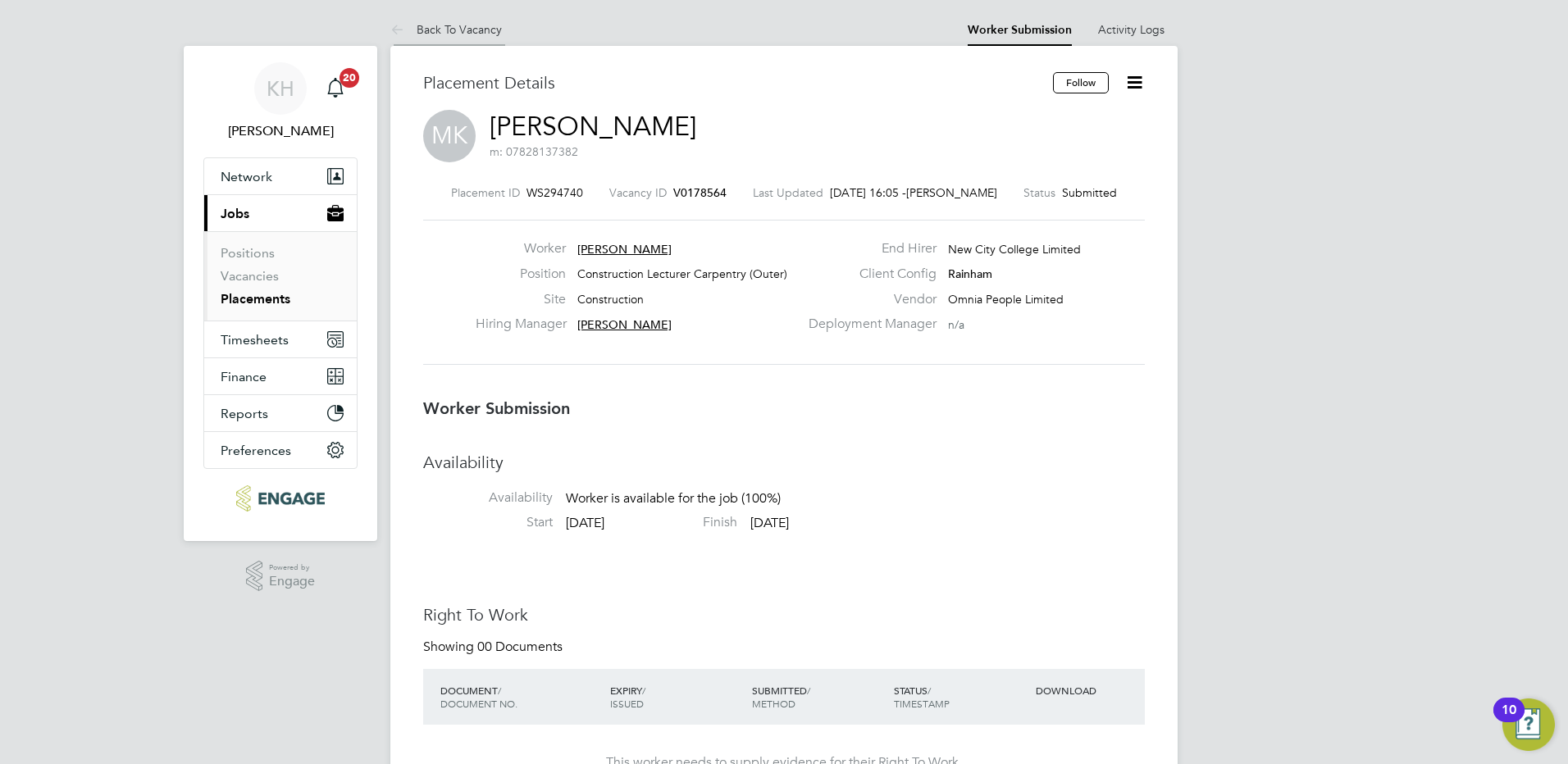
click at [472, 35] on link "Back To Vacancy" at bounding box center [446, 30] width 112 height 15
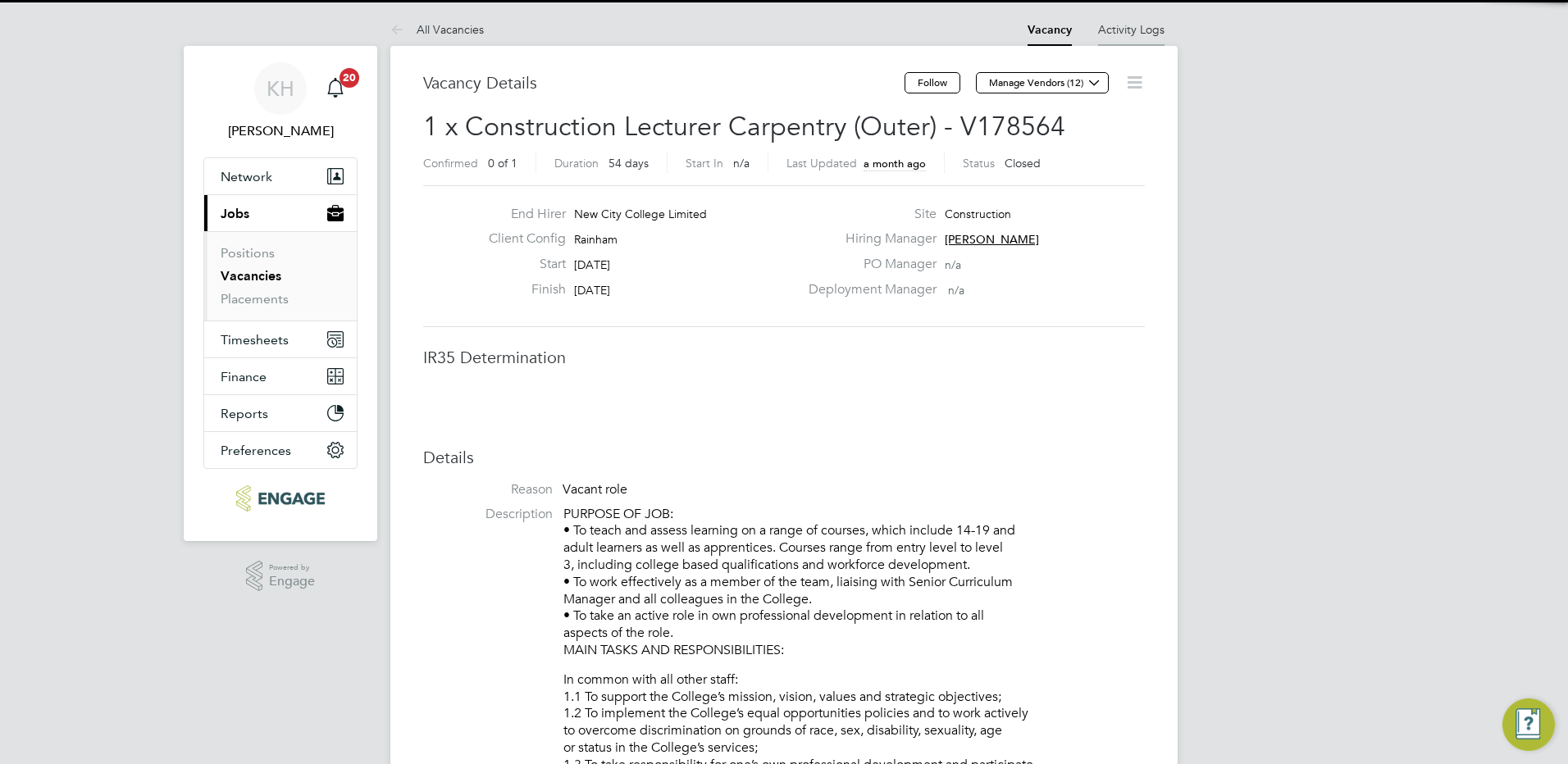
click at [1124, 25] on link "Activity Logs" at bounding box center [1131, 30] width 67 height 15
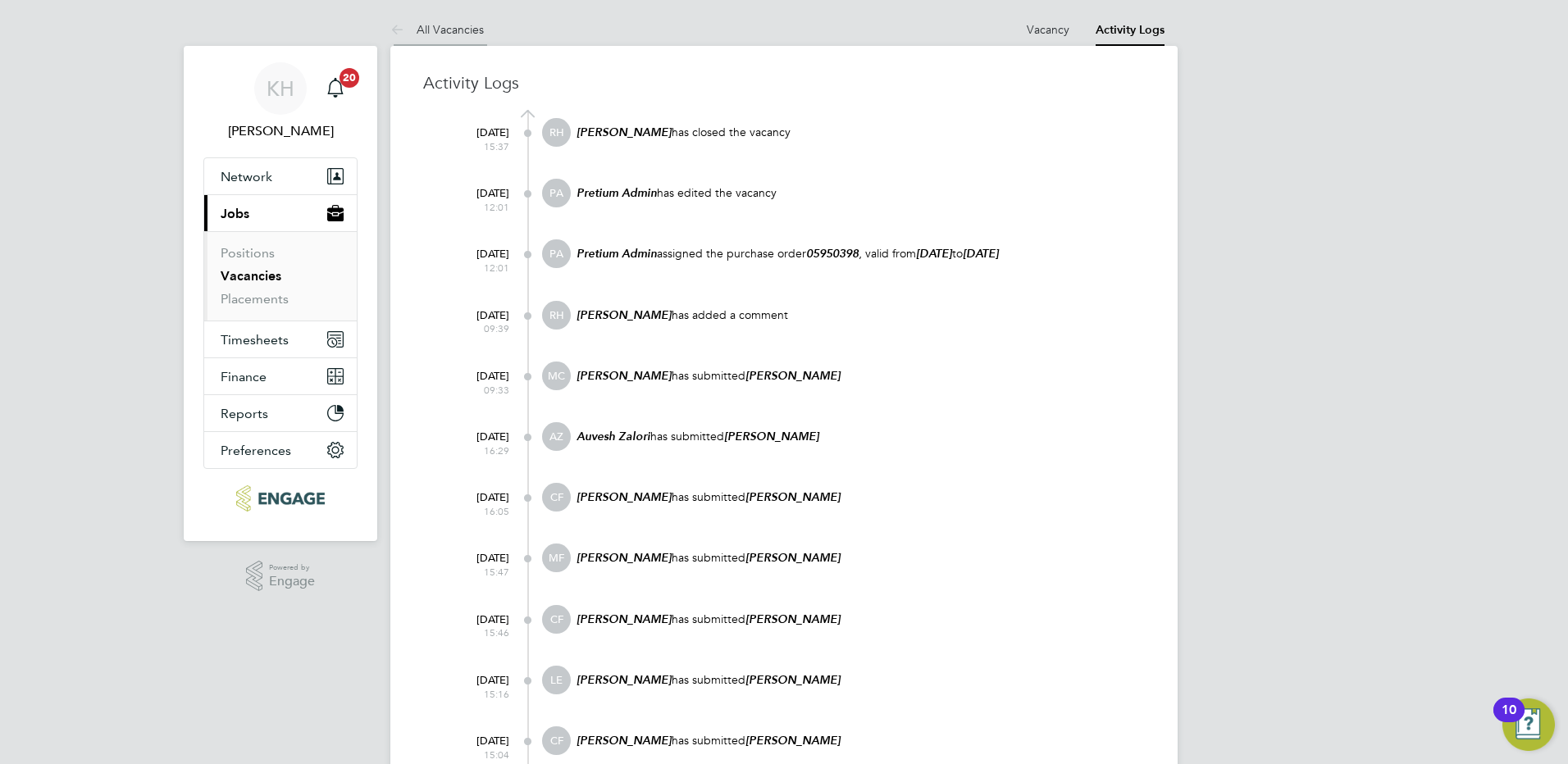
click at [466, 20] on li "All Vacancies" at bounding box center [437, 29] width 93 height 32
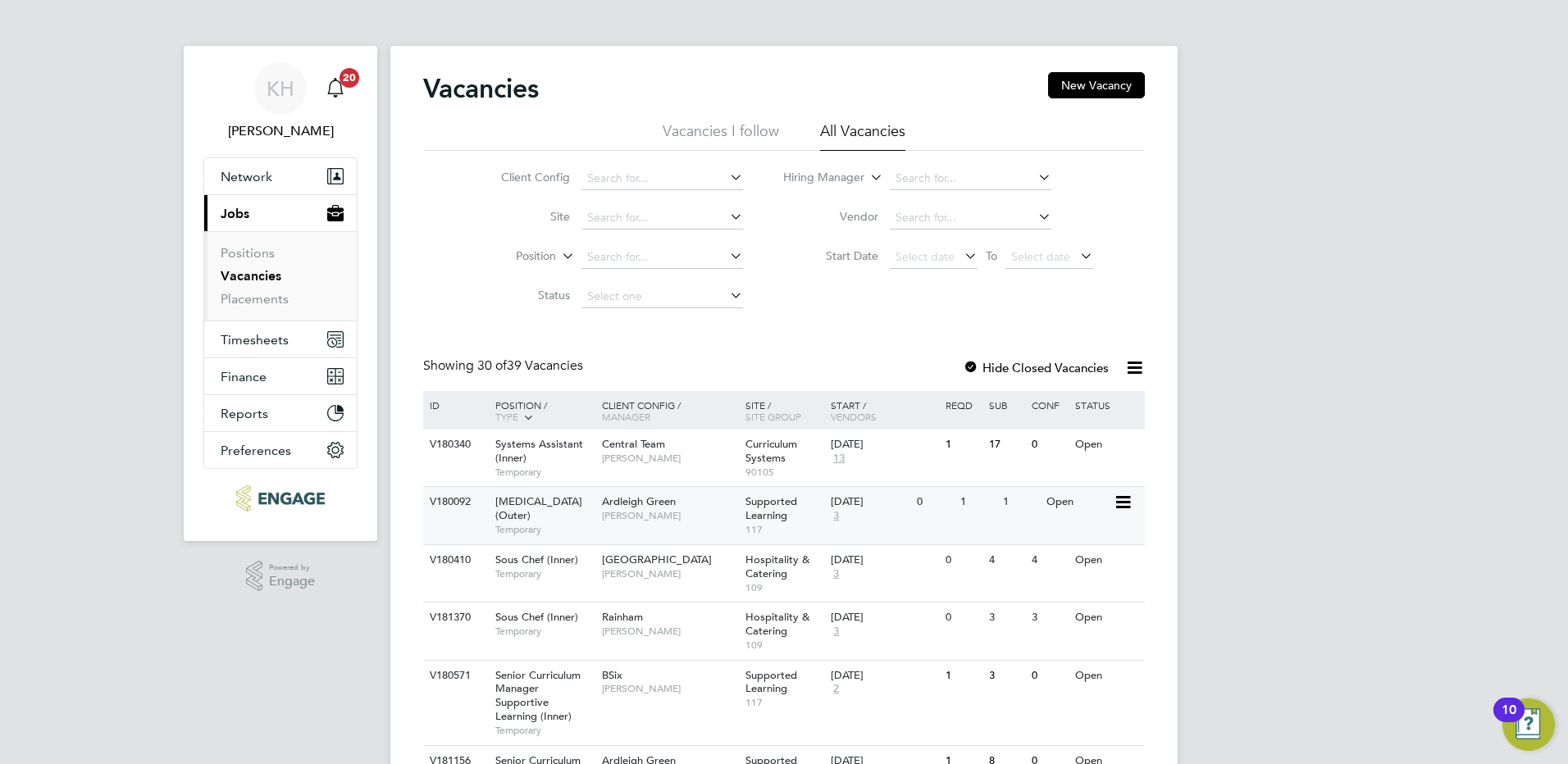
click at [653, 508] on span "Ardleigh Green" at bounding box center [639, 501] width 74 height 14
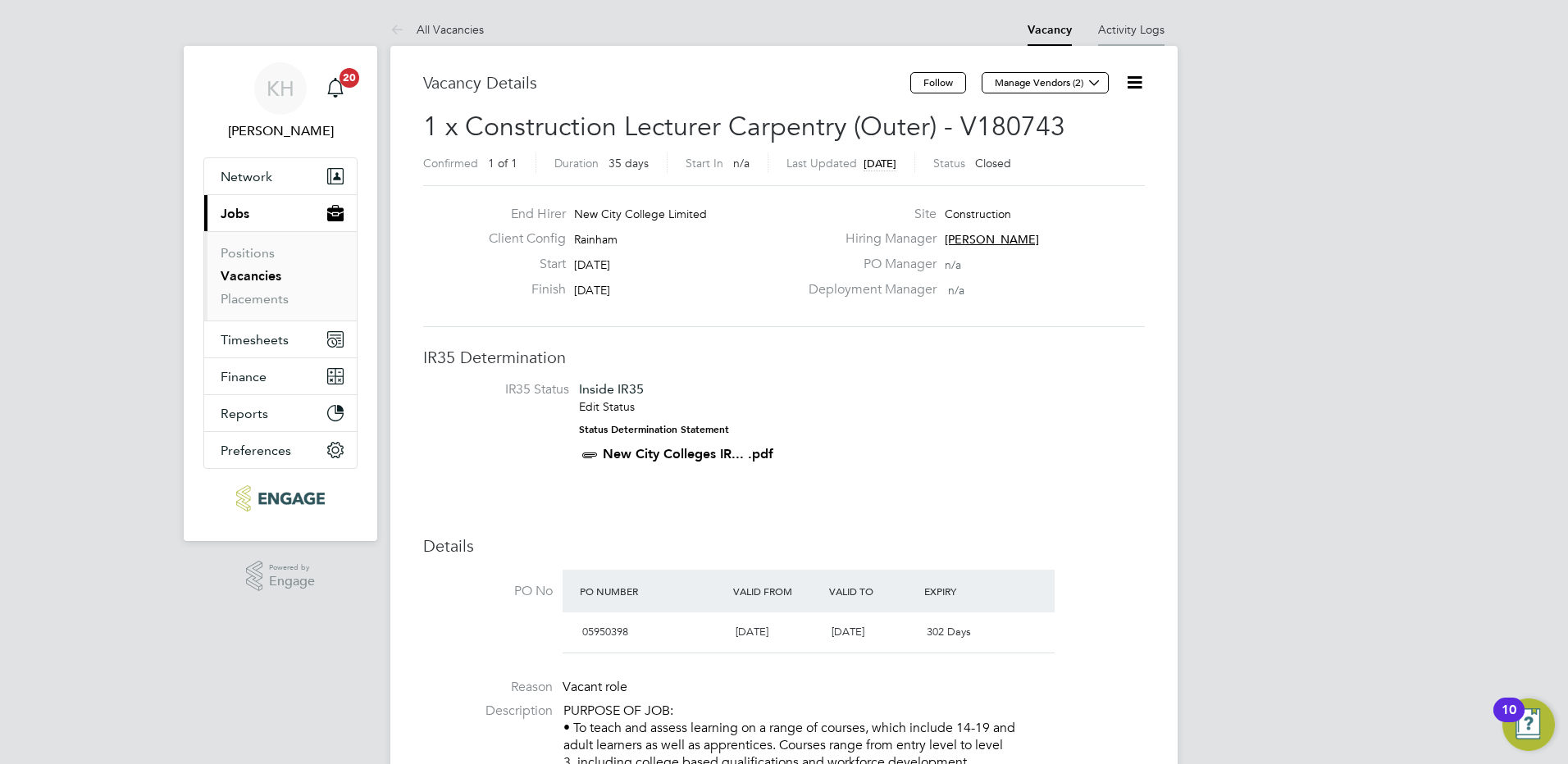
click at [1133, 31] on link "Activity Logs" at bounding box center [1131, 30] width 67 height 15
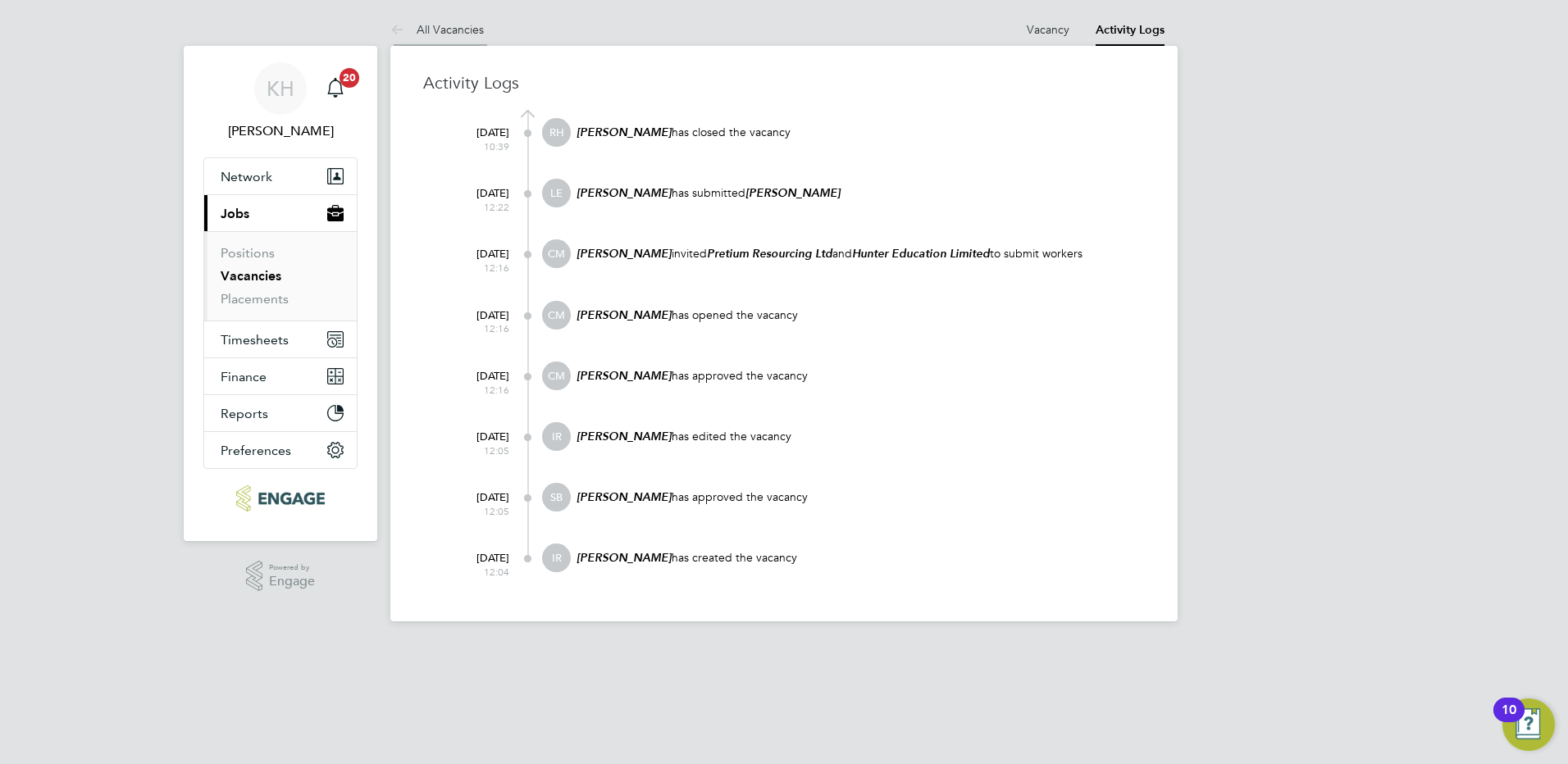
click at [448, 30] on link "All Vacancies" at bounding box center [437, 30] width 93 height 15
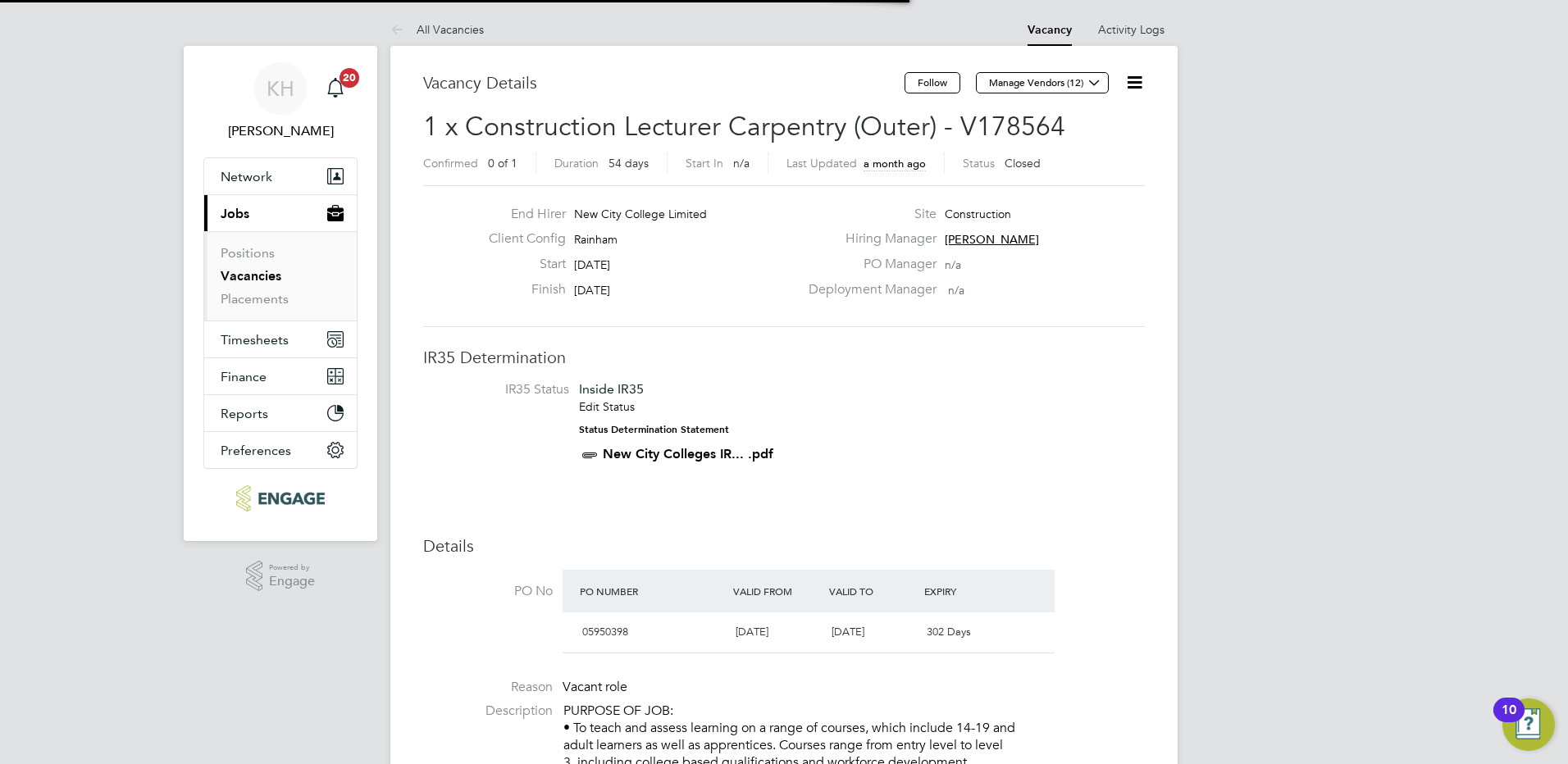
scroll to position [8, 8]
click at [1134, 82] on icon at bounding box center [1134, 82] width 20 height 20
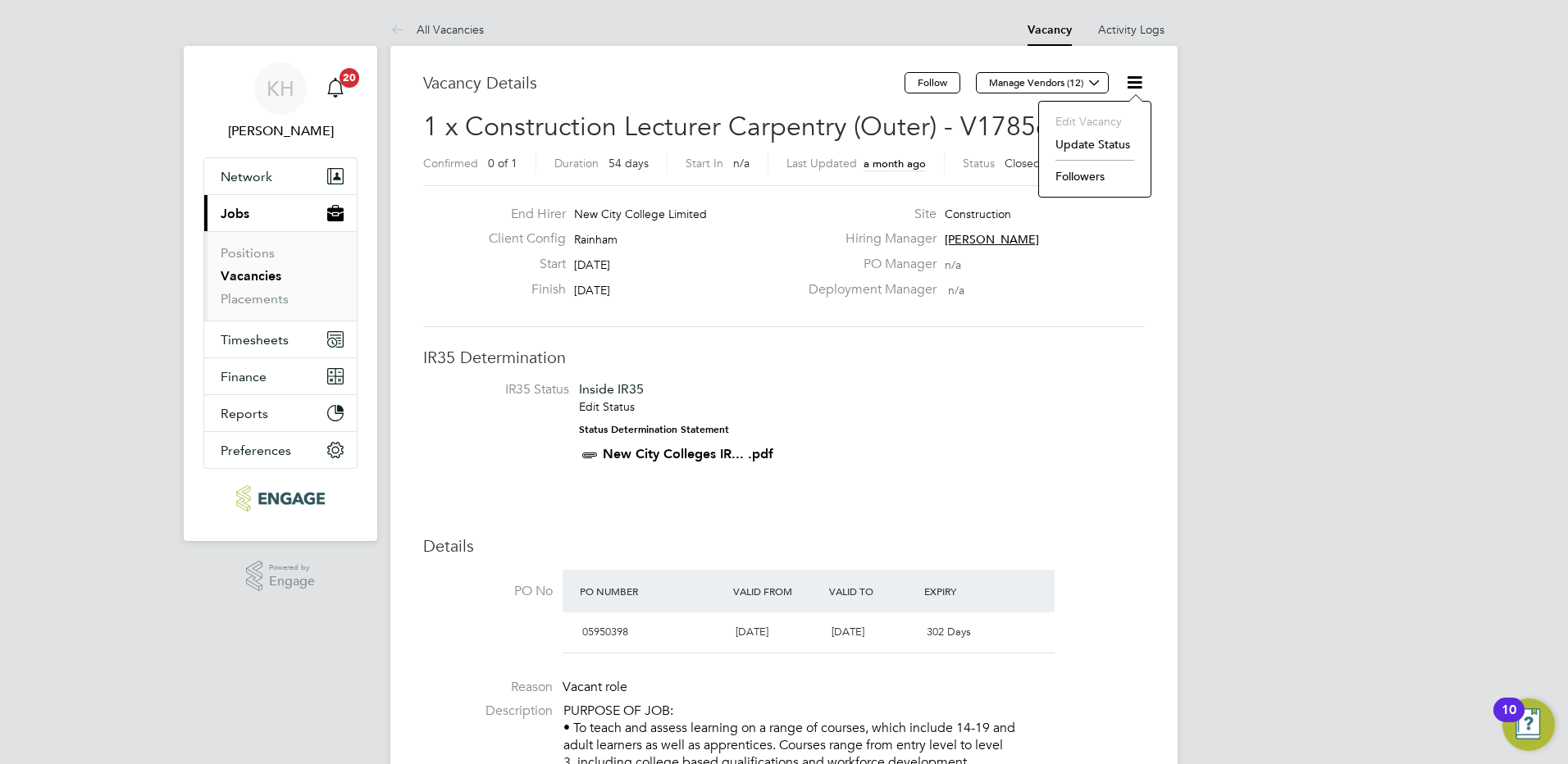
drag, startPoint x: 1276, startPoint y: 105, endPoint x: 1174, endPoint y: 53, distance: 114.5
click at [1158, 31] on link "Activity Logs" at bounding box center [1131, 30] width 67 height 15
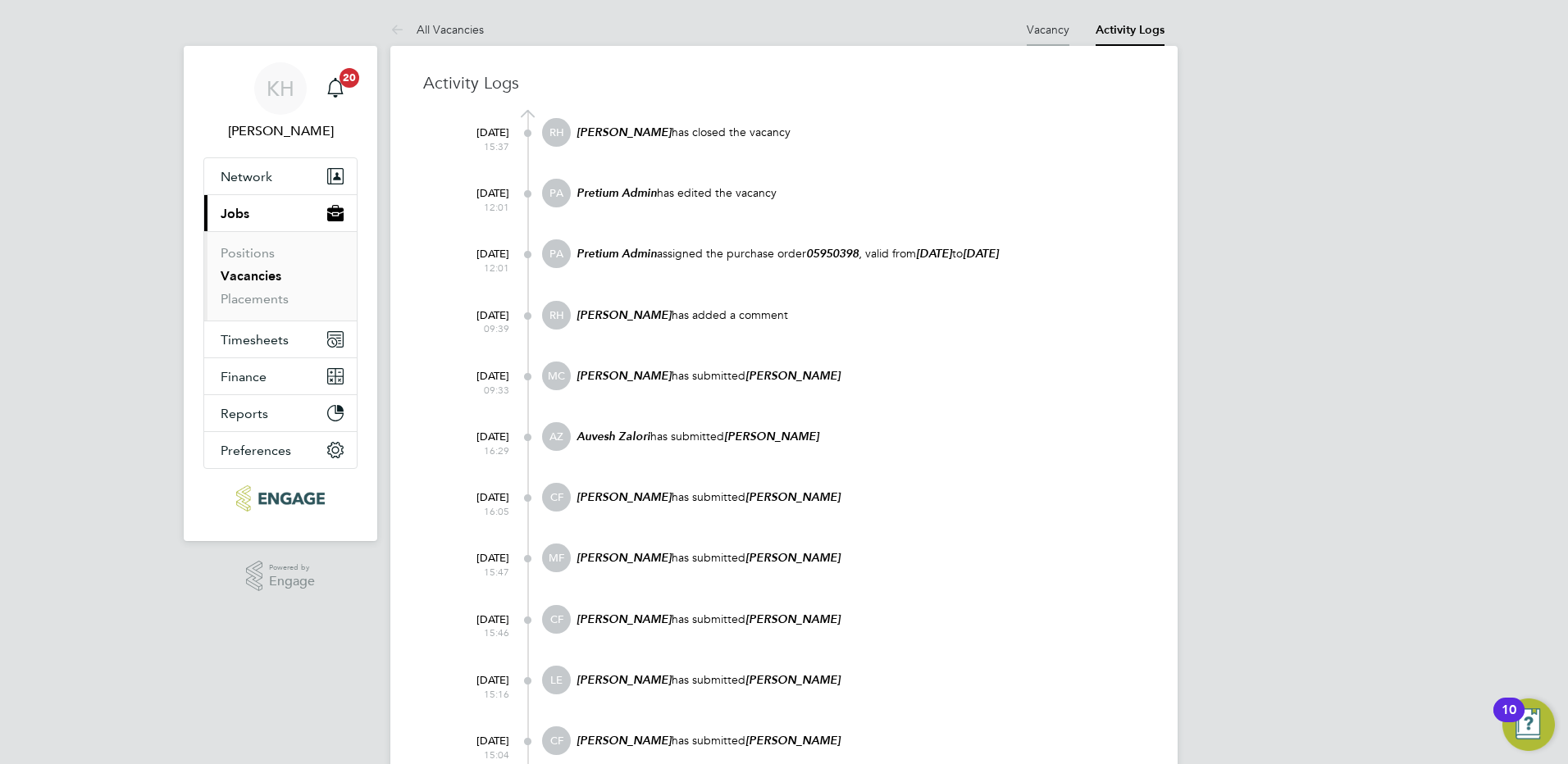
click at [1049, 31] on link "Vacancy" at bounding box center [1048, 30] width 43 height 15
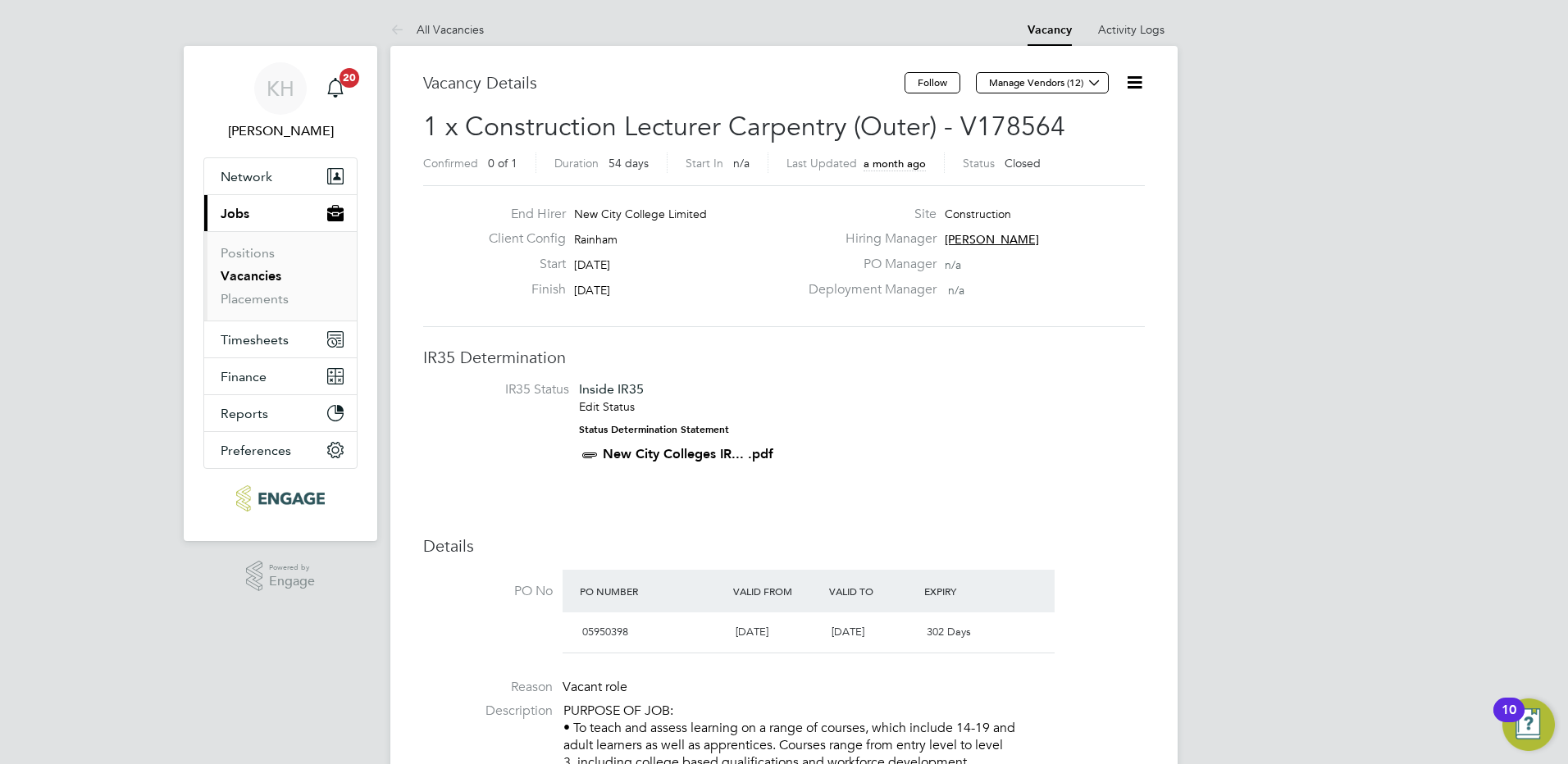
click at [267, 280] on link "Vacancies" at bounding box center [251, 276] width 61 height 16
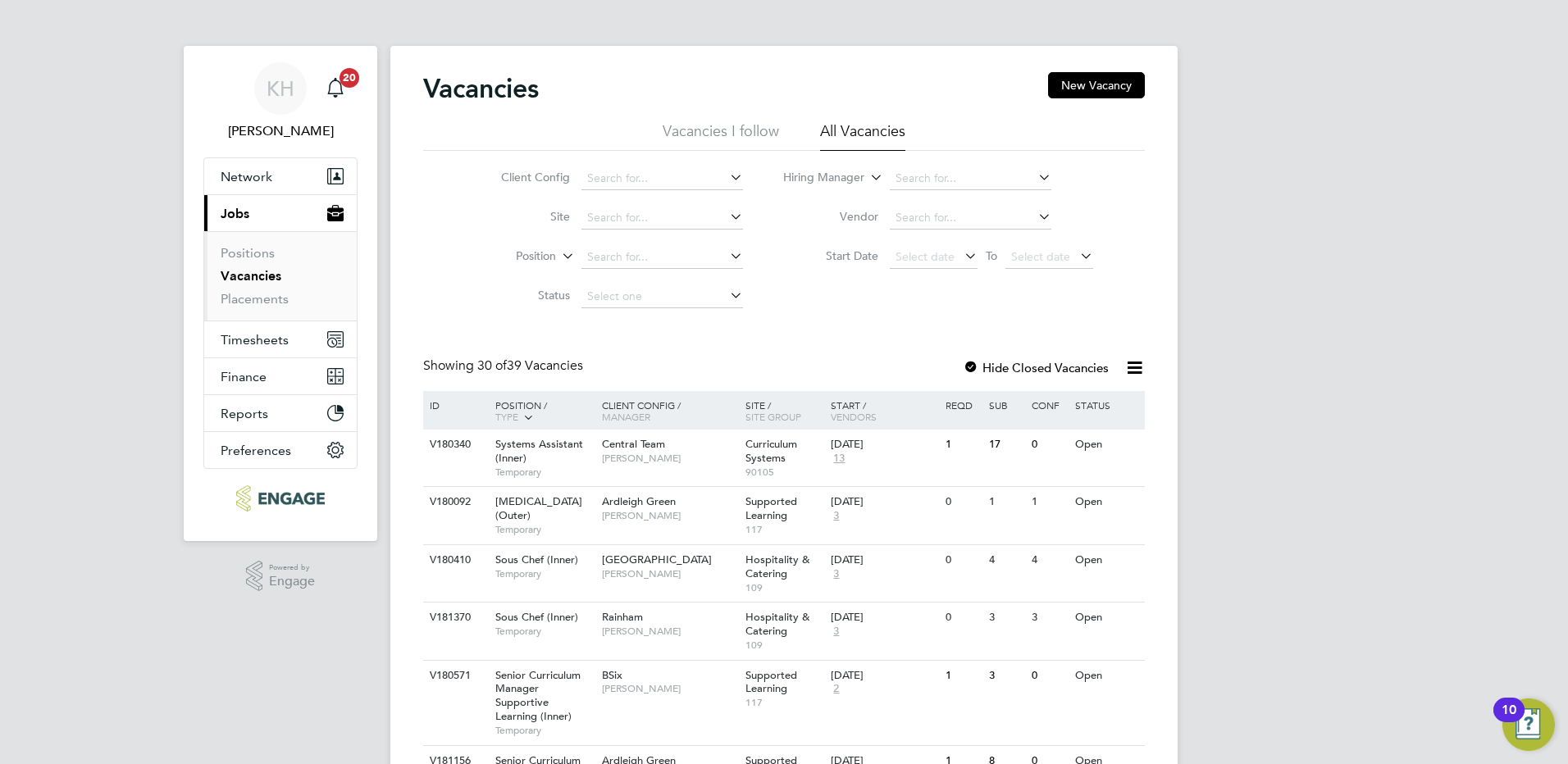
click at [369, 297] on app-nav-sections-wrapper "KH Kirsty Hanmore Notifications 20 Applications: Network Team Members Businesse…" at bounding box center [280, 293] width 193 height 495
click at [274, 300] on link "Placements" at bounding box center [254, 299] width 68 height 16
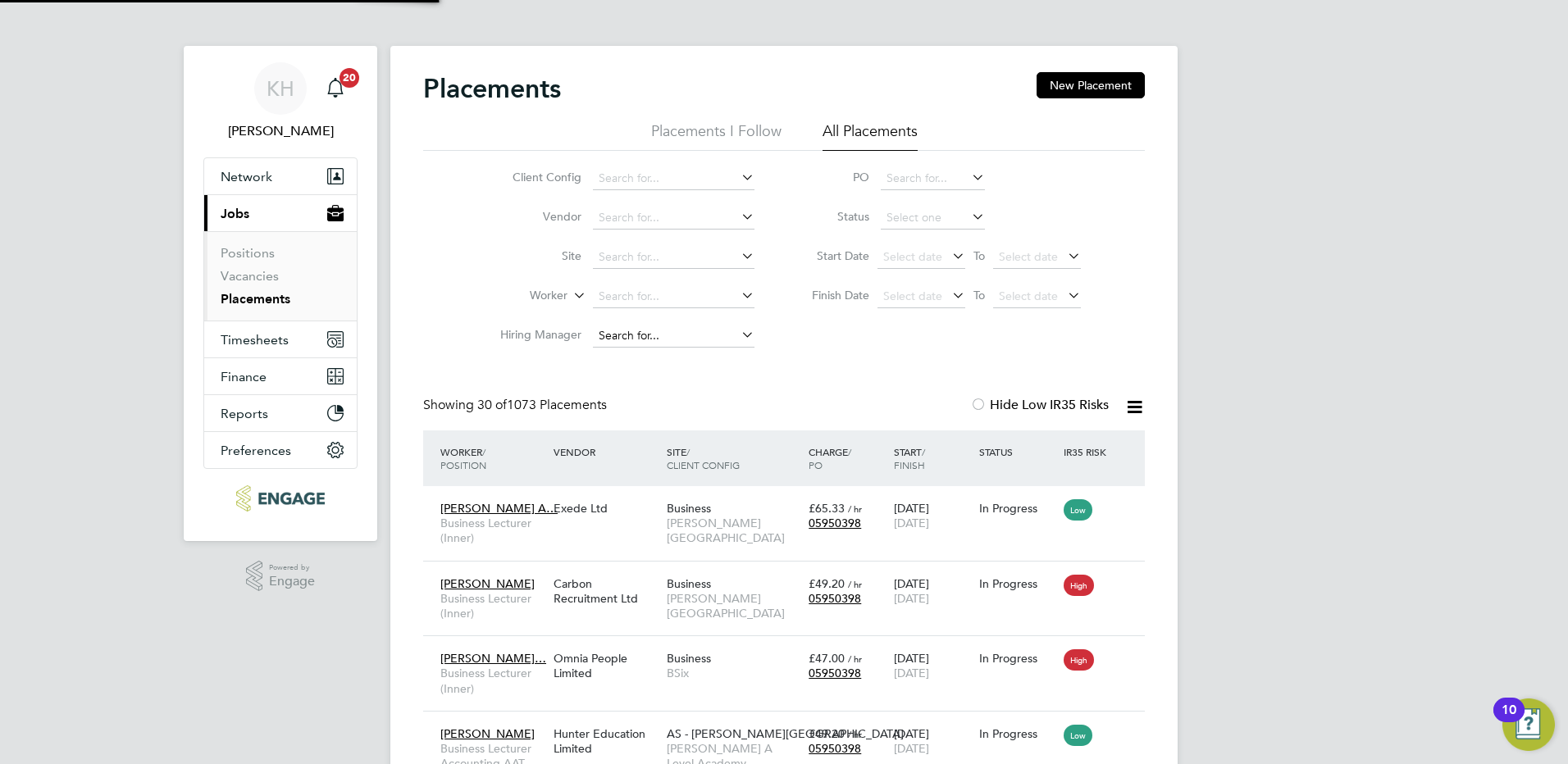
click at [647, 328] on input at bounding box center [673, 336] width 162 height 23
click at [691, 328] on input "ros" at bounding box center [673, 336] width 162 height 23
click at [672, 335] on input "ros" at bounding box center [673, 336] width 162 height 23
click at [625, 342] on input "ros" at bounding box center [673, 336] width 162 height 23
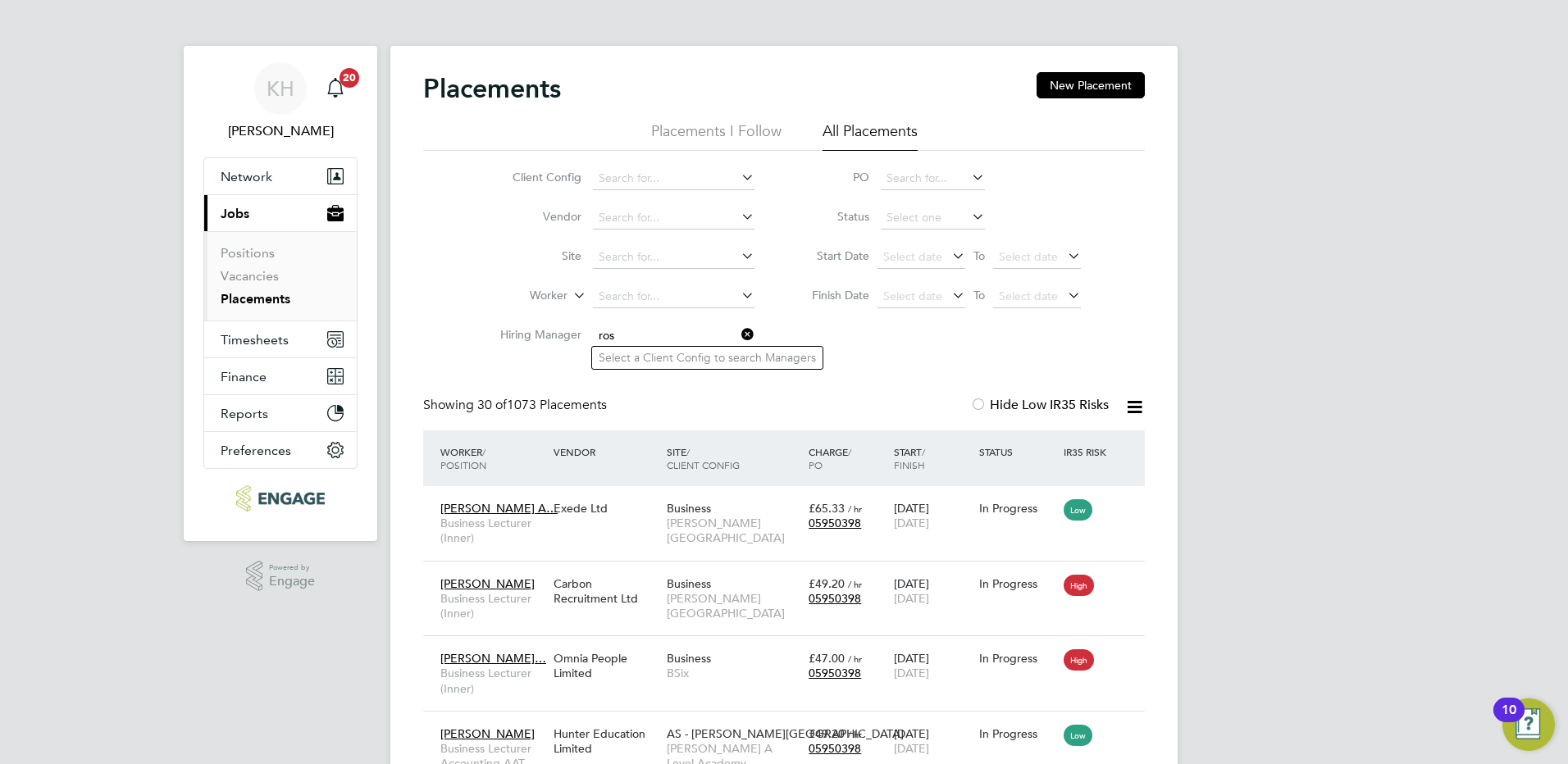
click at [636, 332] on input "ros" at bounding box center [673, 336] width 162 height 23
type input "r"
click at [632, 210] on input at bounding box center [673, 217] width 162 height 23
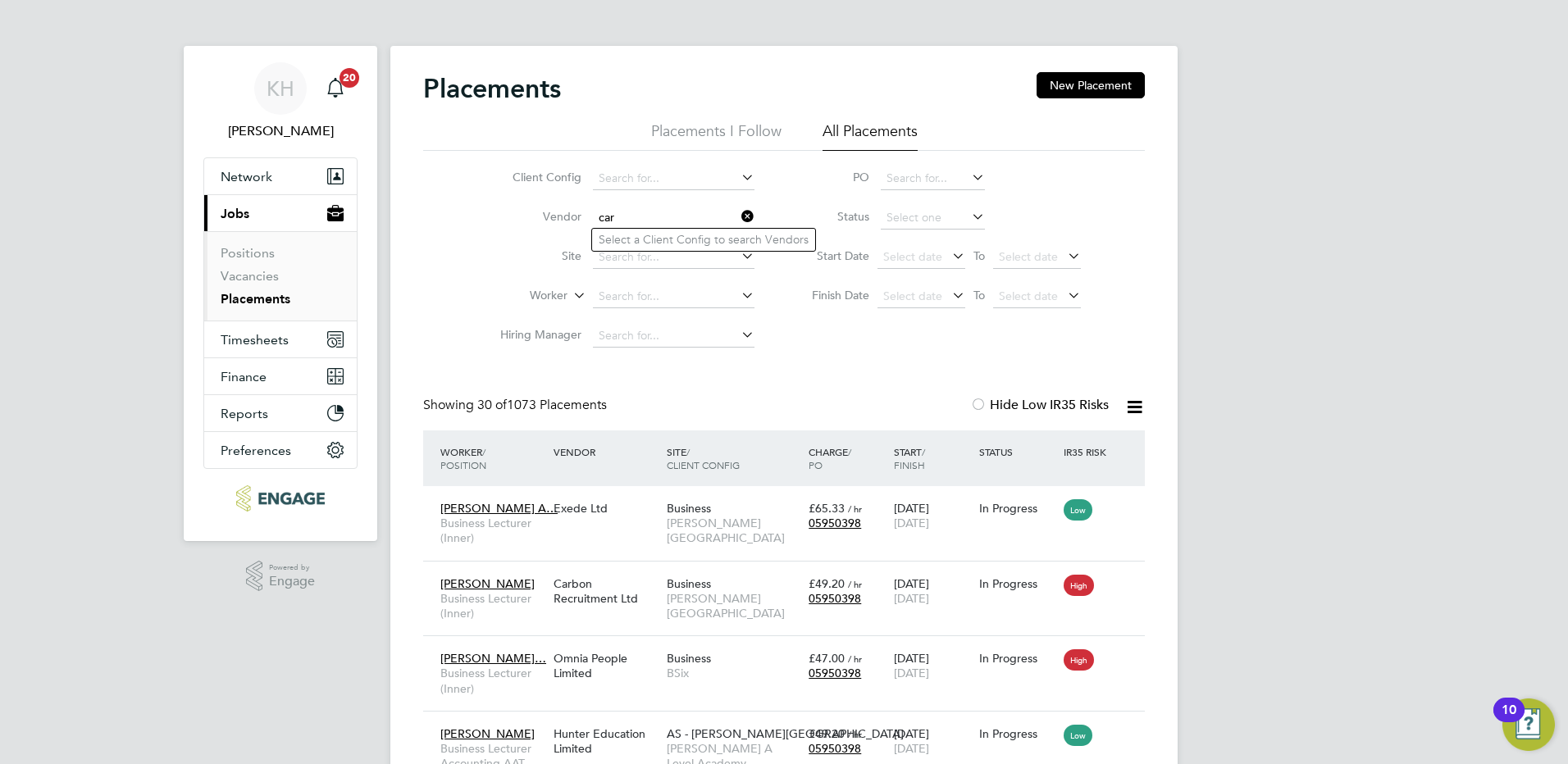
type input "car"
click at [817, 353] on div "Client Config Vendor car Site Worker Hiring Manager PO Status Start Date Select…" at bounding box center [784, 253] width 722 height 205
click at [685, 220] on input at bounding box center [673, 217] width 162 height 23
type input "carbon"
click at [826, 351] on div "Client Config Vendor carbon Site Worker Hiring Manager PO Status Start Date Sel…" at bounding box center [784, 253] width 722 height 205
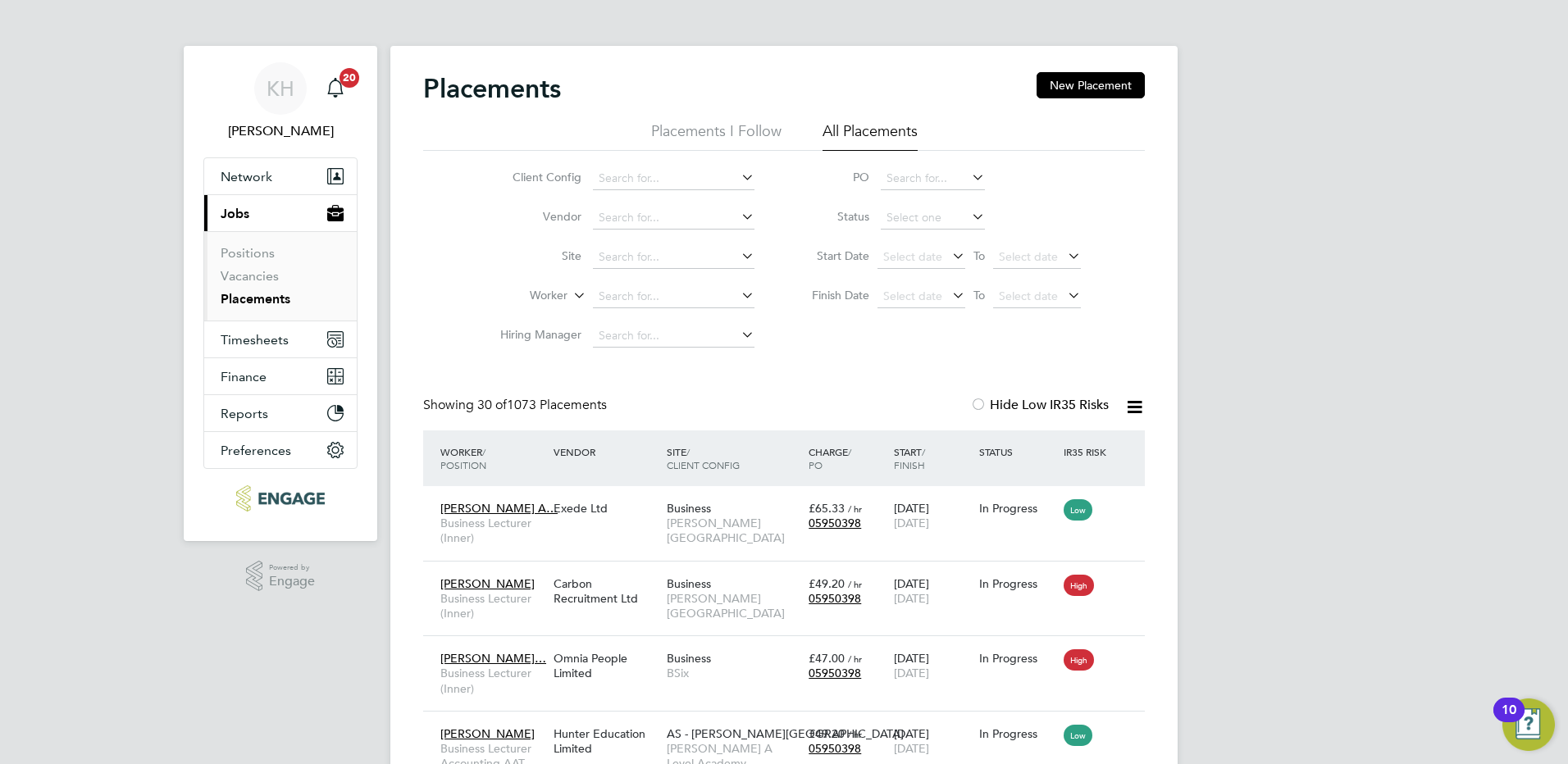
click at [680, 456] on div "Site / Client Config" at bounding box center [733, 459] width 142 height 43
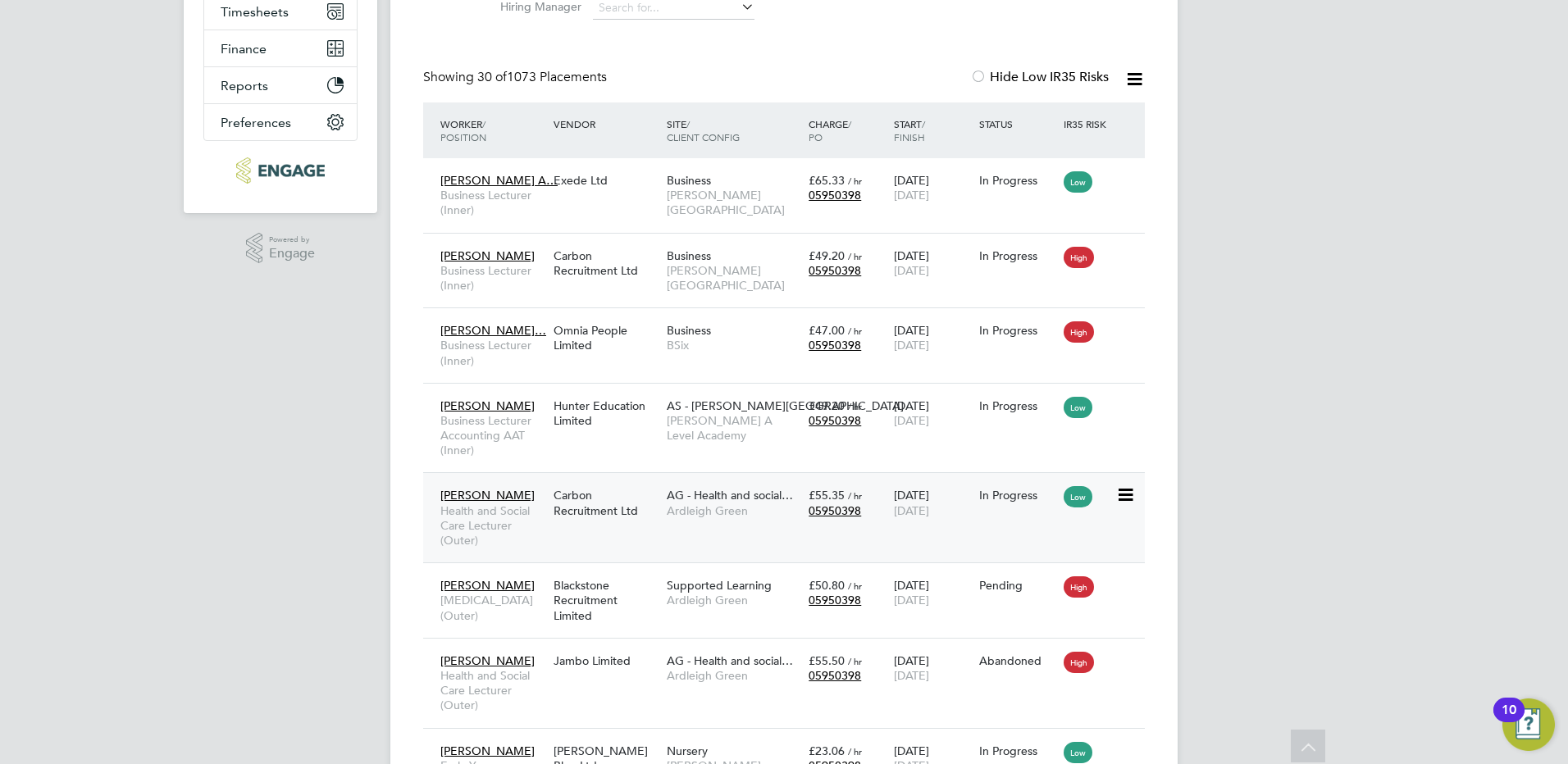
click at [494, 514] on span "Health and Social Care Lecturer (Outer)" at bounding box center [492, 525] width 105 height 45
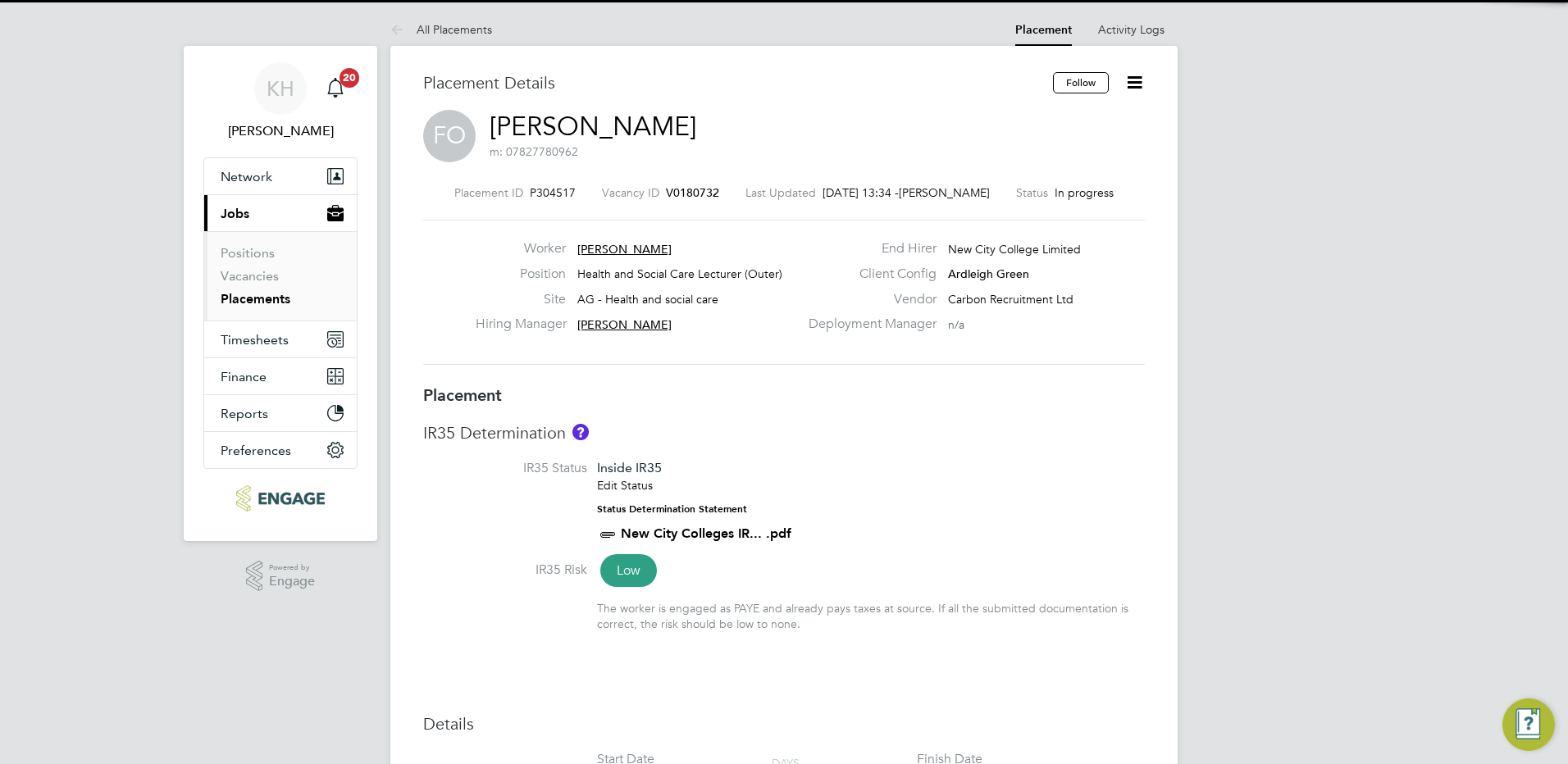
click at [681, 191] on span "V0180732" at bounding box center [693, 192] width 54 height 15
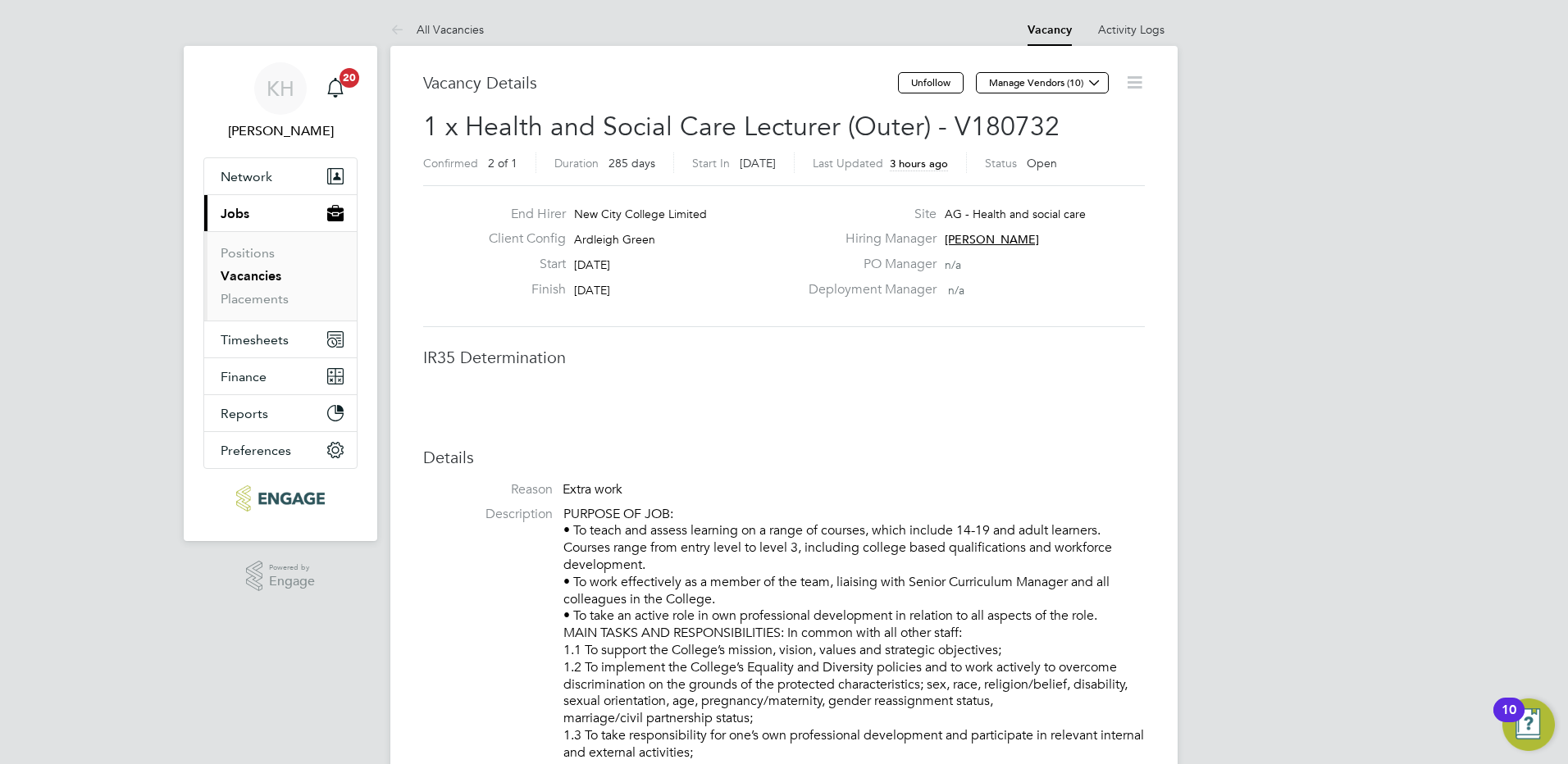
scroll to position [8, 8]
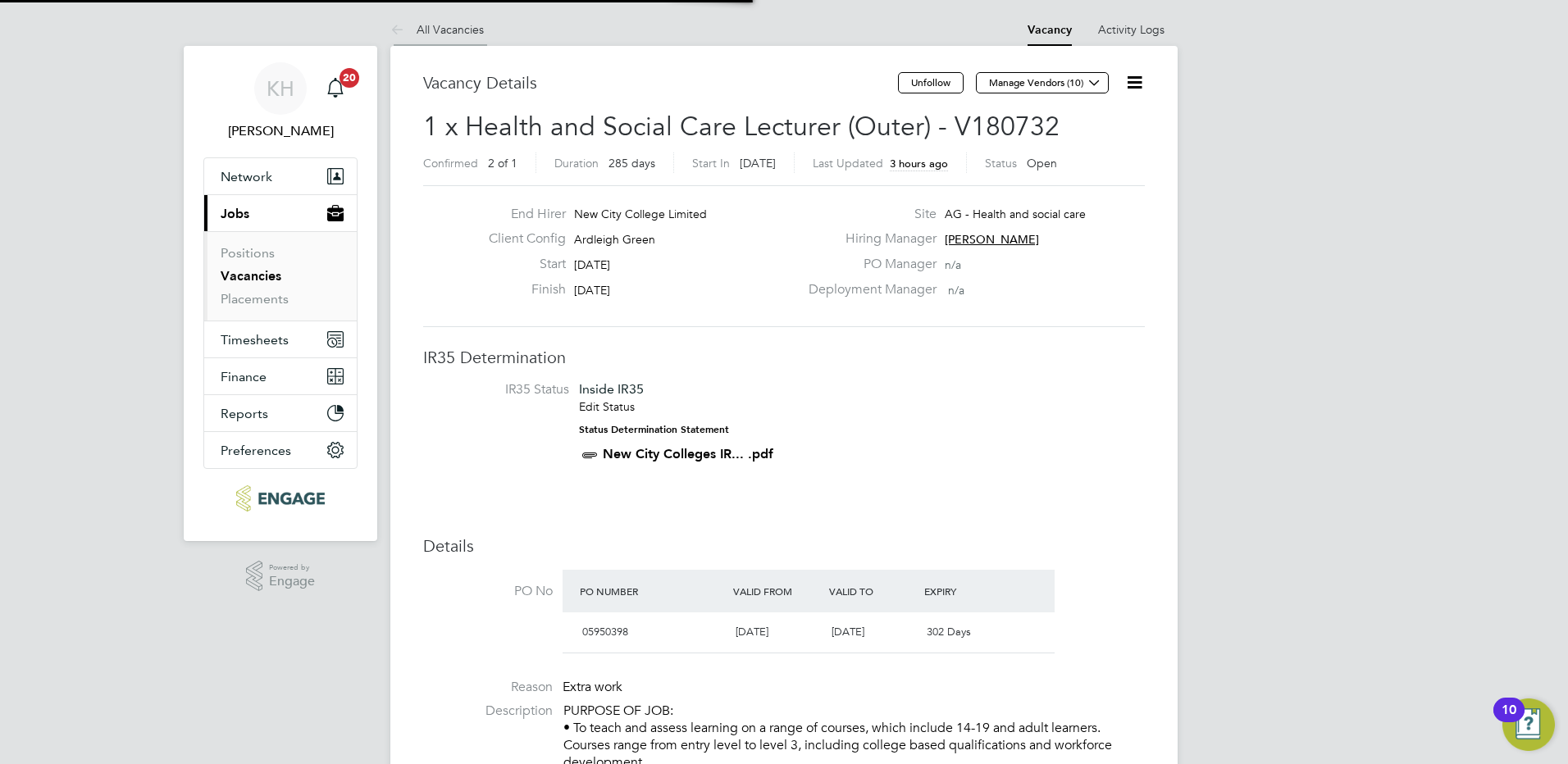
click at [461, 33] on link "All Vacancies" at bounding box center [437, 30] width 93 height 15
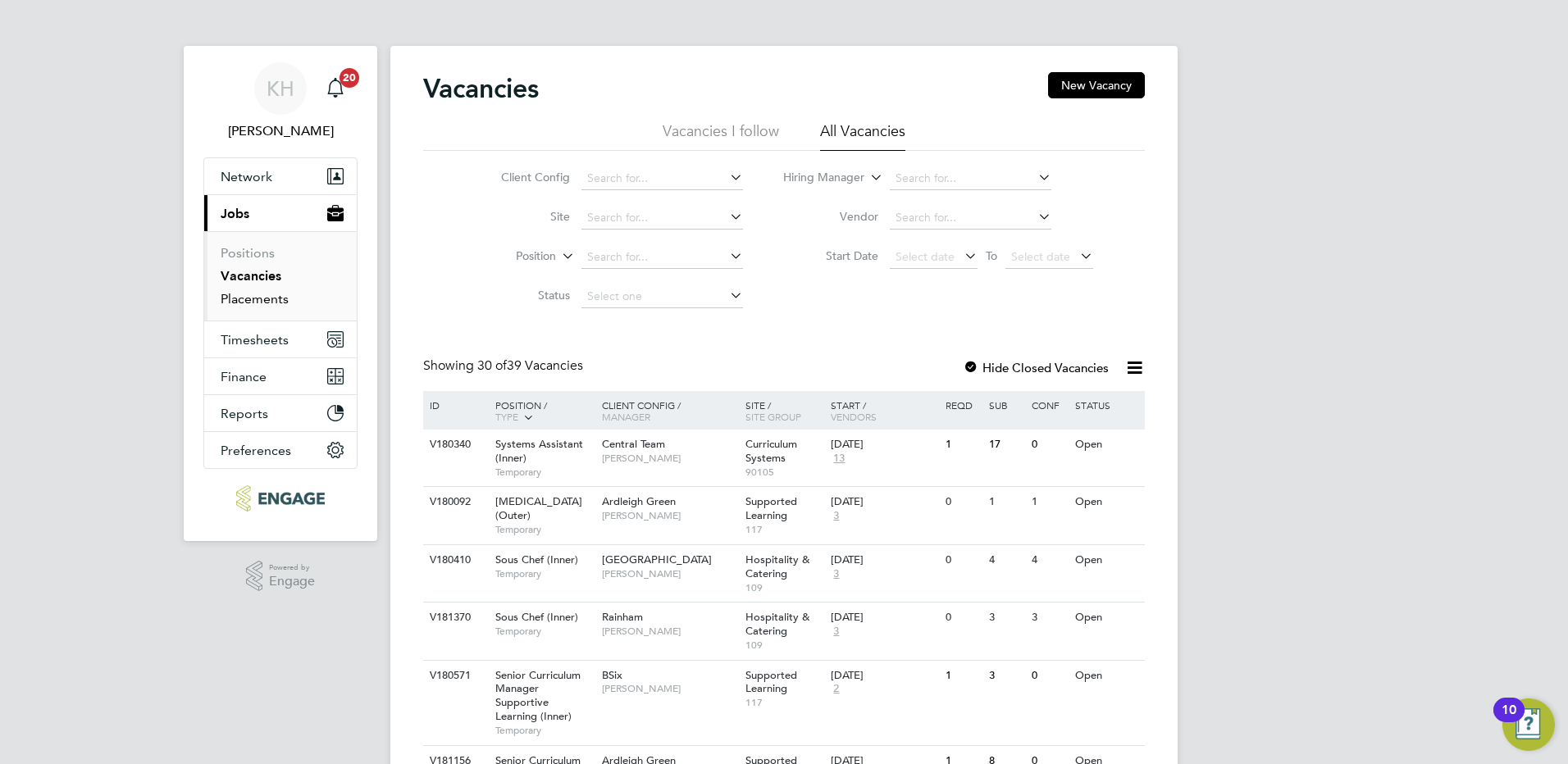
click at [285, 302] on link "Placements" at bounding box center [254, 299] width 68 height 16
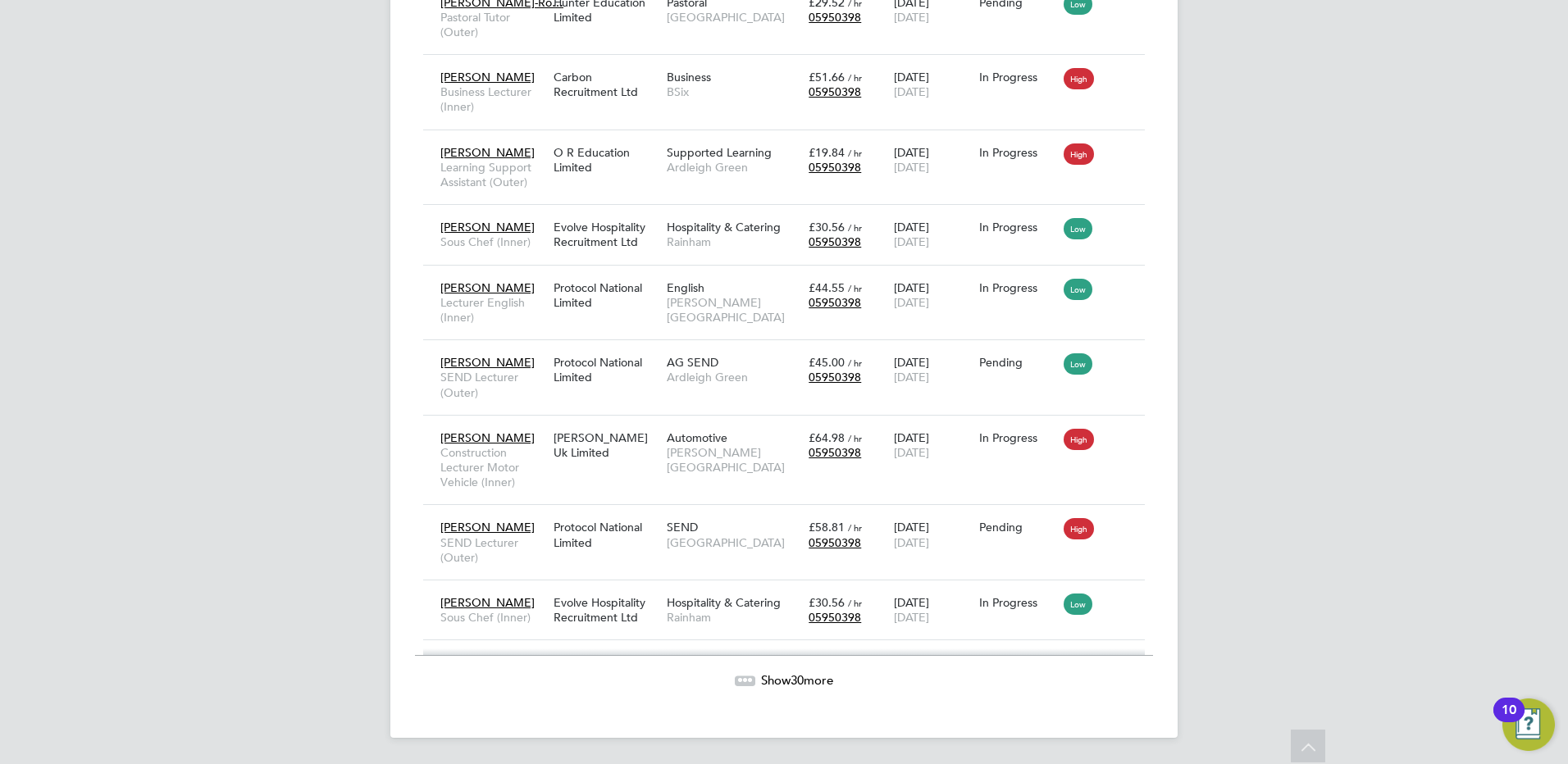
click at [805, 684] on span "Show 30 more" at bounding box center [797, 680] width 72 height 16
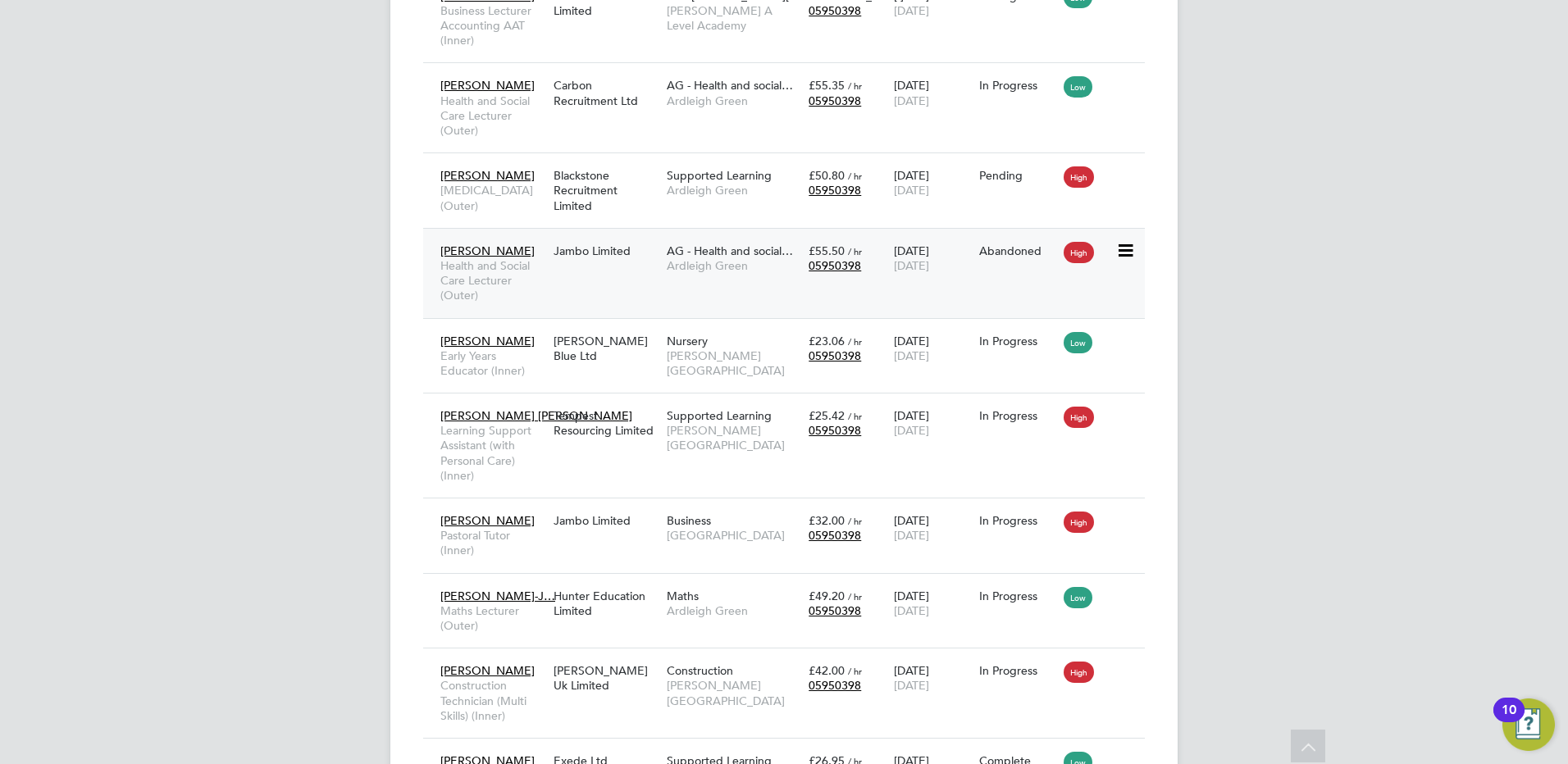
click at [699, 273] on span "Ardleigh Green" at bounding box center [734, 265] width 133 height 15
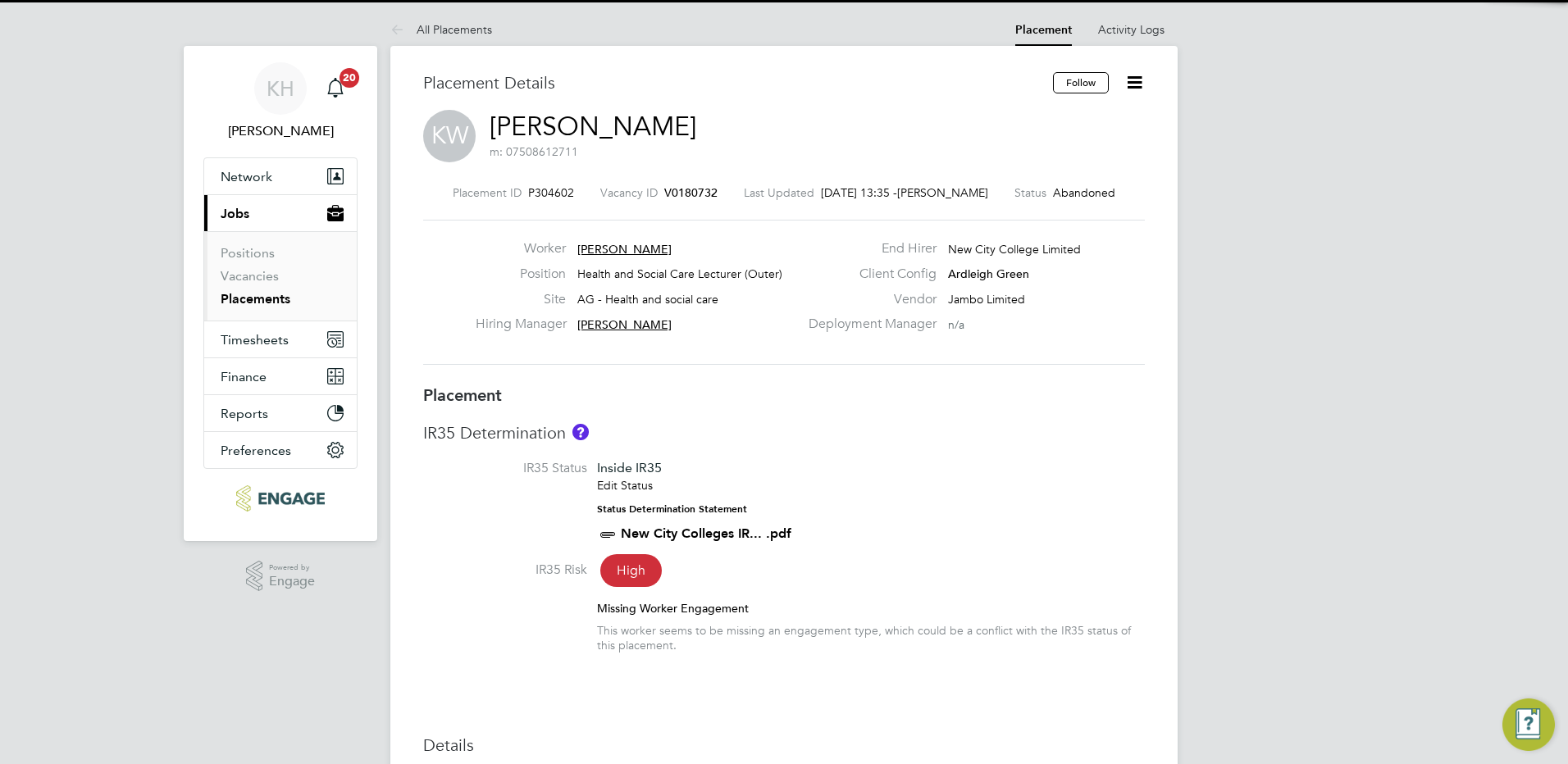
click at [673, 185] on span "V0180732" at bounding box center [691, 192] width 54 height 15
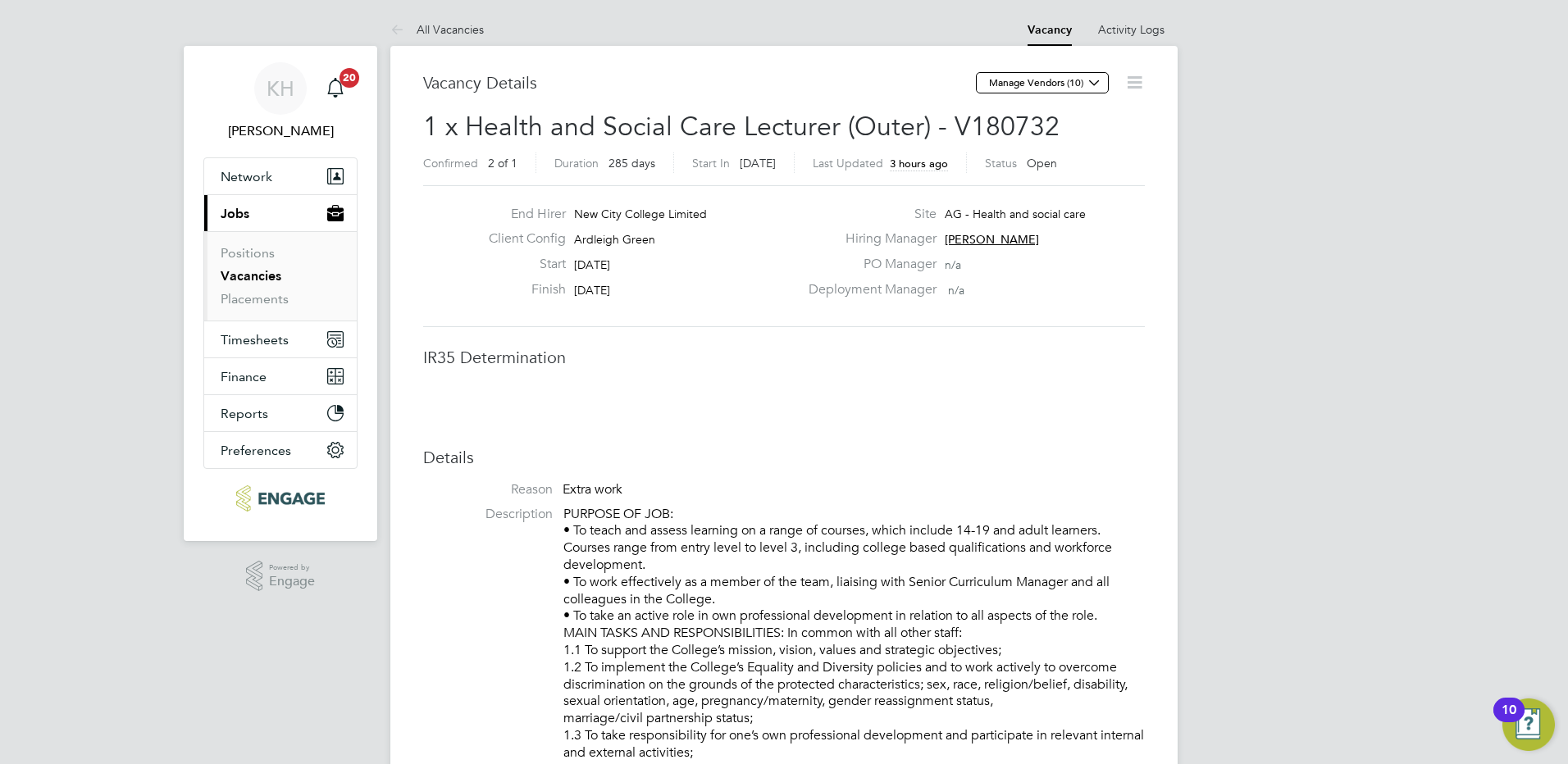
scroll to position [8, 8]
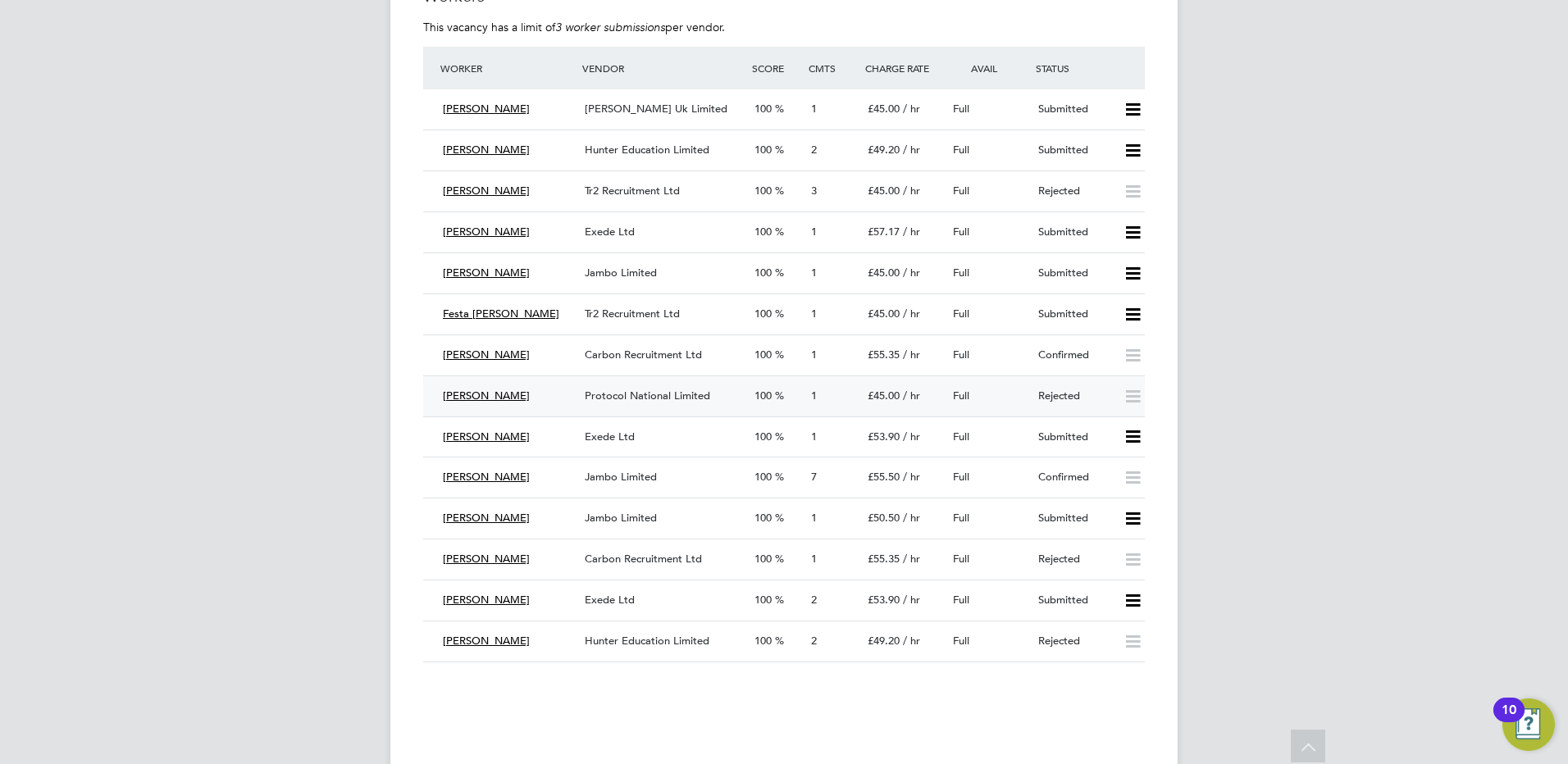
click at [659, 389] on span "Protocol National Limited" at bounding box center [648, 395] width 126 height 14
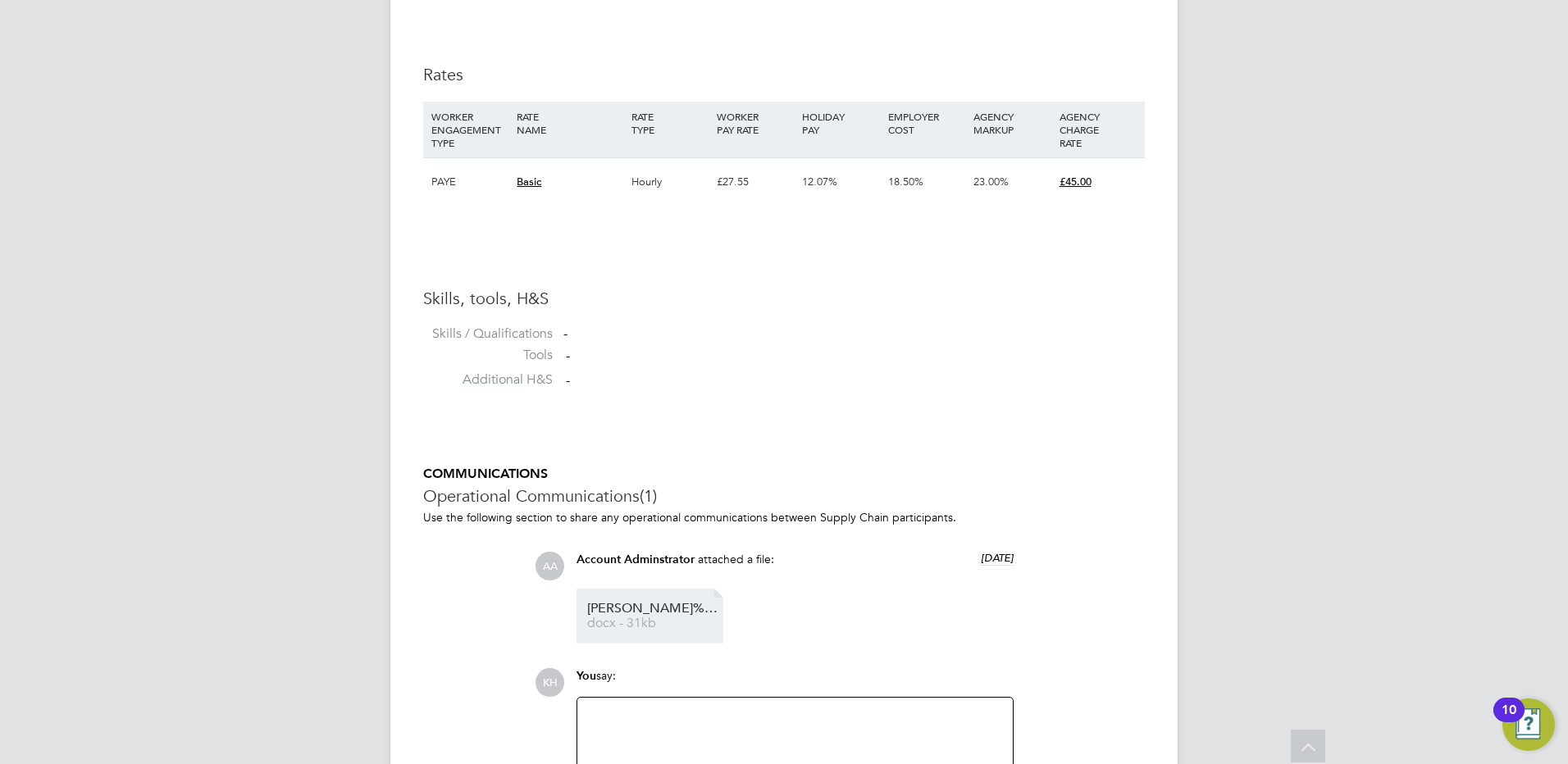
click at [670, 614] on span "FRED%20IDONI%20CV%20HEALTH%20AND%20SOCIAL%20CARE%202025" at bounding box center [653, 609] width 131 height 12
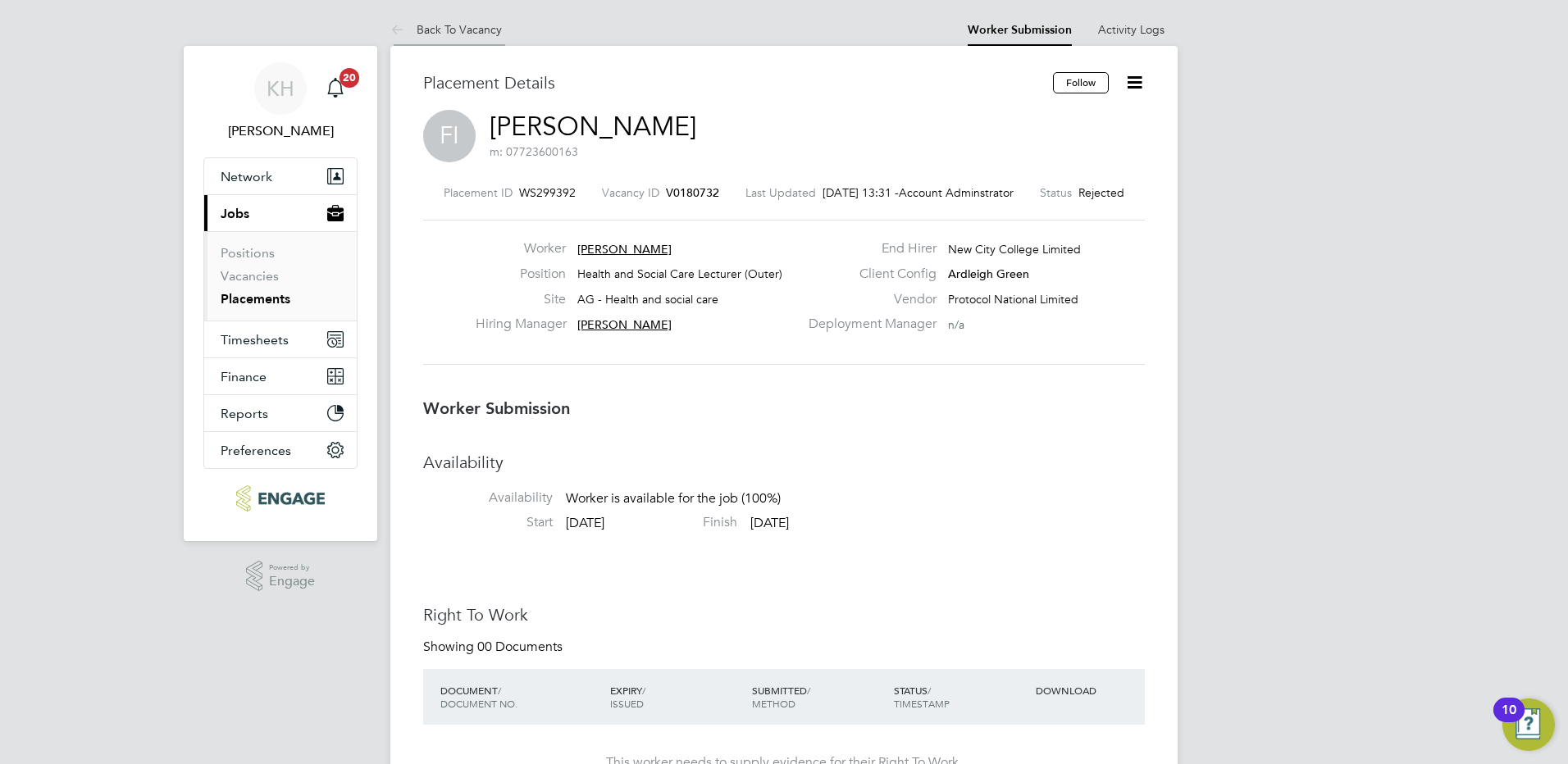
click at [438, 32] on link "Back To Vacancy" at bounding box center [446, 30] width 112 height 15
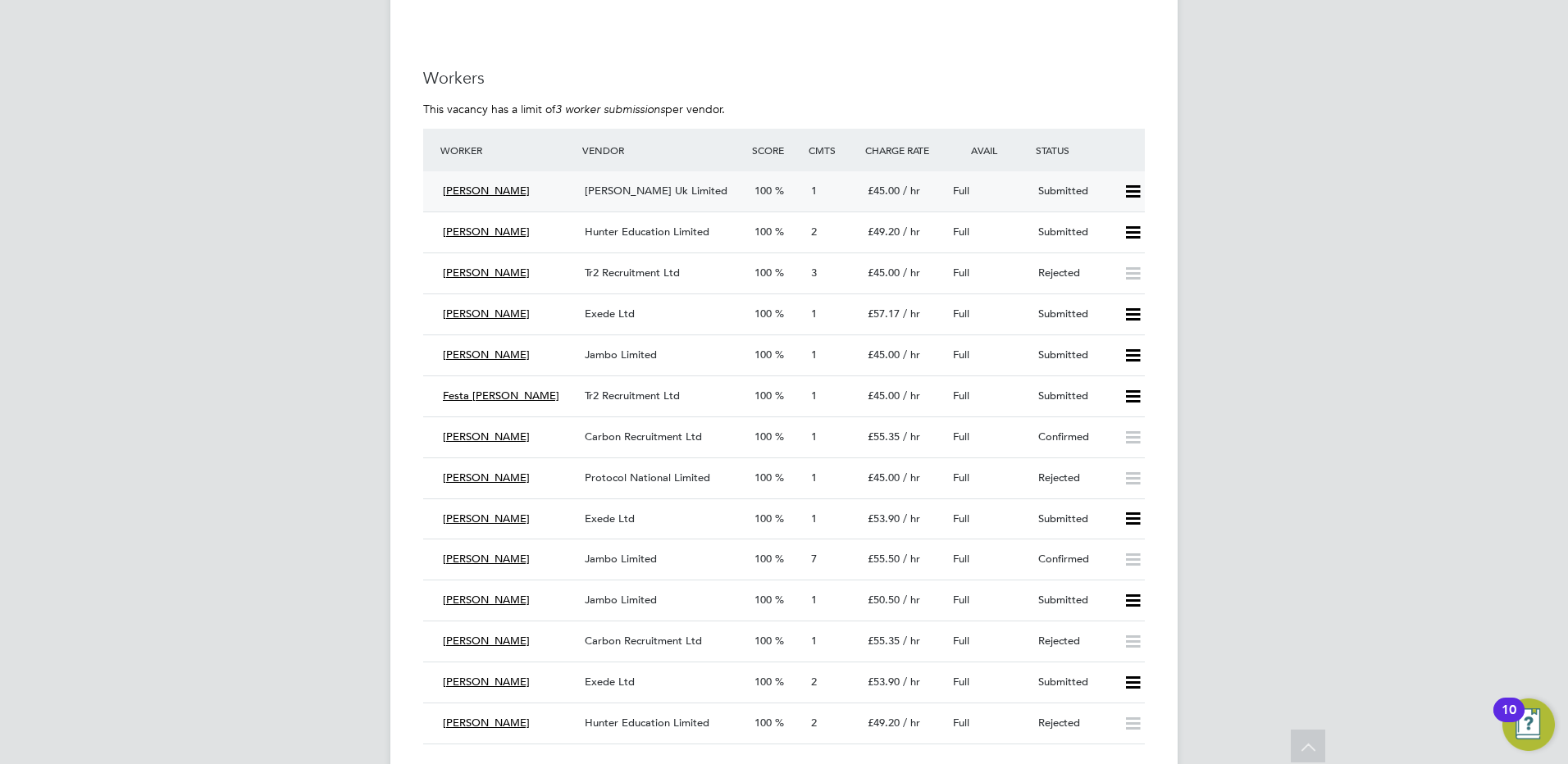
click at [673, 188] on span "Morgan Hunt Uk Limited" at bounding box center [656, 191] width 142 height 14
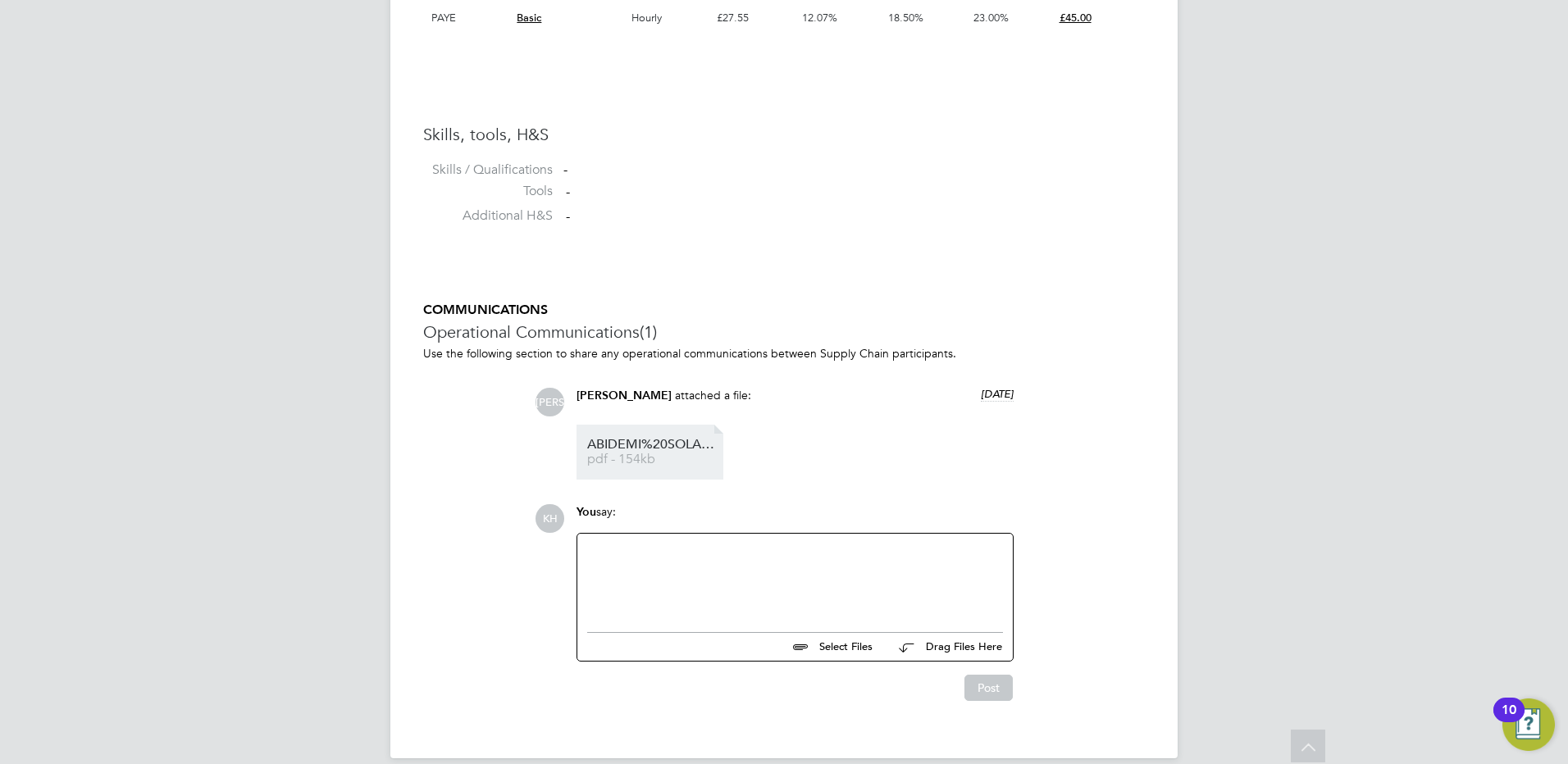
click at [613, 425] on li "ABIDEMI%20SOLARIN%20-%20MH%20CV.cleaned pdf - 154kb" at bounding box center [649, 451] width 147 height 55
click at [617, 442] on span "ABIDEMI%20SOLARIN%20-%20MH%20CV.cleaned" at bounding box center [653, 444] width 131 height 12
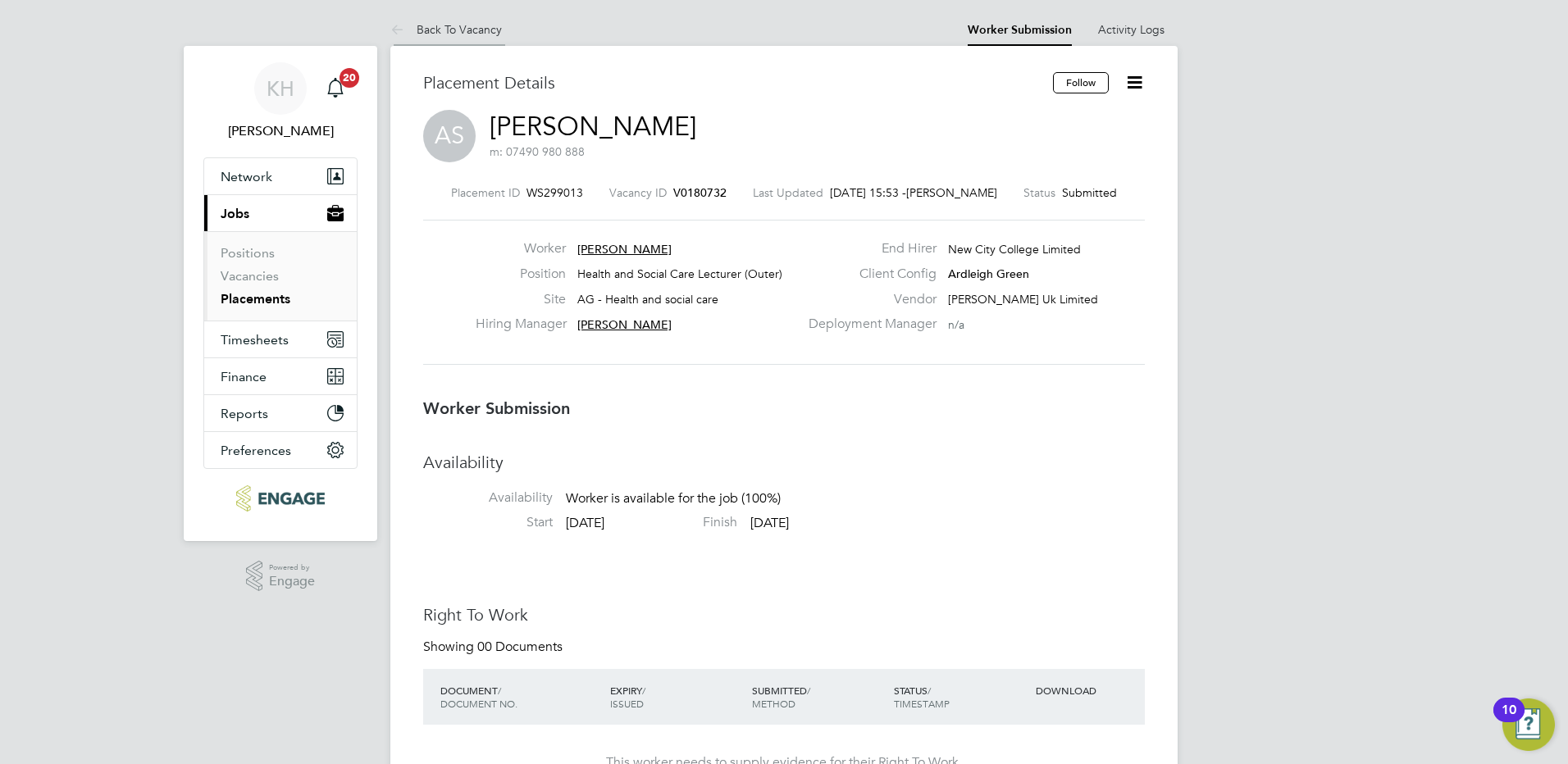
click at [481, 31] on link "Back To Vacancy" at bounding box center [446, 30] width 112 height 15
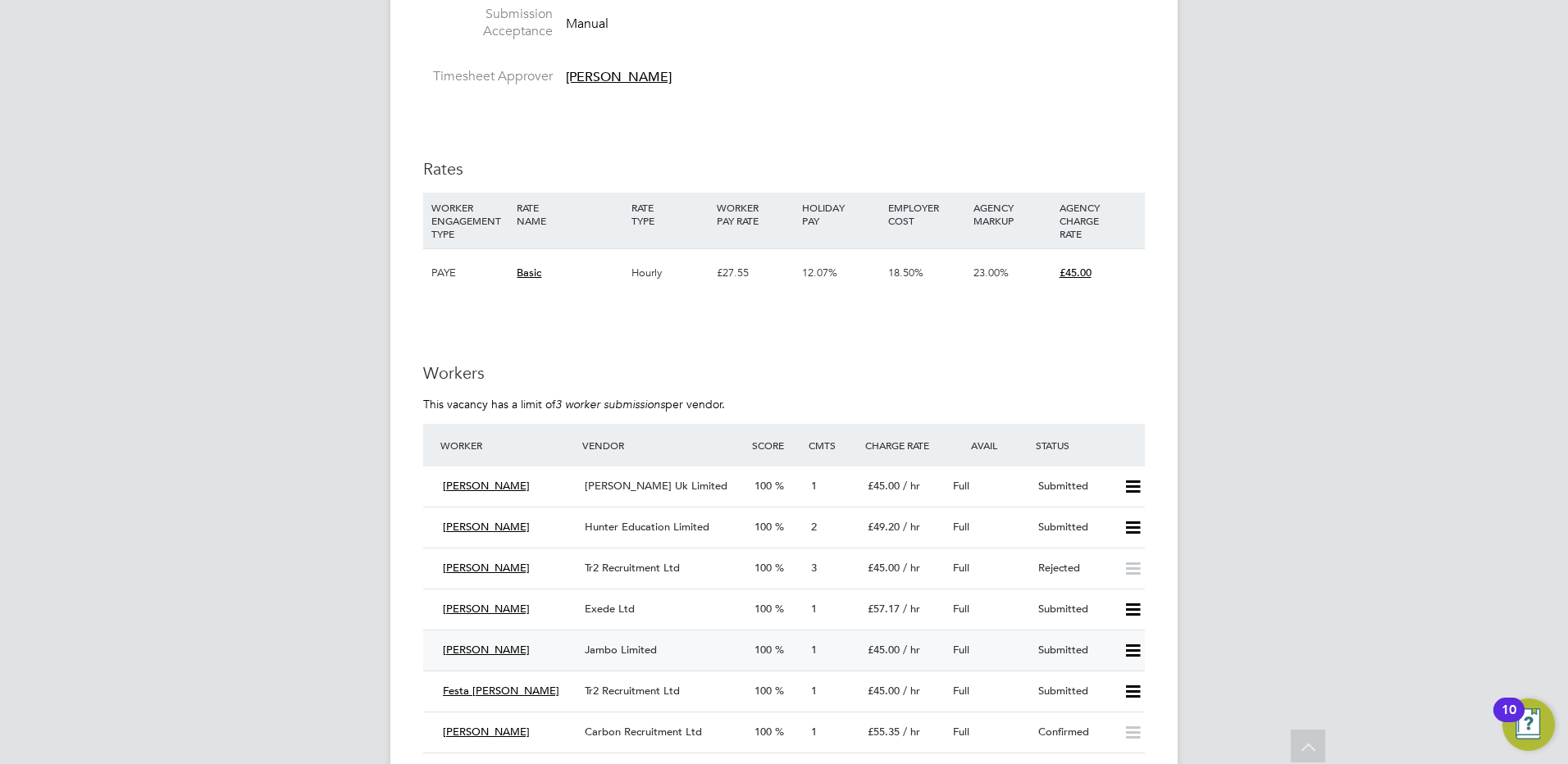
click at [609, 652] on span "Jambo Limited" at bounding box center [621, 649] width 72 height 14
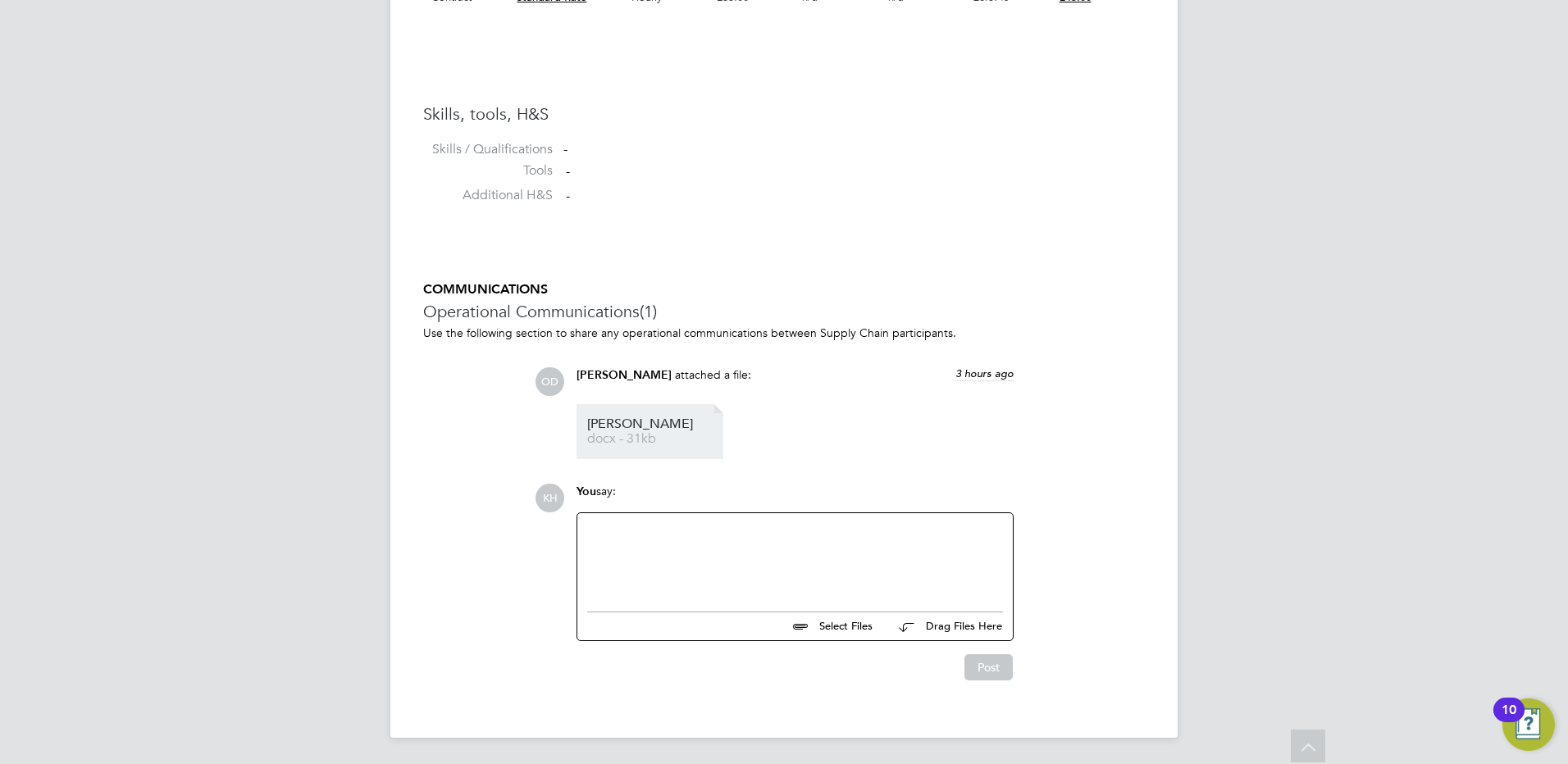
click at [614, 409] on li "Chrisann docx - 31kb" at bounding box center [649, 431] width 147 height 55
click at [593, 441] on span "docx - 31kb" at bounding box center [653, 438] width 131 height 12
